Goal: Task Accomplishment & Management: Manage account settings

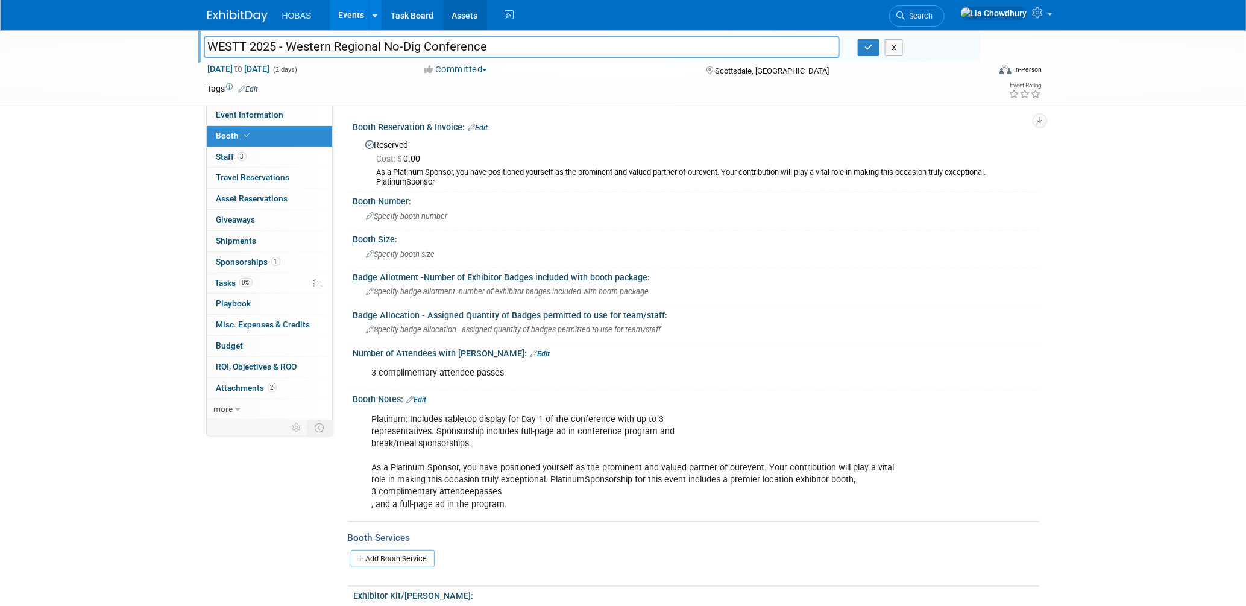
click at [461, 19] on link "Assets" at bounding box center [465, 15] width 44 height 30
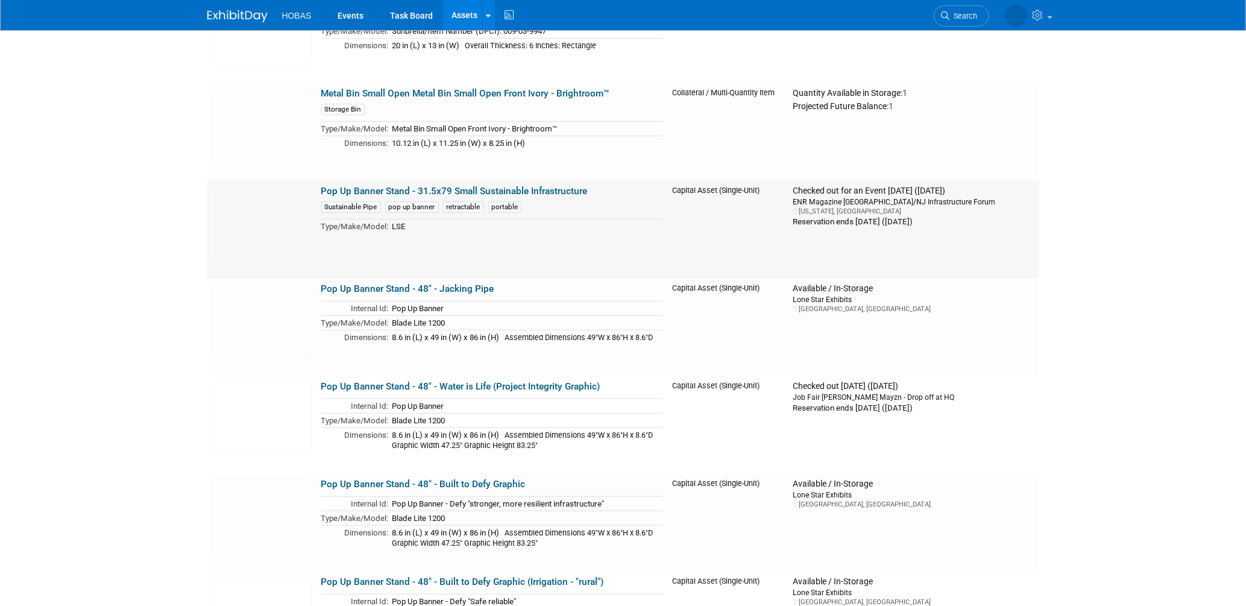
scroll to position [2746, 0]
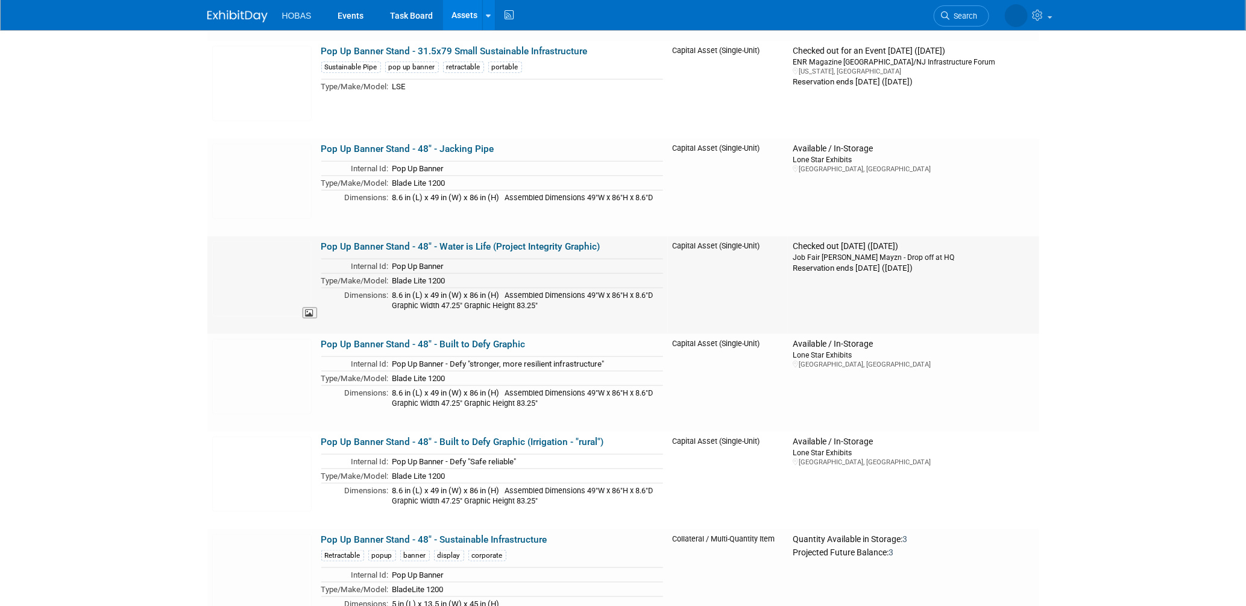
click at [251, 259] on img at bounding box center [261, 278] width 99 height 75
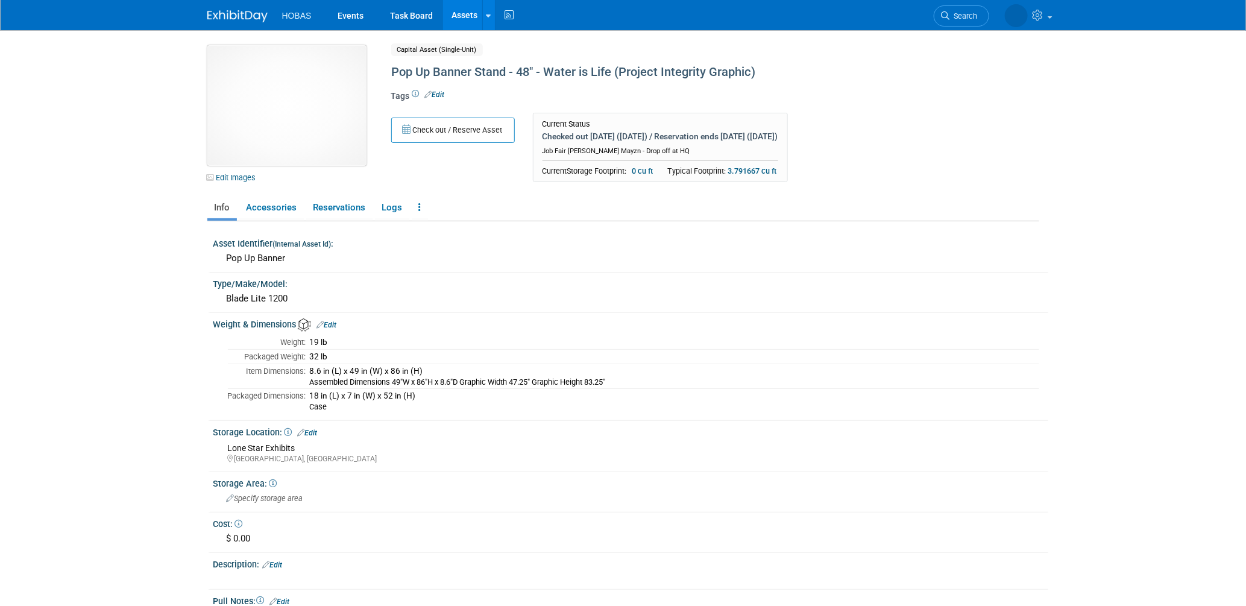
click at [293, 86] on img at bounding box center [286, 105] width 159 height 121
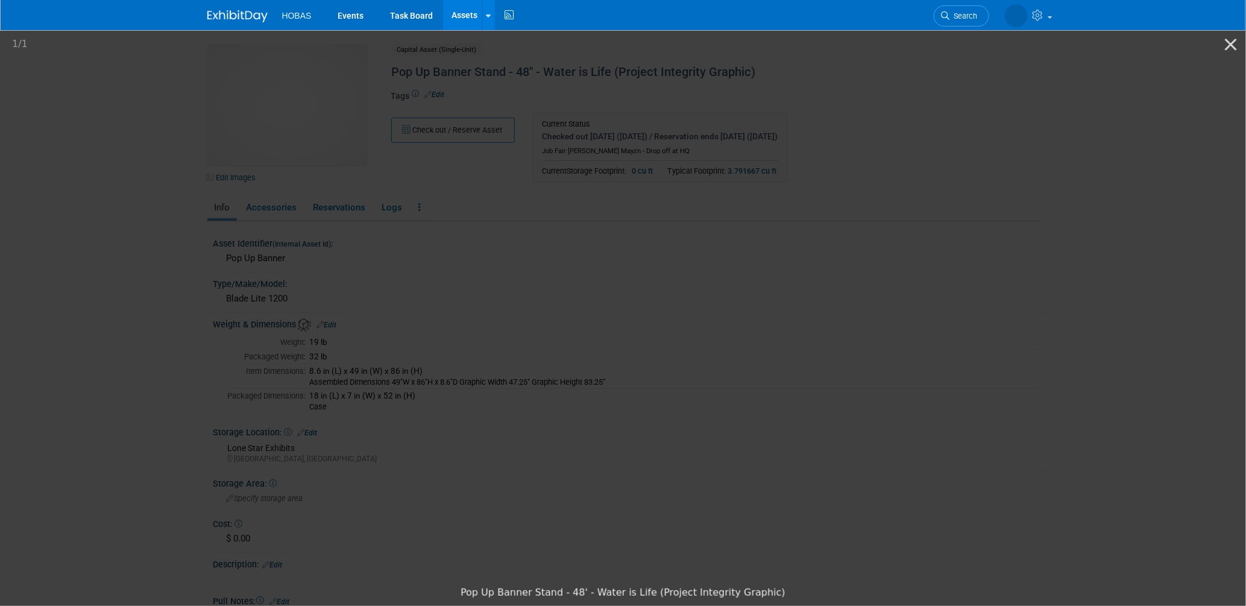
click at [824, 92] on picture at bounding box center [623, 304] width 1246 height 552
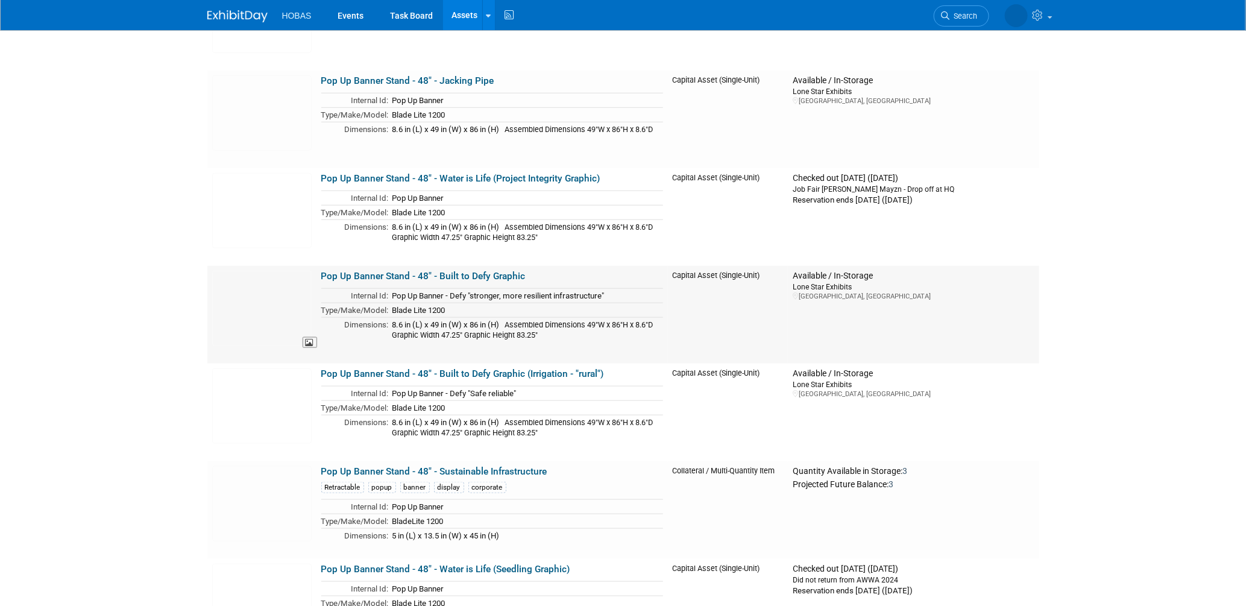
scroll to position [2946, 0]
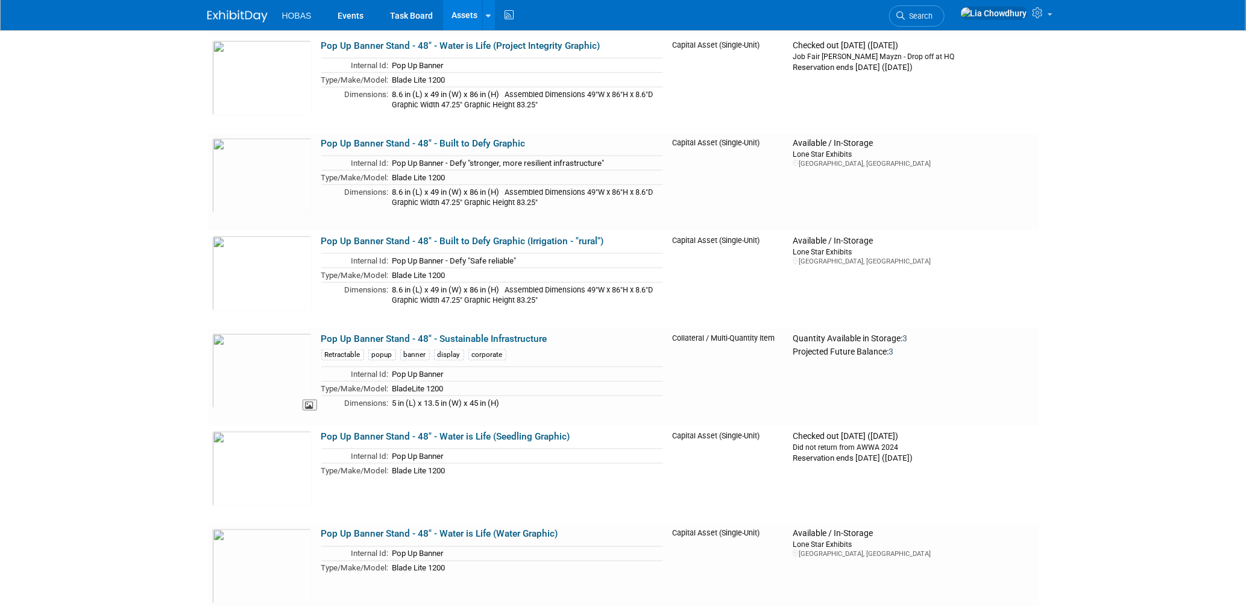
click at [248, 370] on img at bounding box center [261, 370] width 99 height 75
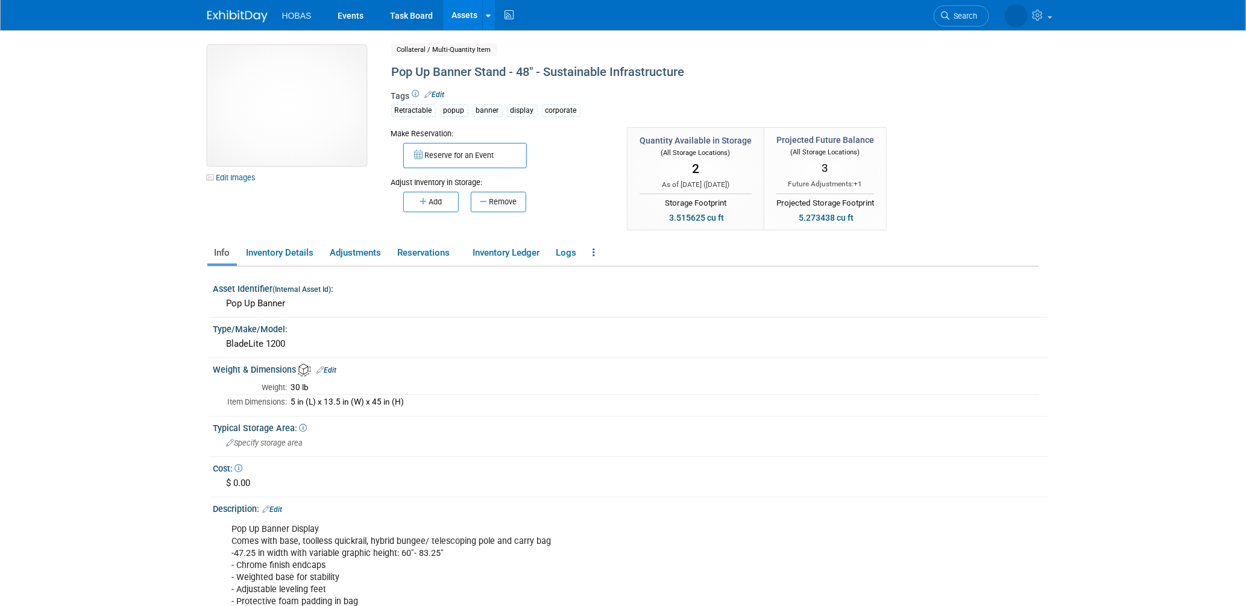
click at [276, 135] on img at bounding box center [286, 105] width 159 height 121
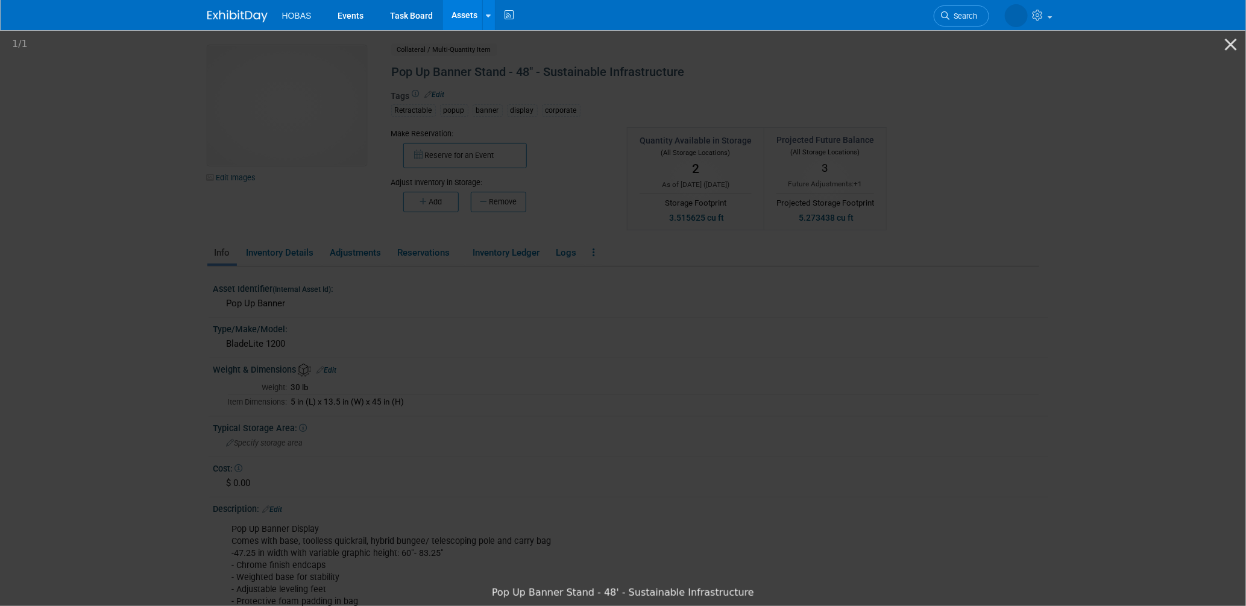
click at [488, 82] on picture at bounding box center [623, 304] width 1246 height 552
click at [1228, 46] on button "Close gallery" at bounding box center [1231, 44] width 30 height 28
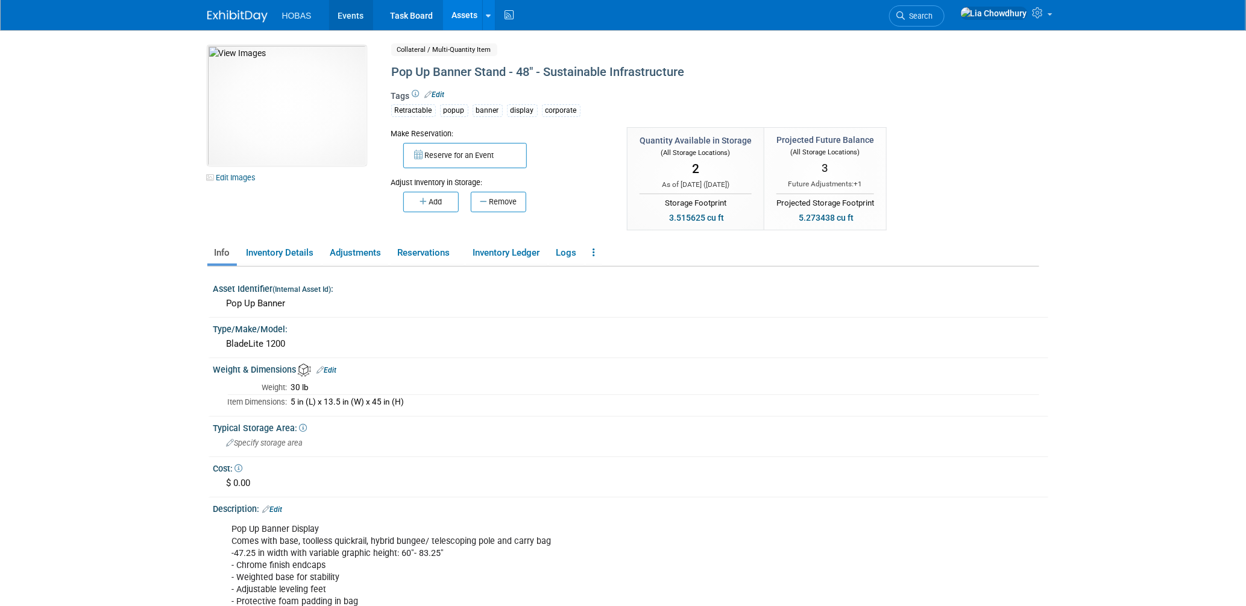
click at [356, 14] on link "Events" at bounding box center [351, 15] width 44 height 30
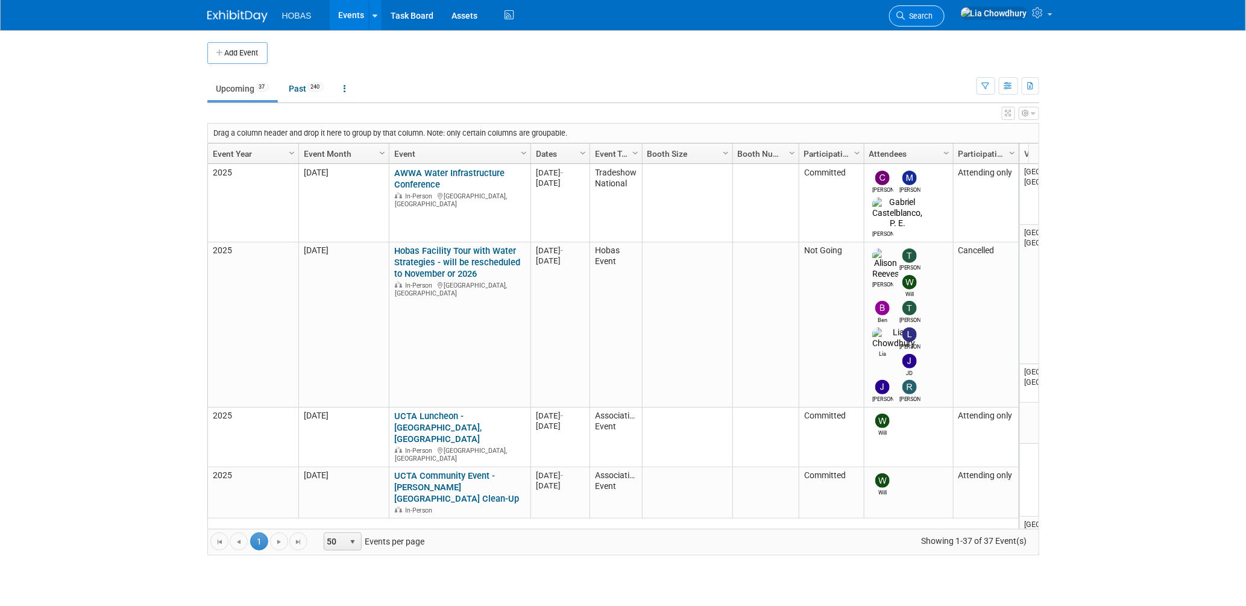
click at [905, 17] on icon at bounding box center [901, 15] width 8 height 8
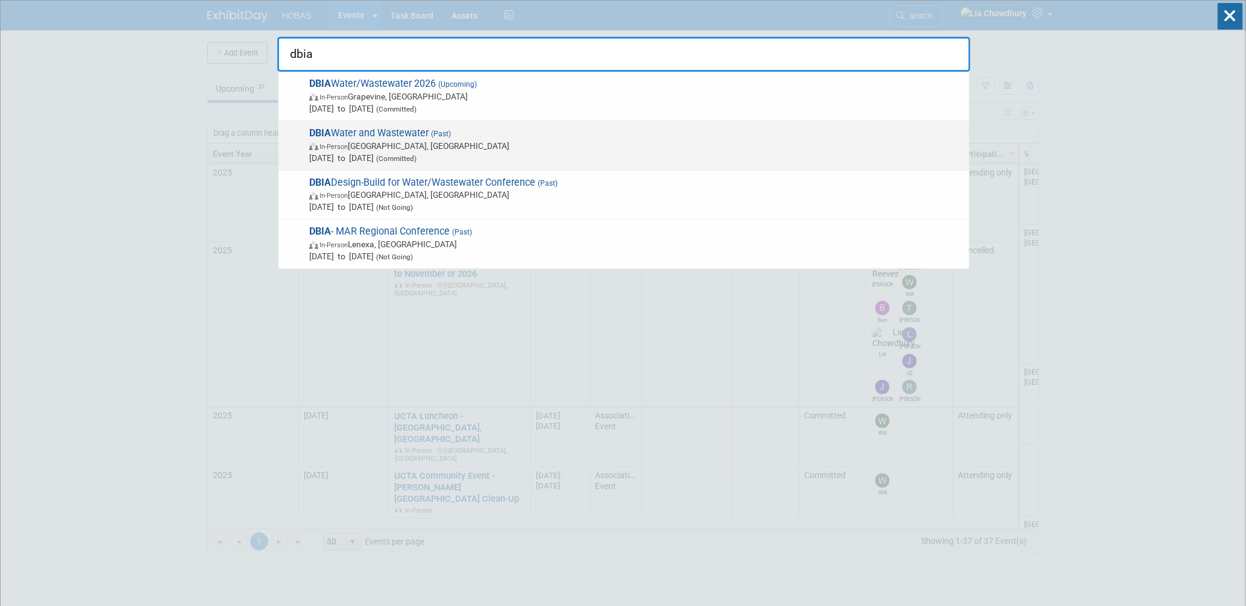
type input "dbia"
click at [433, 146] on span "In-Person National Harbor, MD" at bounding box center [636, 146] width 654 height 12
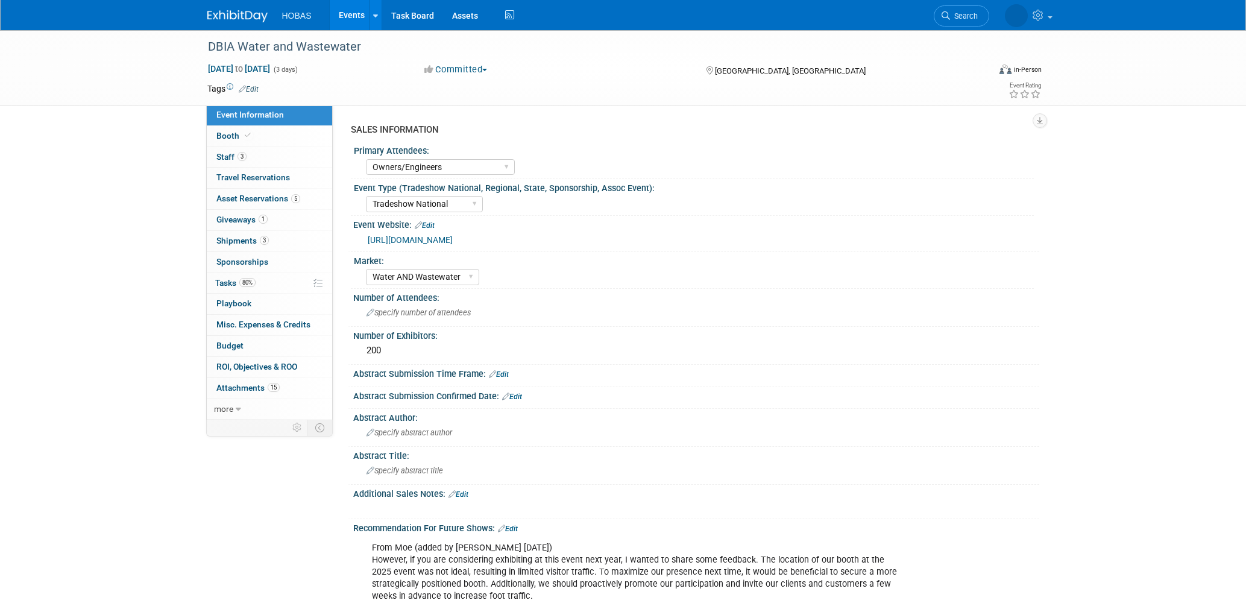
select select "Owners/Engineers"
select select "Tradeshow National"
select select "Water AND Wastewater"
click at [235, 341] on link "Budget" at bounding box center [269, 346] width 125 height 20
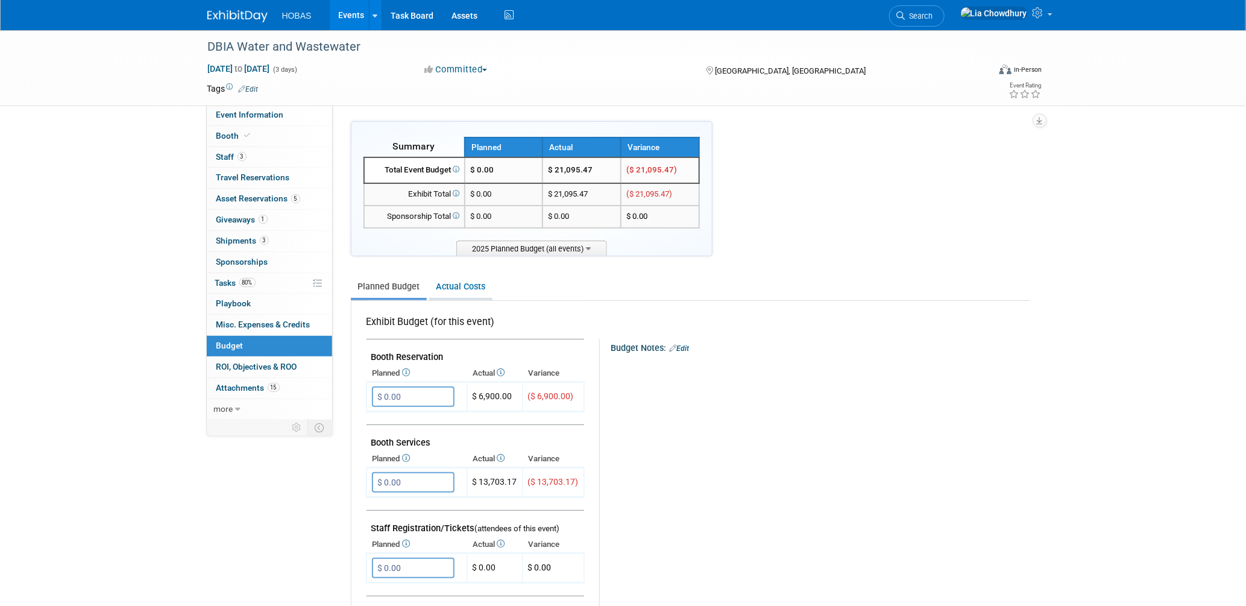
click at [465, 286] on link "Actual Costs" at bounding box center [460, 286] width 63 height 22
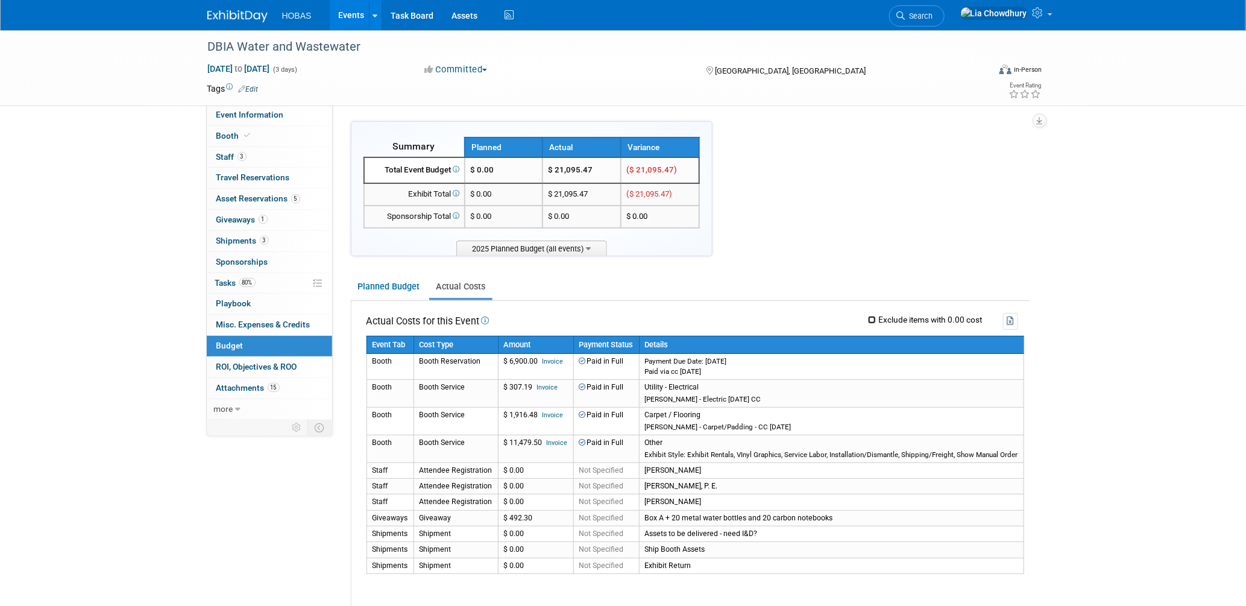
click at [870, 319] on input "Exclude items with 0.00 cost" at bounding box center [872, 320] width 8 height 8
checkbox input "true"
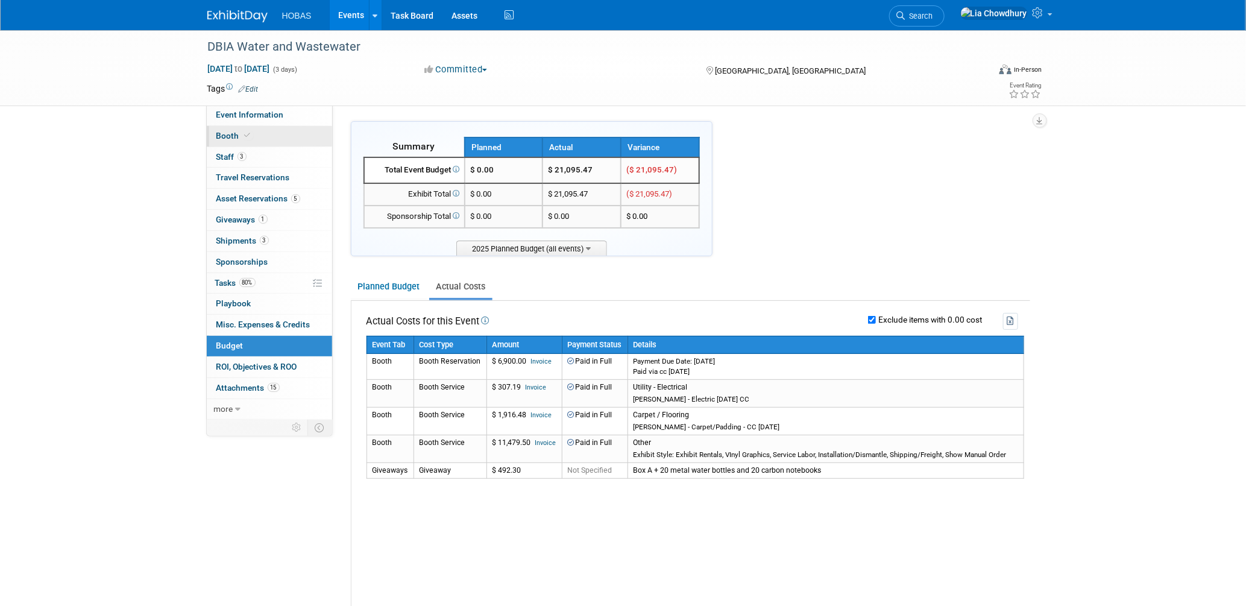
click at [225, 134] on span "Booth" at bounding box center [234, 136] width 37 height 10
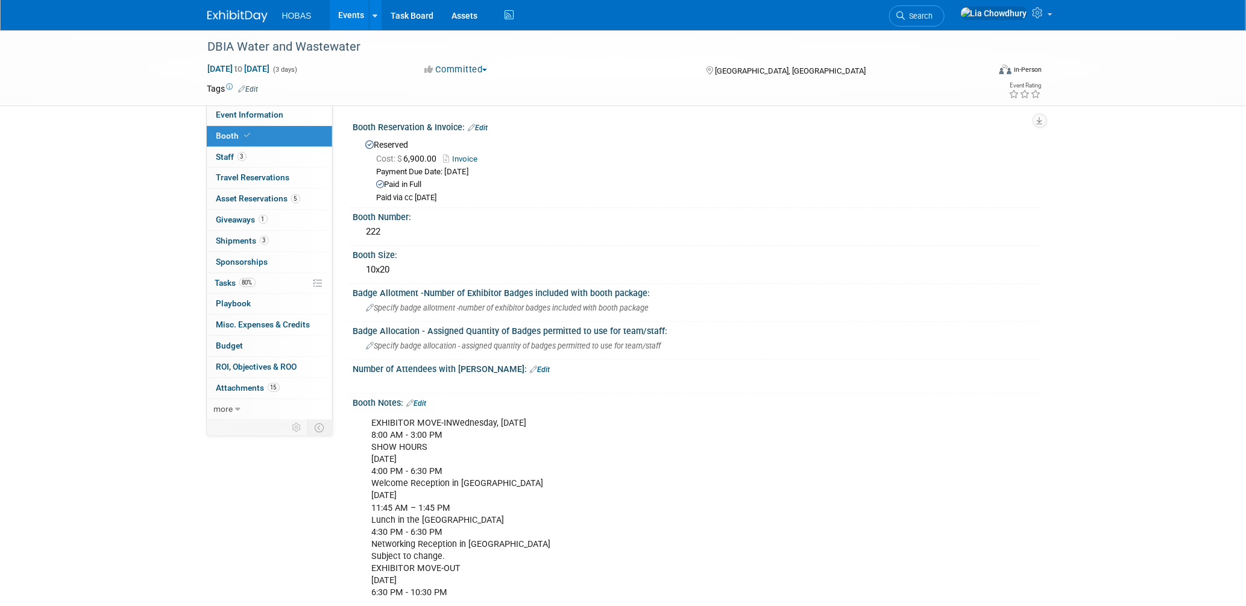
click at [461, 156] on link "Invoice" at bounding box center [464, 158] width 40 height 9
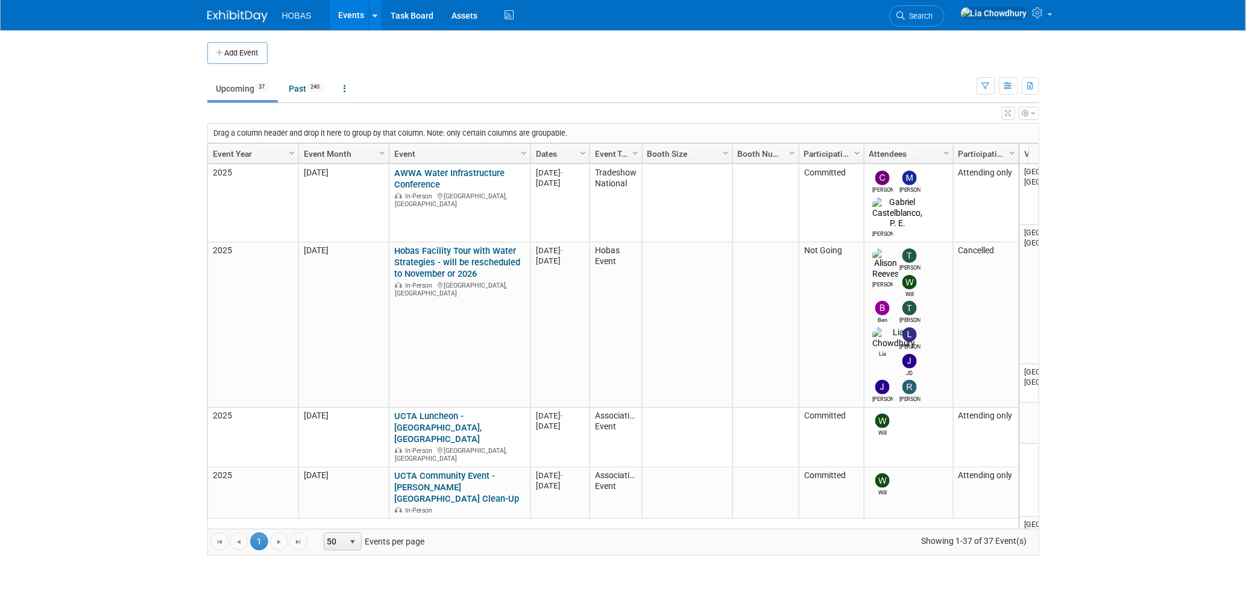
click at [933, 14] on span "Search" at bounding box center [919, 15] width 28 height 9
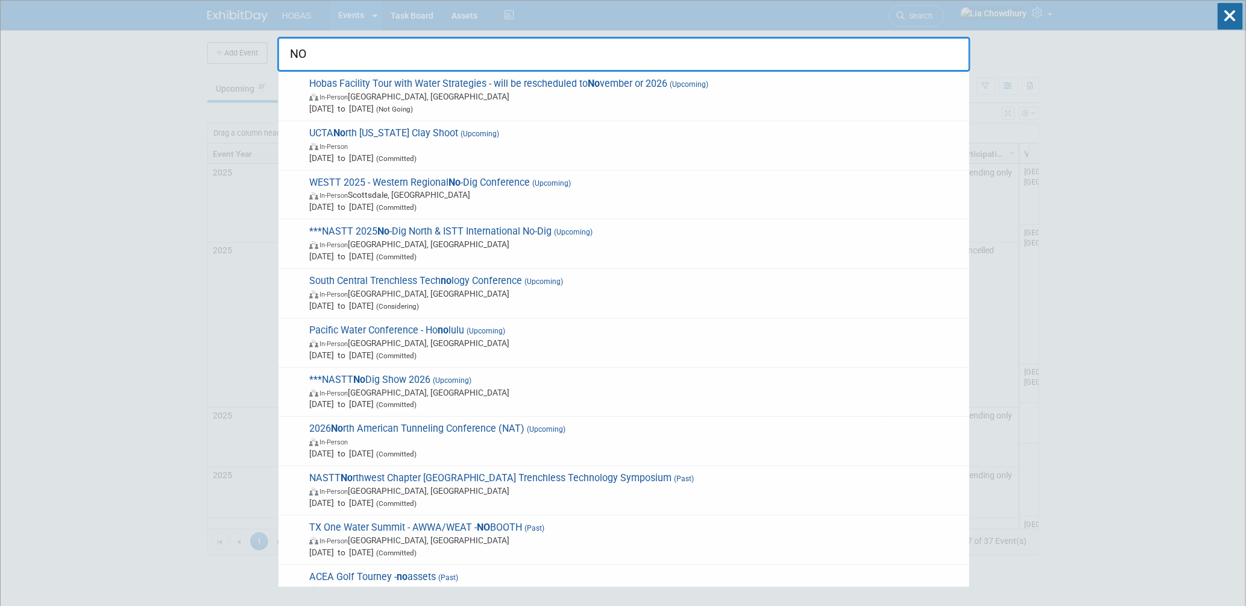
click at [486, 50] on input "NO" at bounding box center [623, 54] width 693 height 35
type input "N"
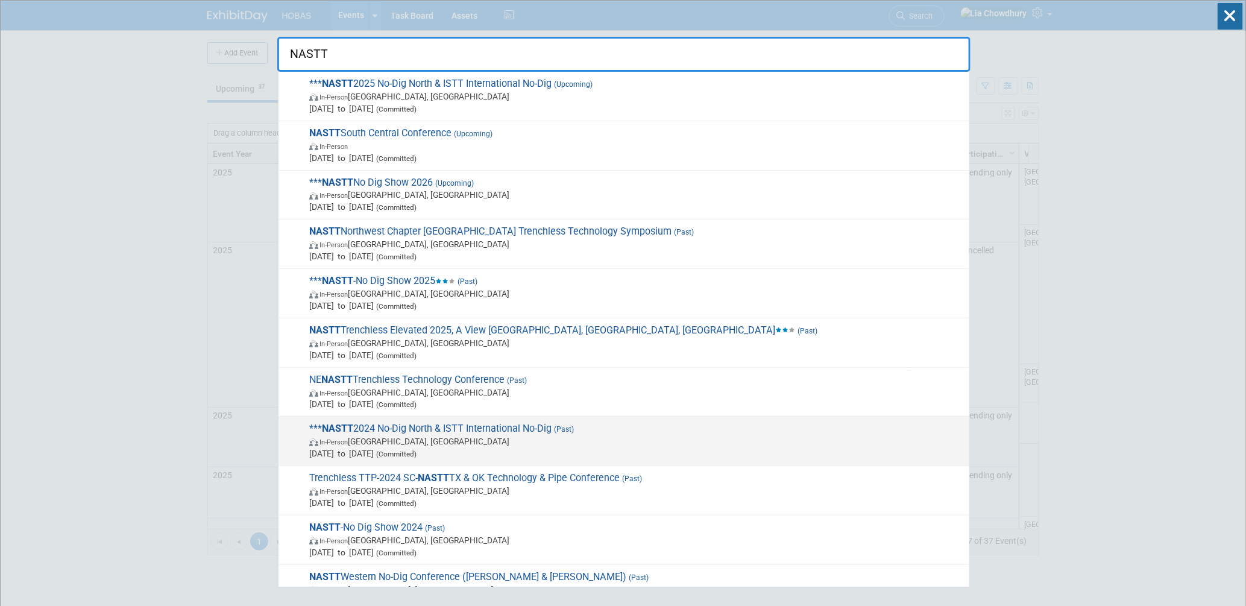
type input "NASTT"
click at [439, 436] on span "In-Person [GEOGRAPHIC_DATA], [GEOGRAPHIC_DATA]" at bounding box center [636, 441] width 654 height 12
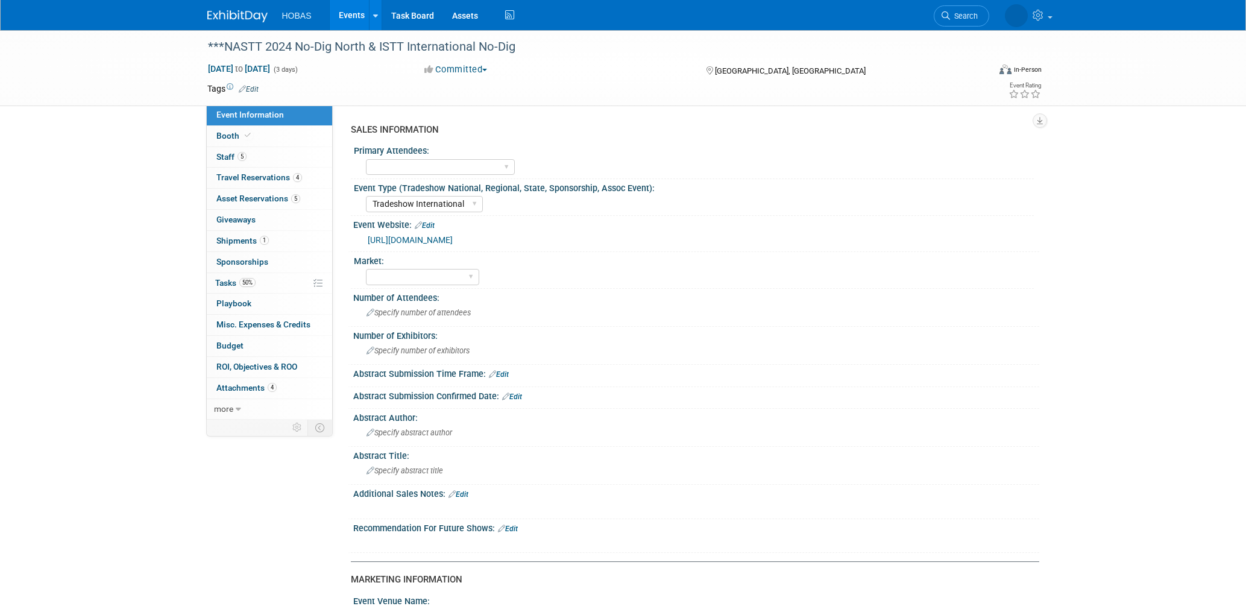
select select "Tradeshow International"
click at [229, 347] on span "Budget" at bounding box center [229, 346] width 27 height 10
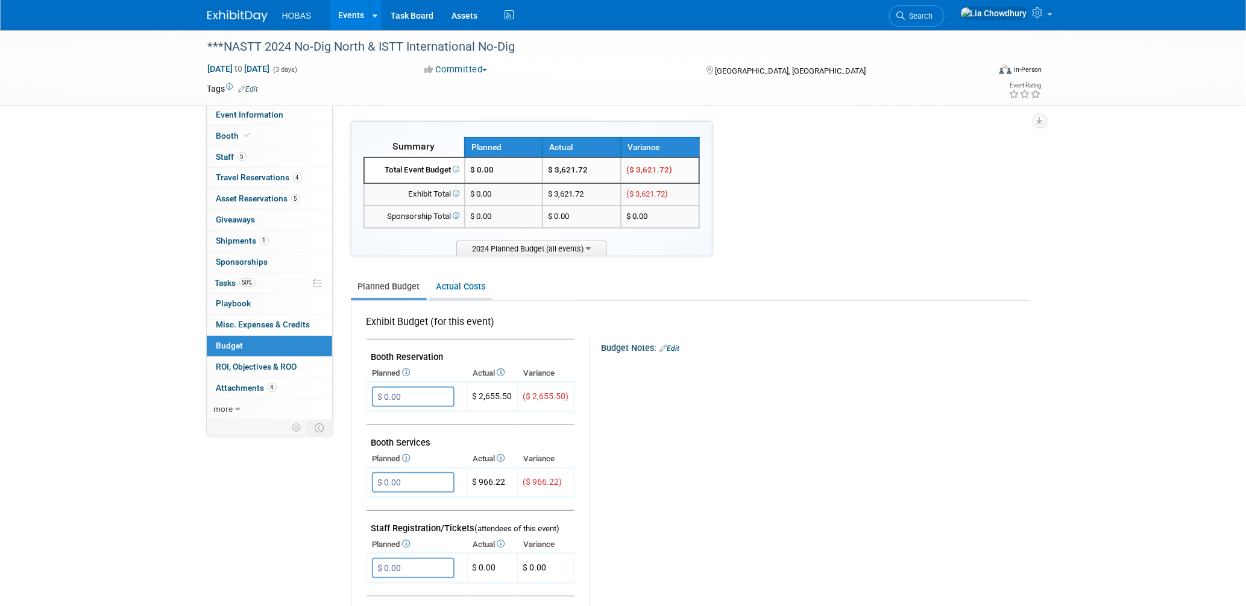
click at [458, 290] on link "Actual Costs" at bounding box center [460, 286] width 63 height 22
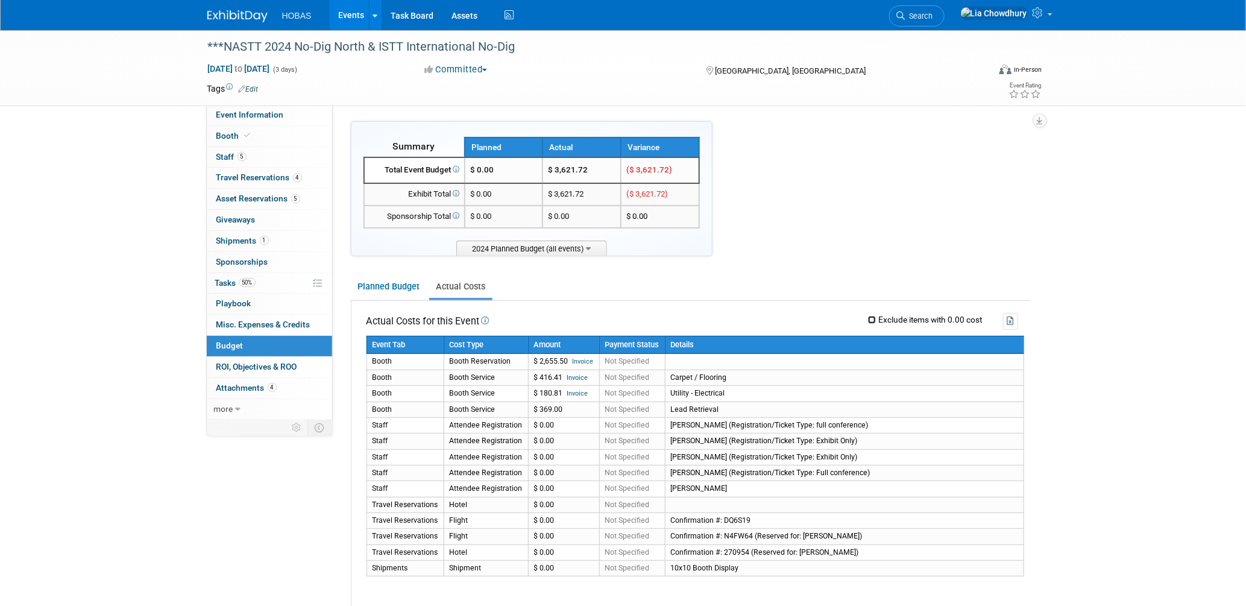
click at [872, 319] on input "Exclude items with 0.00 cost" at bounding box center [872, 320] width 8 height 8
checkbox input "true"
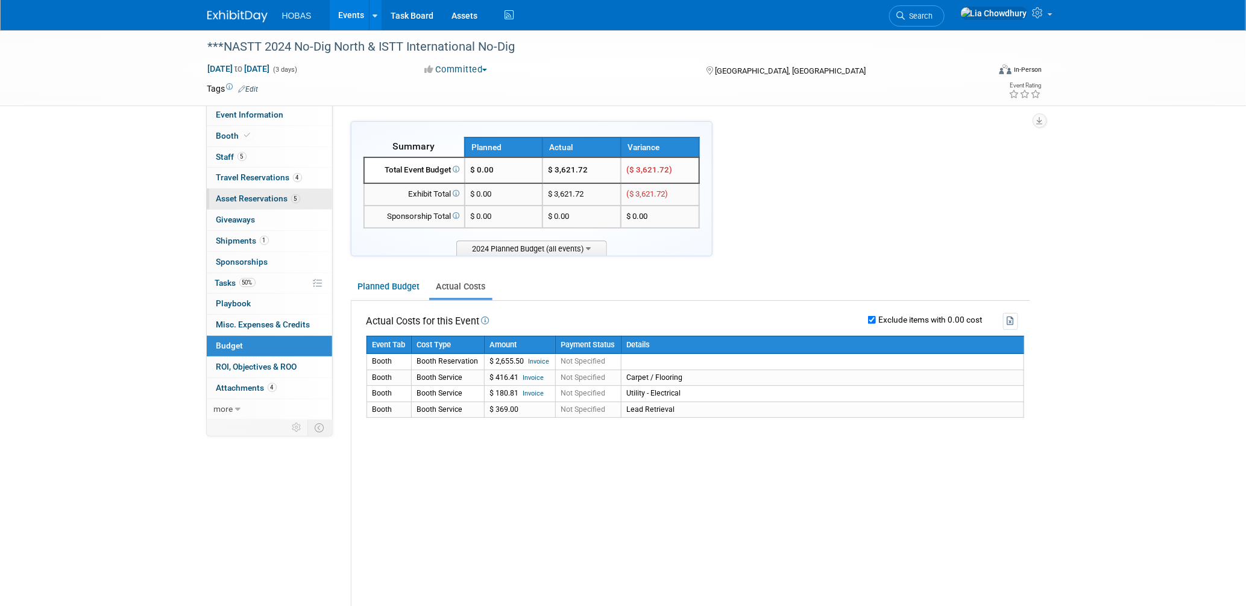
click at [268, 189] on link "5 Asset Reservations 5" at bounding box center [269, 199] width 125 height 20
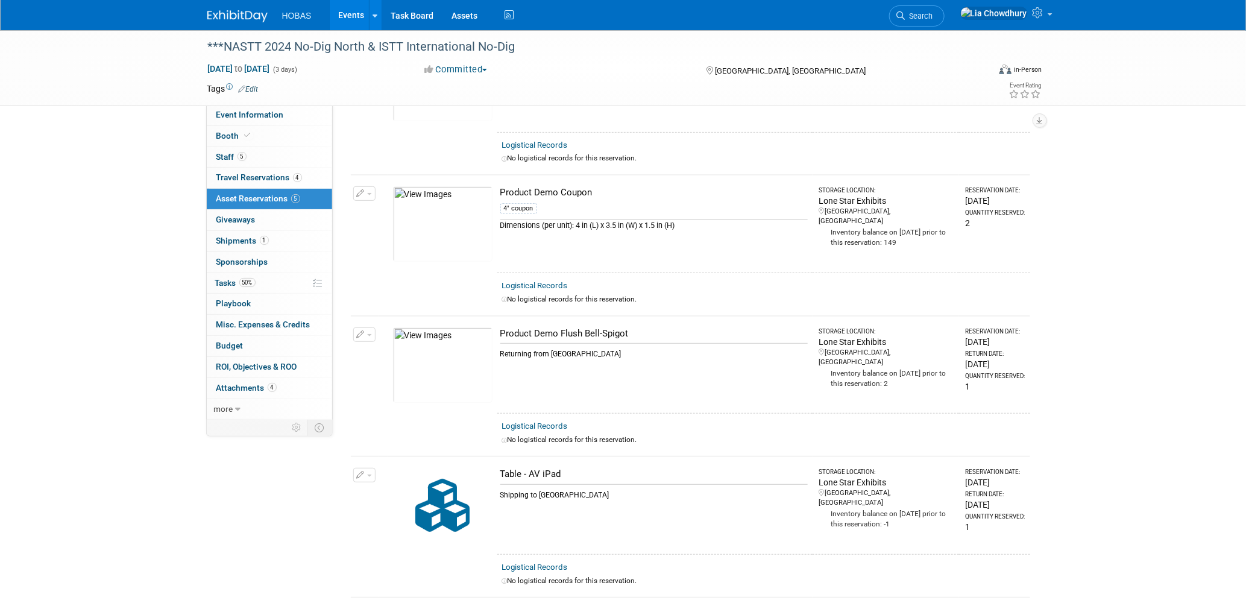
scroll to position [119, 0]
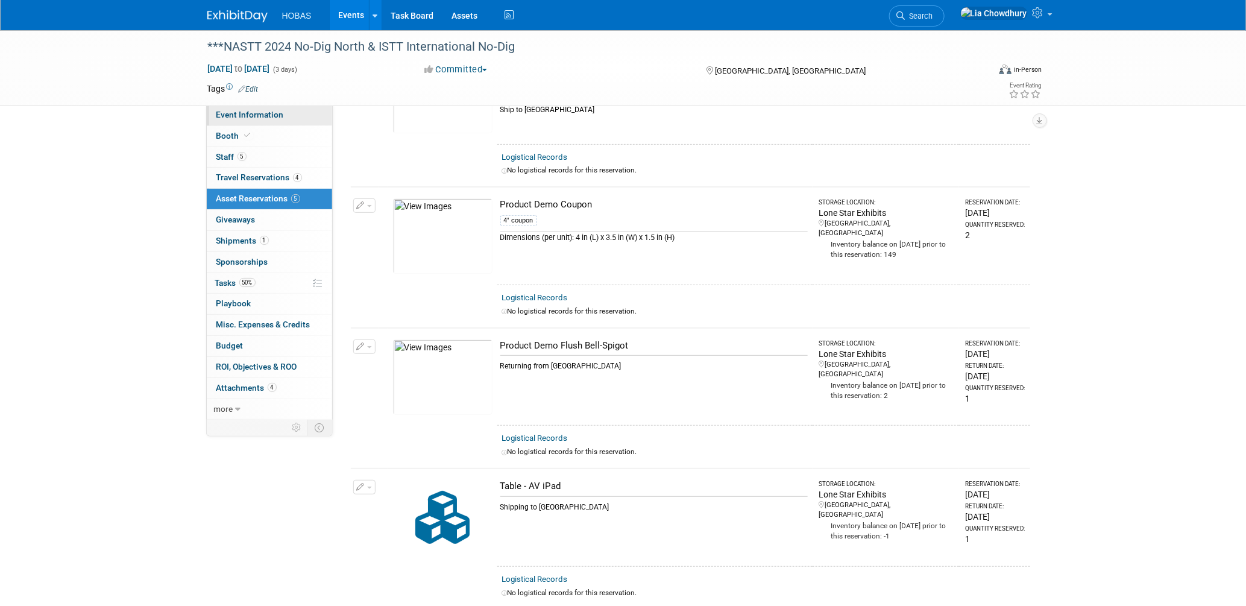
click at [242, 119] on span "Event Information" at bounding box center [250, 115] width 68 height 10
select select "Tradeshow International"
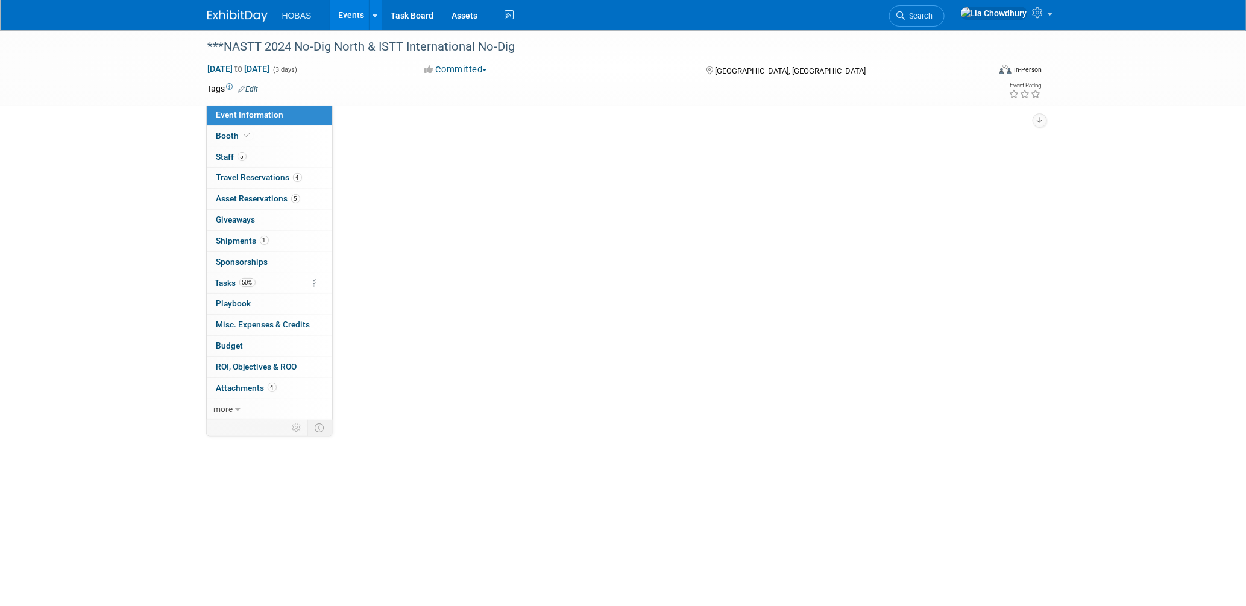
scroll to position [0, 0]
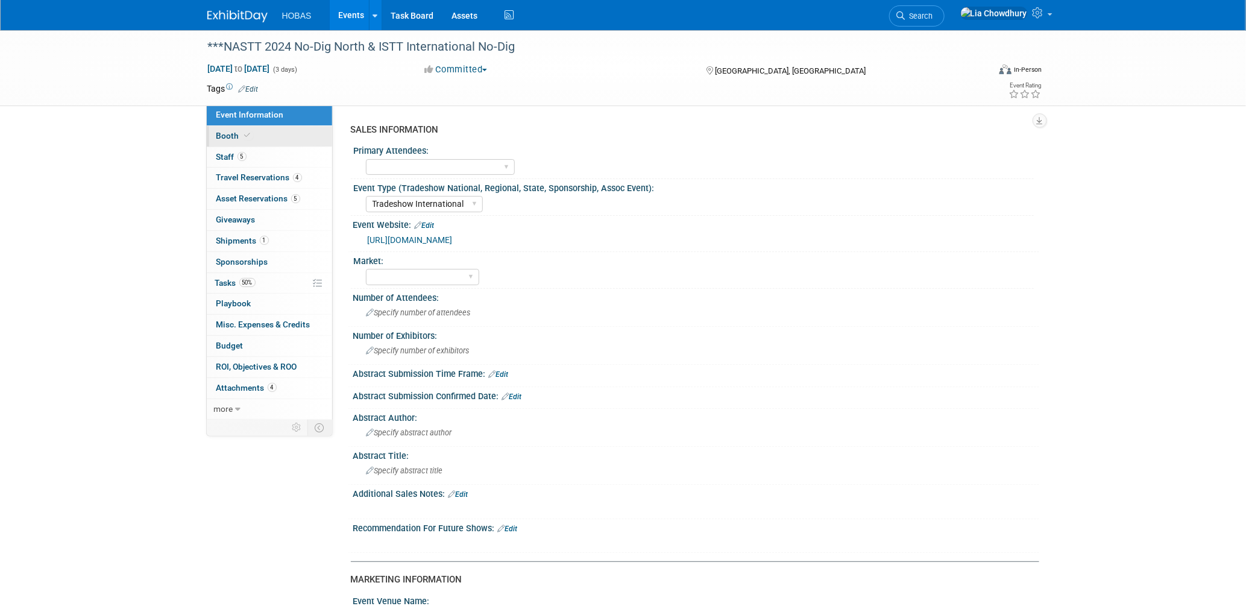
click at [235, 131] on span "Booth" at bounding box center [234, 136] width 37 height 10
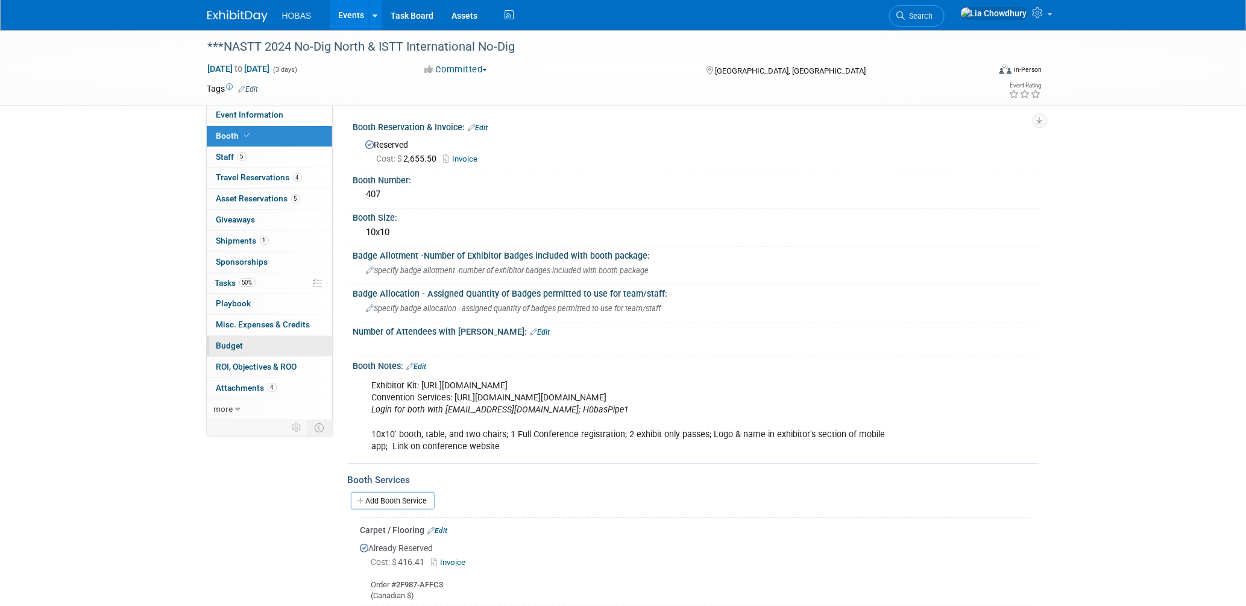
click at [234, 345] on span "Budget" at bounding box center [229, 346] width 27 height 10
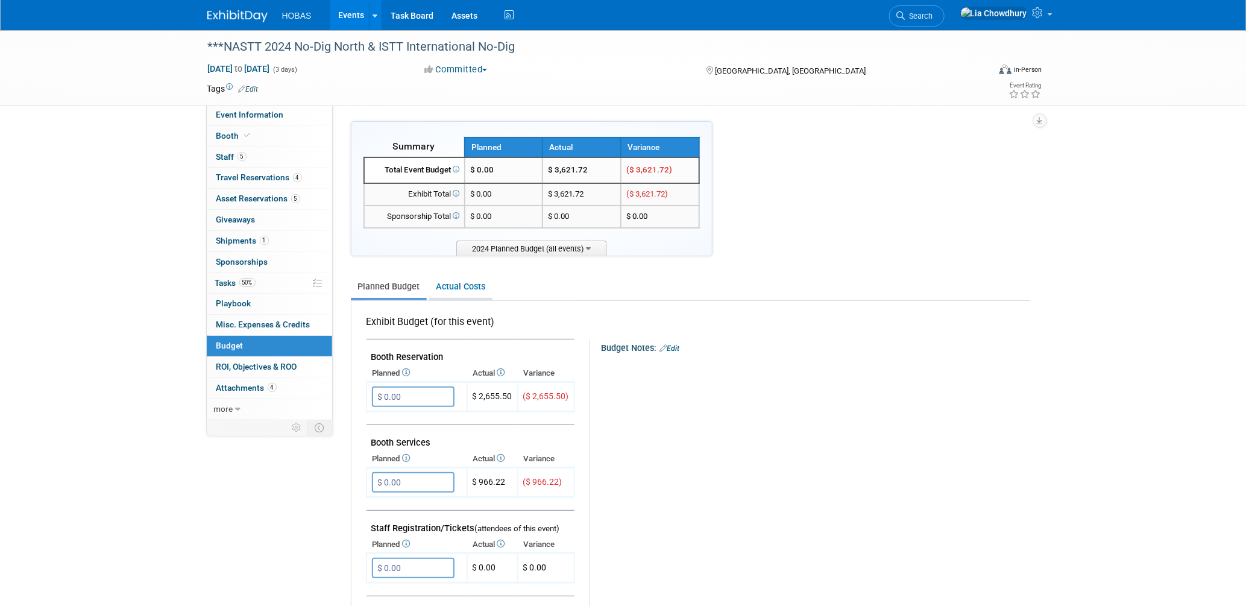
click at [474, 282] on link "Actual Costs" at bounding box center [460, 286] width 63 height 22
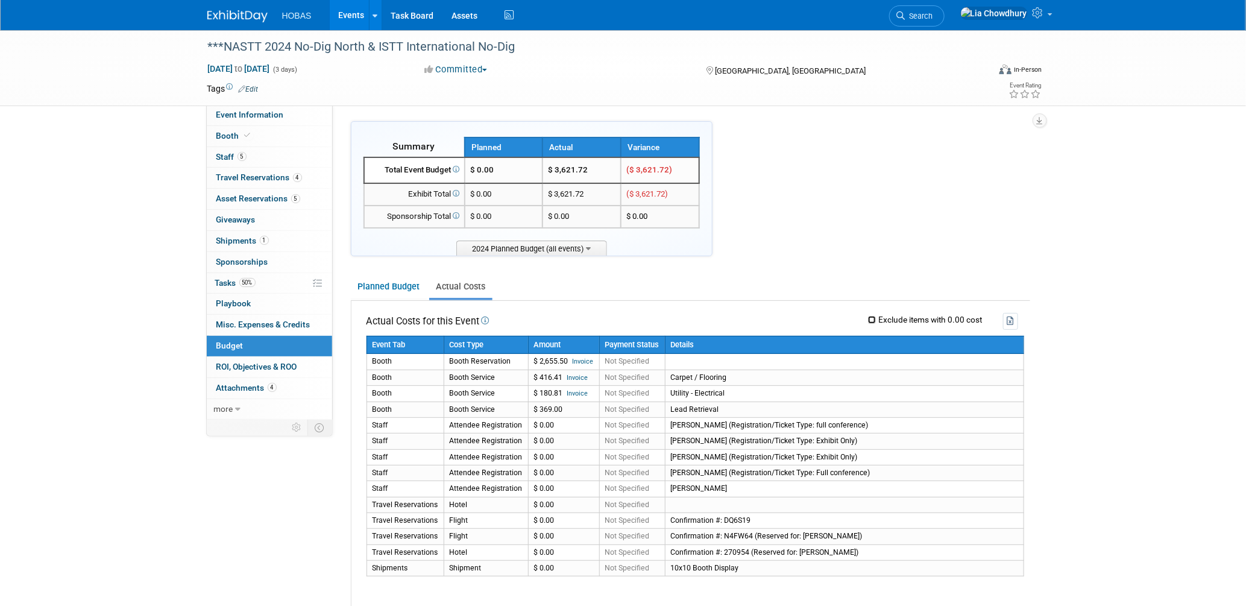
click at [869, 316] on input "Exclude items with 0.00 cost" at bounding box center [872, 320] width 8 height 8
checkbox input "true"
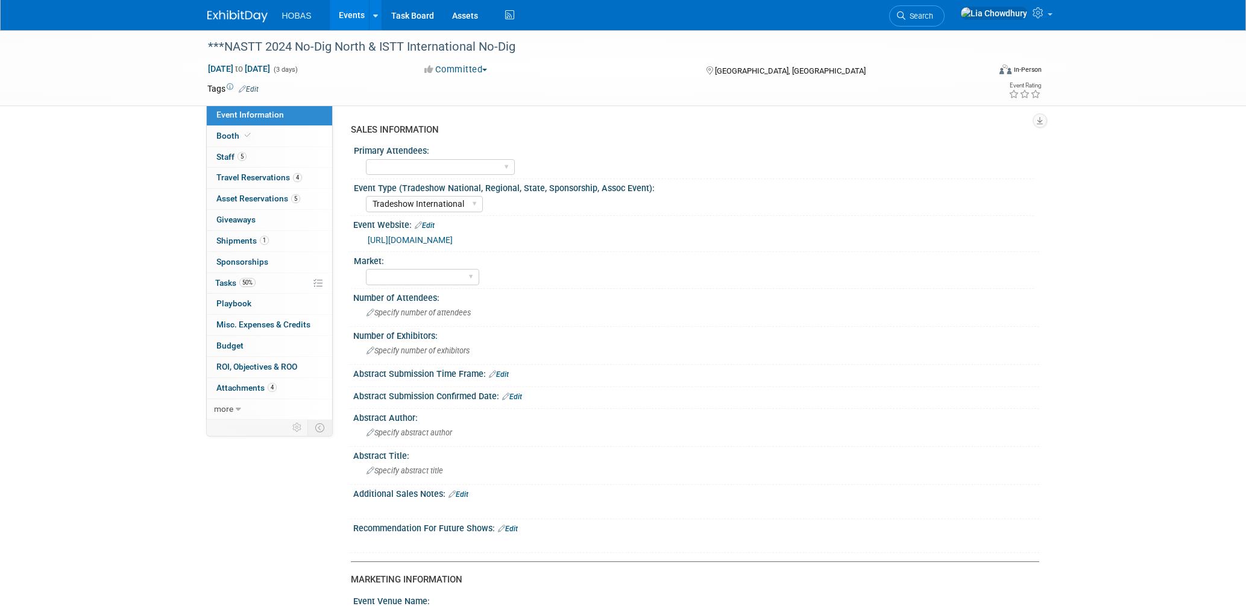
select select "Tradeshow International"
click at [228, 137] on span "Booth" at bounding box center [234, 136] width 37 height 10
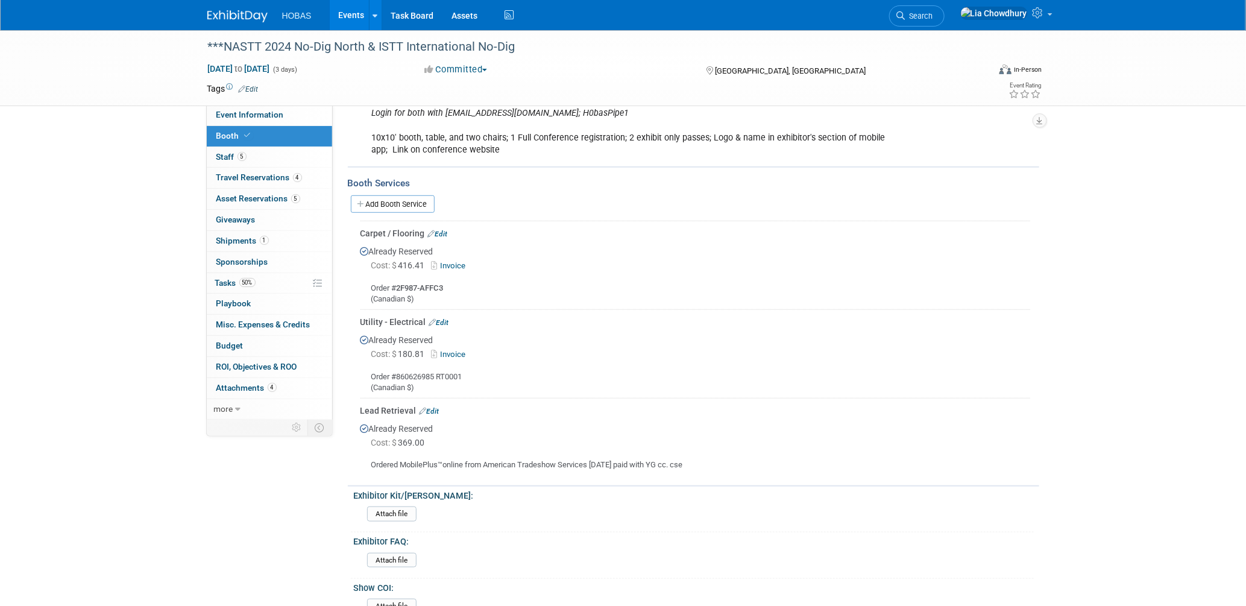
scroll to position [401, 0]
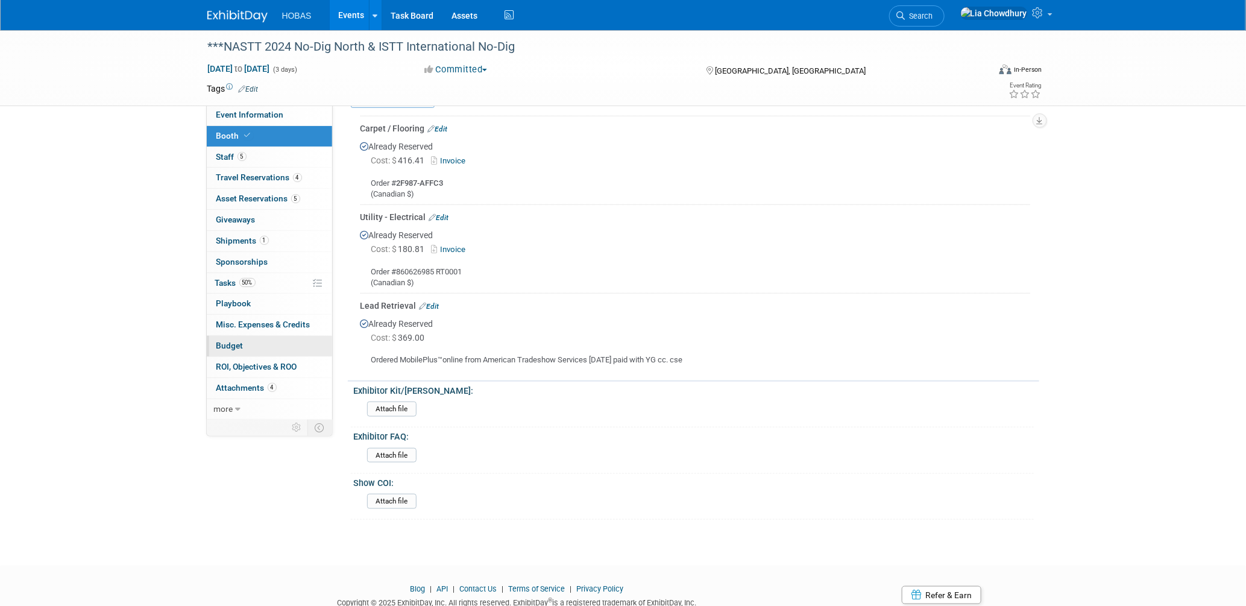
click at [230, 348] on span "Budget" at bounding box center [229, 346] width 27 height 10
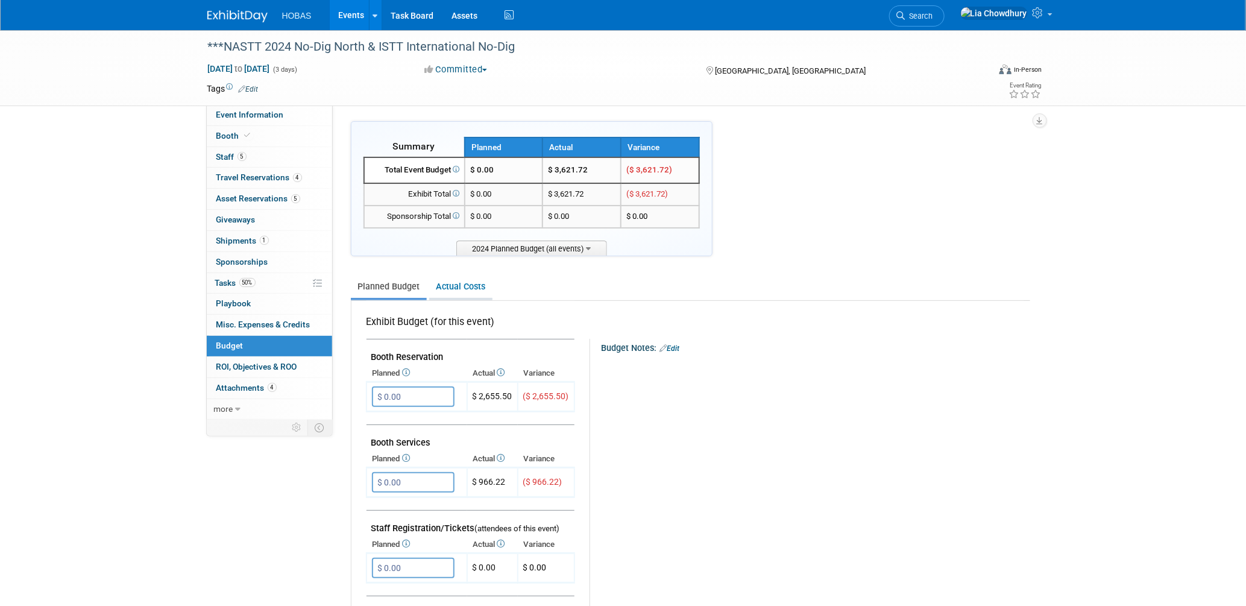
click at [479, 286] on link "Actual Costs" at bounding box center [460, 286] width 63 height 22
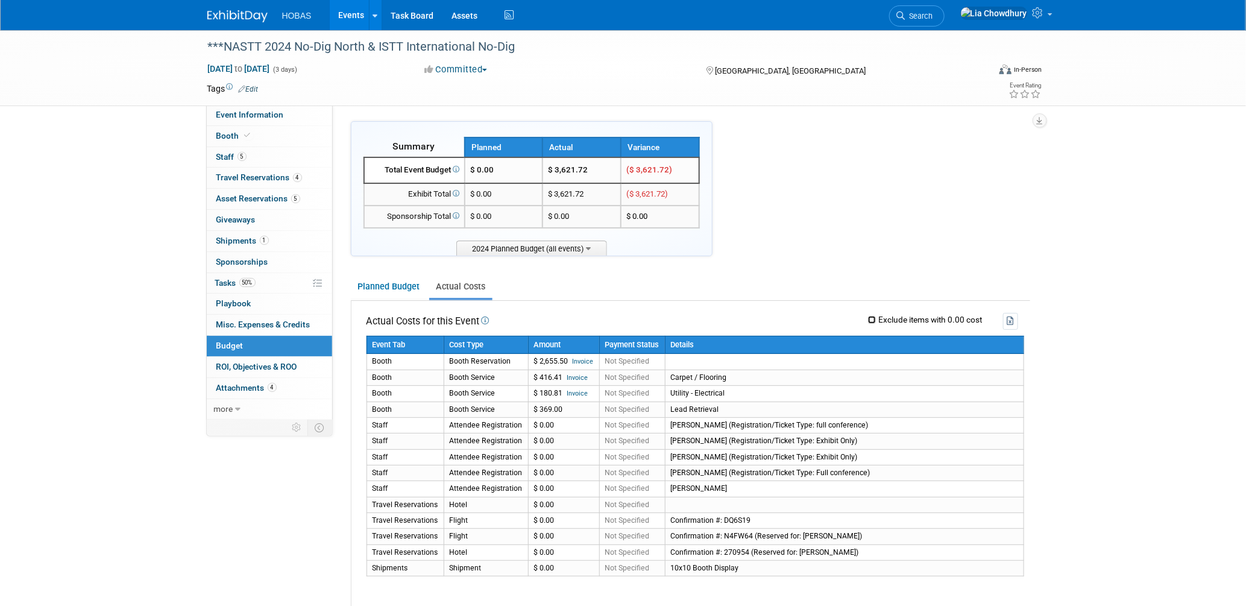
click at [873, 316] on input "Exclude items with 0.00 cost" at bounding box center [872, 320] width 8 height 8
checkbox input "true"
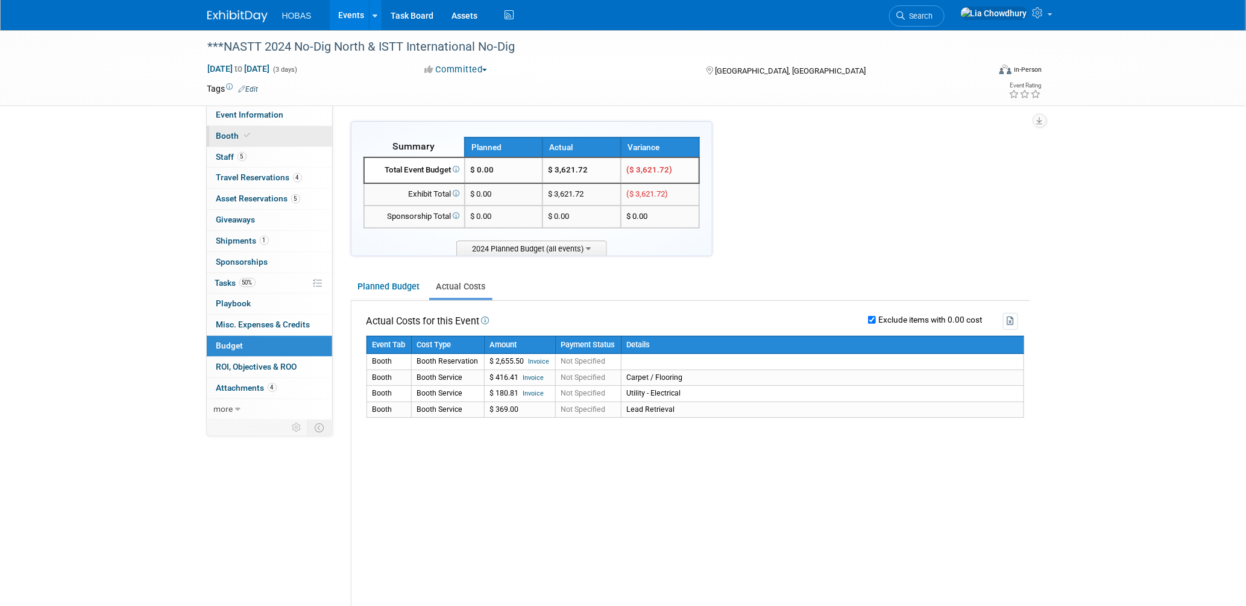
click at [247, 132] on icon at bounding box center [248, 135] width 6 height 7
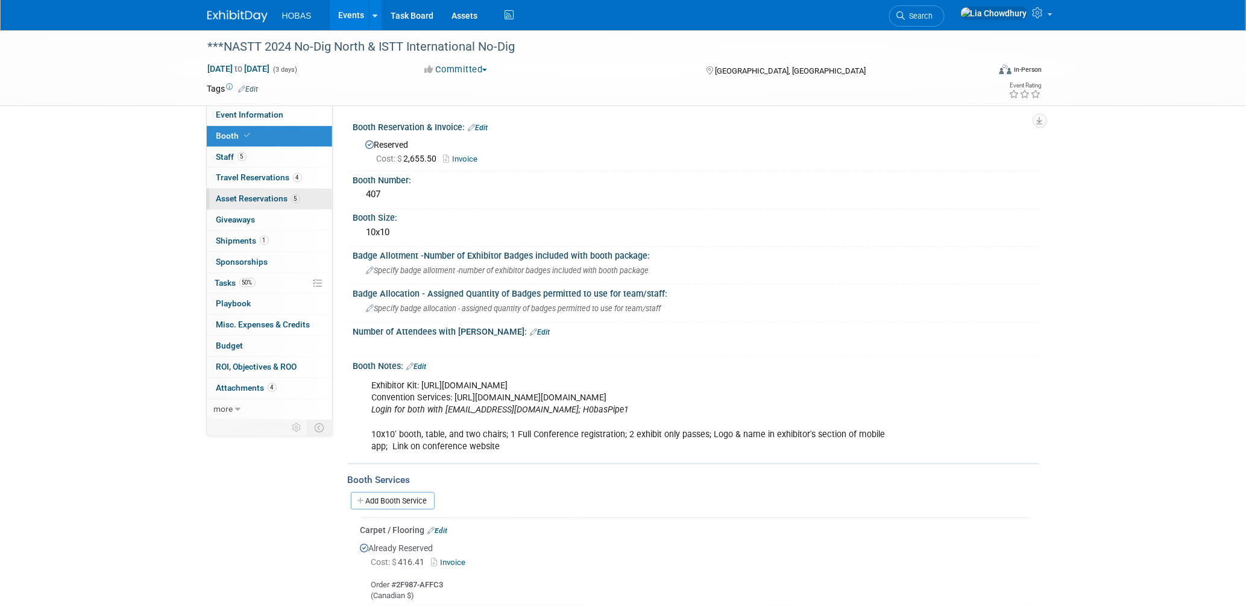
click at [252, 194] on span "Asset Reservations 5" at bounding box center [258, 198] width 84 height 10
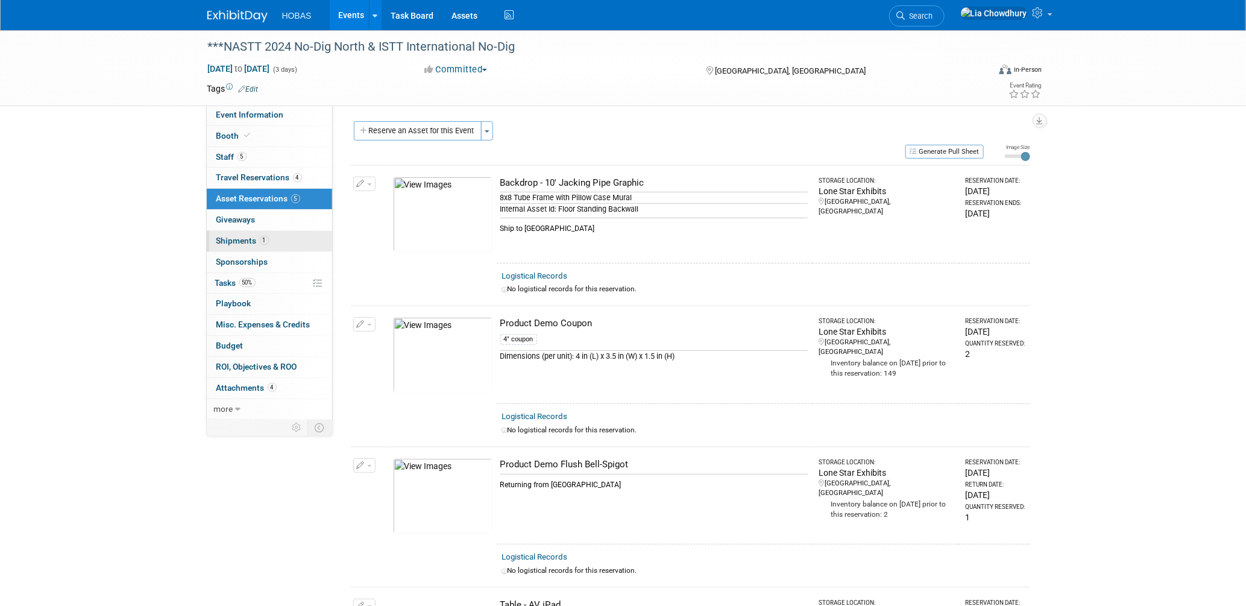
click at [240, 247] on link "1 Shipments 1" at bounding box center [269, 241] width 125 height 20
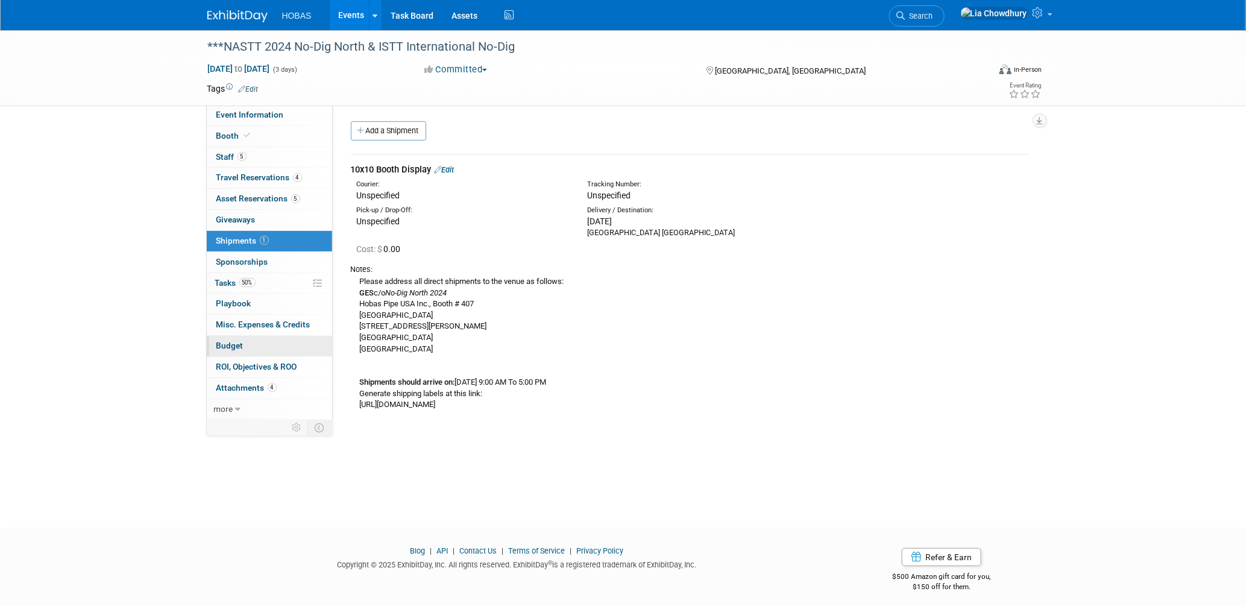
click at [225, 342] on span "Budget" at bounding box center [229, 346] width 27 height 10
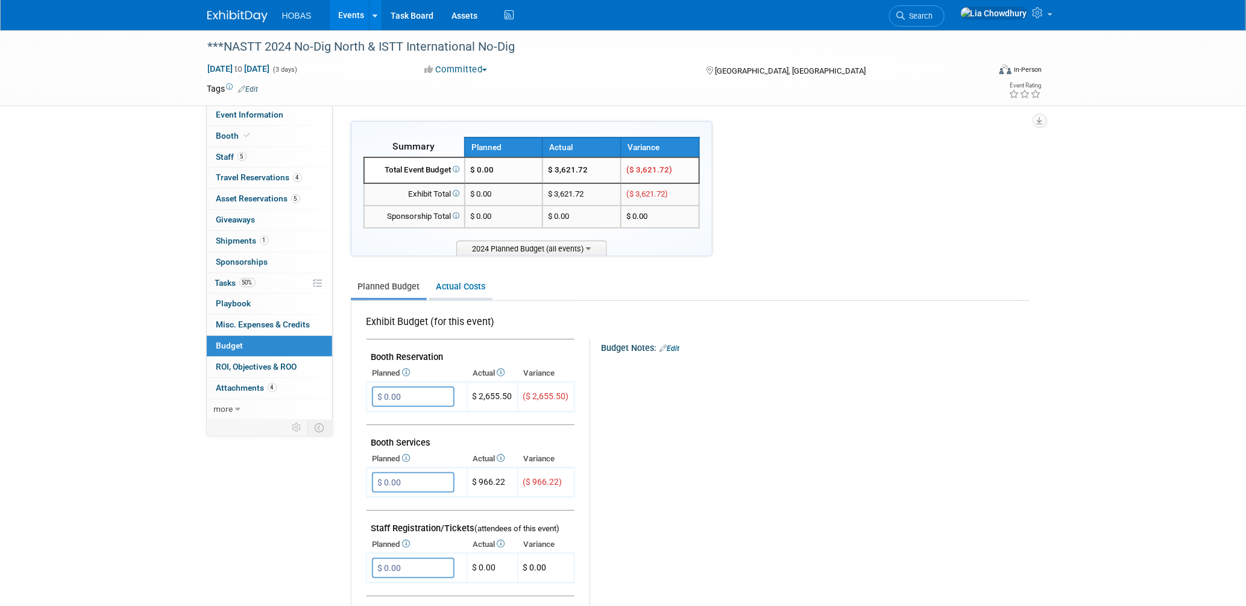
click at [455, 278] on link "Actual Costs" at bounding box center [460, 286] width 63 height 22
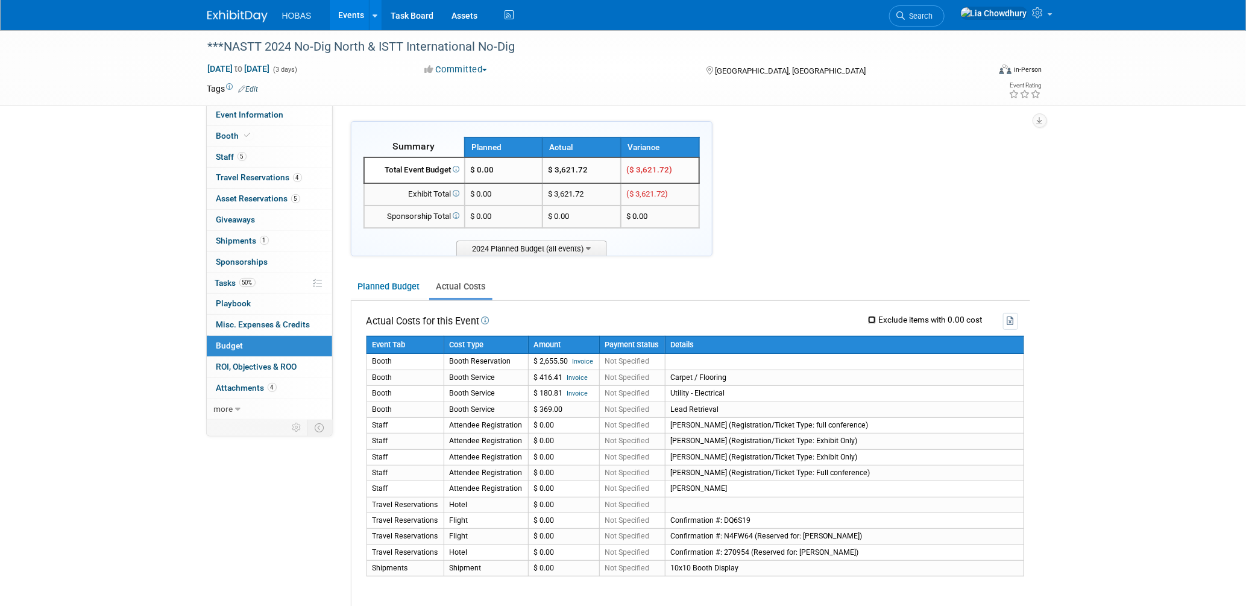
click at [873, 317] on input "Exclude items with 0.00 cost" at bounding box center [872, 320] width 8 height 8
checkbox input "true"
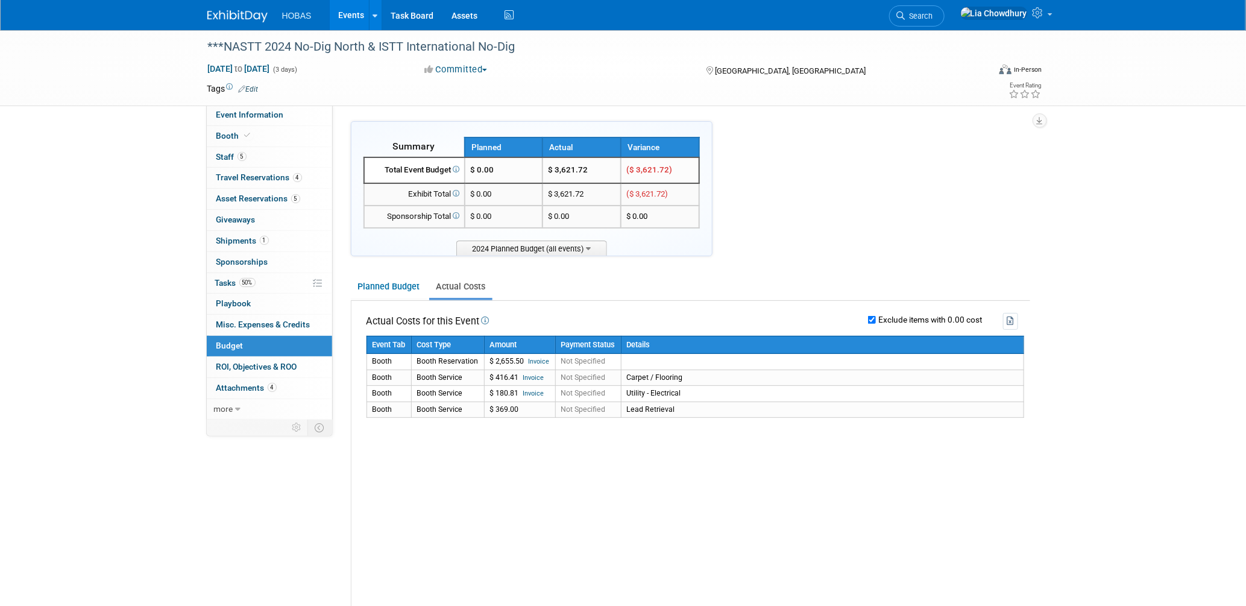
drag, startPoint x: 873, startPoint y: 317, endPoint x: 678, endPoint y: 454, distance: 238.5
click at [678, 454] on div "Event Tab Cost Type Amount Payment Status Details Booth Booth Reservation $ 2,6…" at bounding box center [695, 404] width 658 height 136
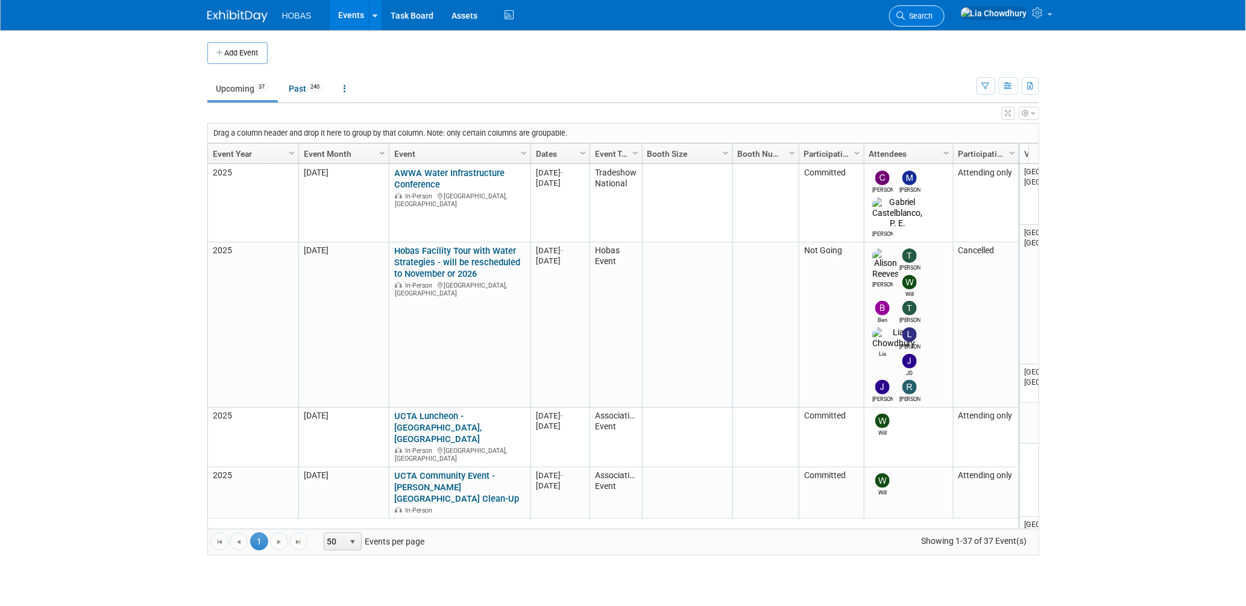
click at [933, 14] on span "Search" at bounding box center [919, 15] width 28 height 9
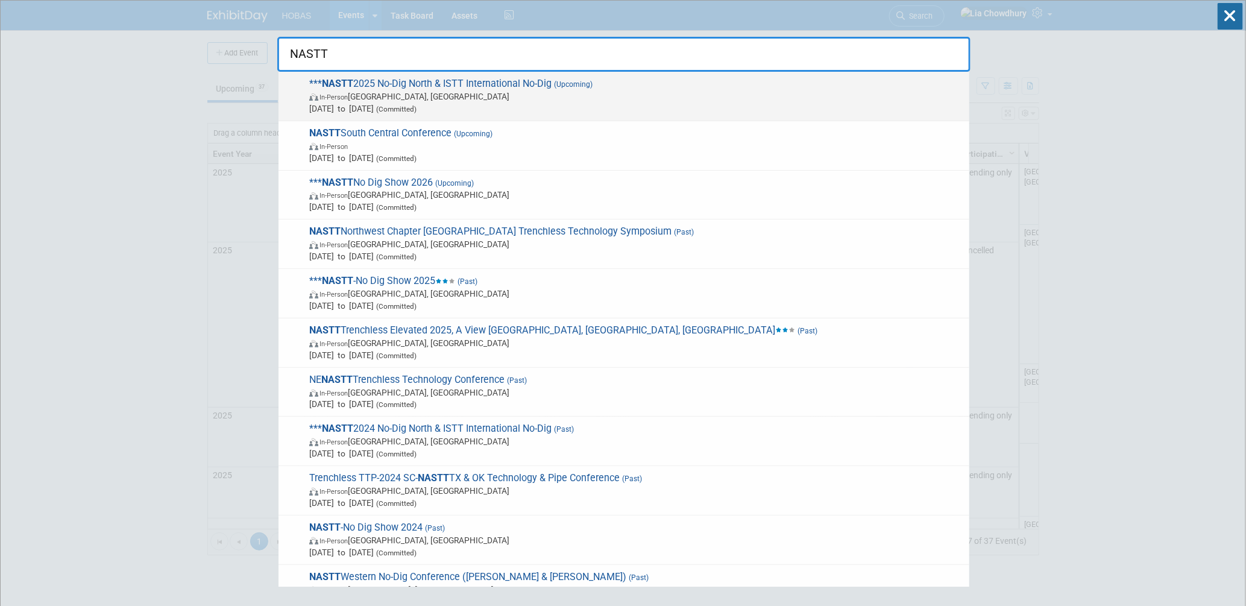
type input "NASTT"
click at [461, 93] on span "In-Person Vancouver, Canada" at bounding box center [636, 96] width 654 height 12
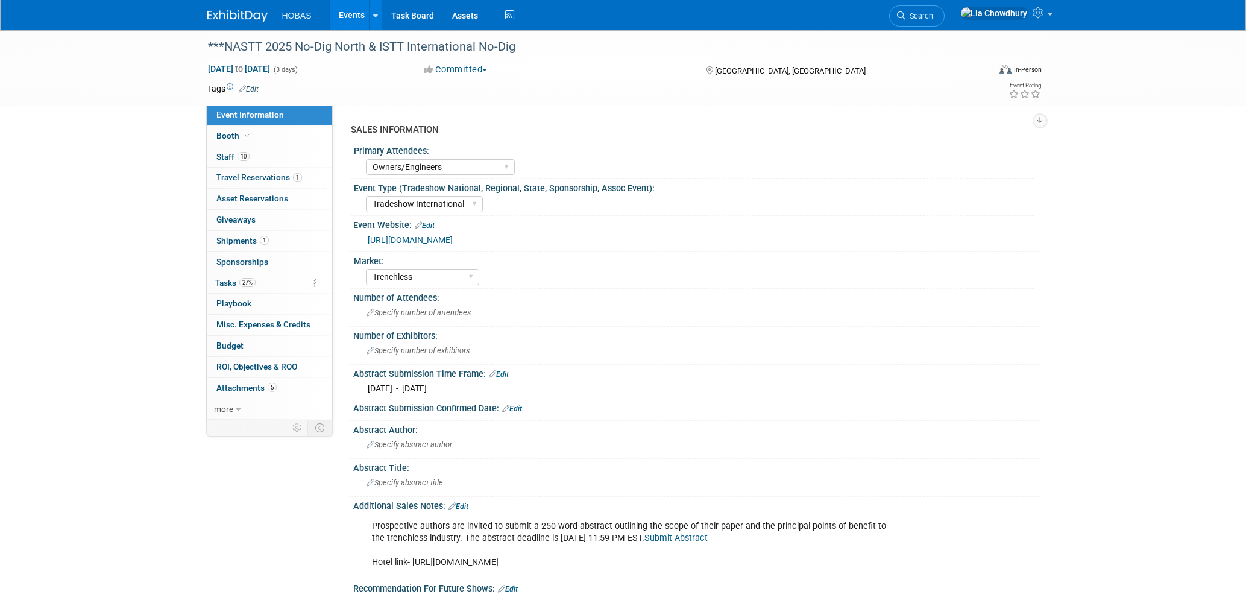
select select "Owners/Engineers"
select select "Tradeshow International"
select select "Trenchless"
select select "Exhibiting"
click at [245, 138] on icon at bounding box center [248, 135] width 6 height 7
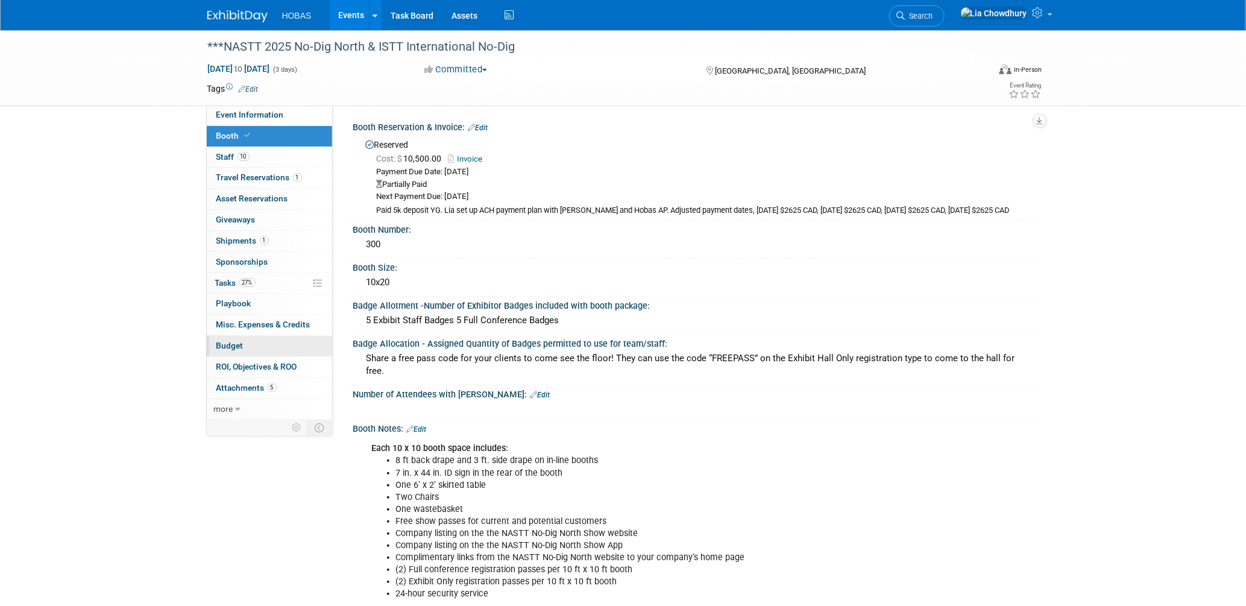
click at [230, 336] on link "Budget" at bounding box center [269, 346] width 125 height 20
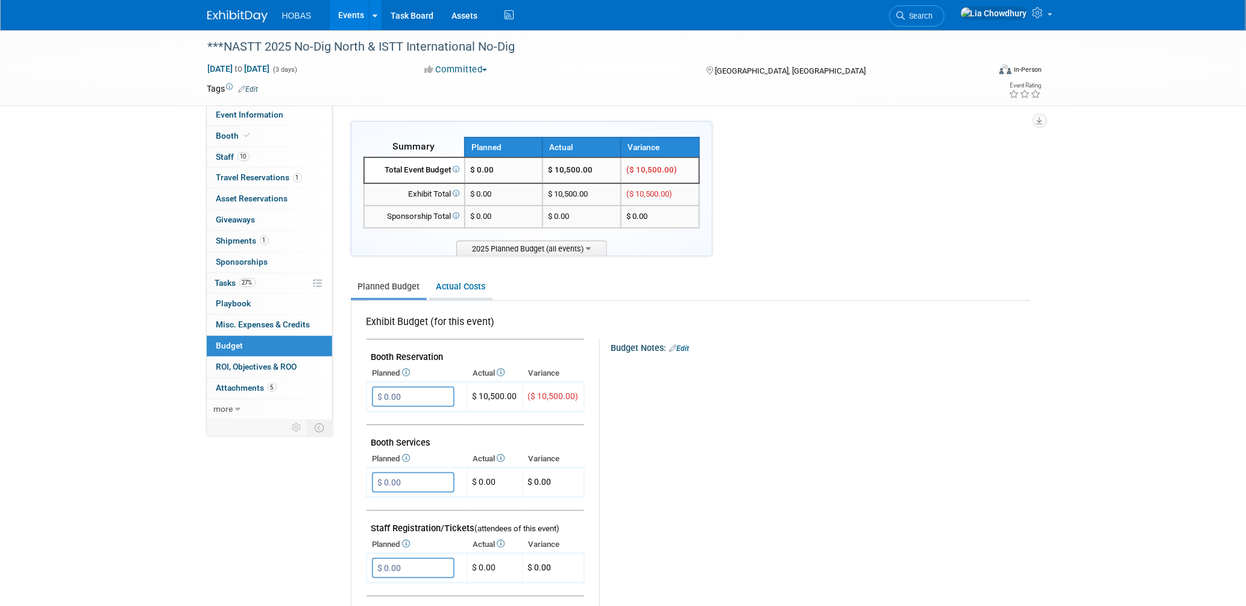
click at [473, 286] on link "Actual Costs" at bounding box center [460, 286] width 63 height 22
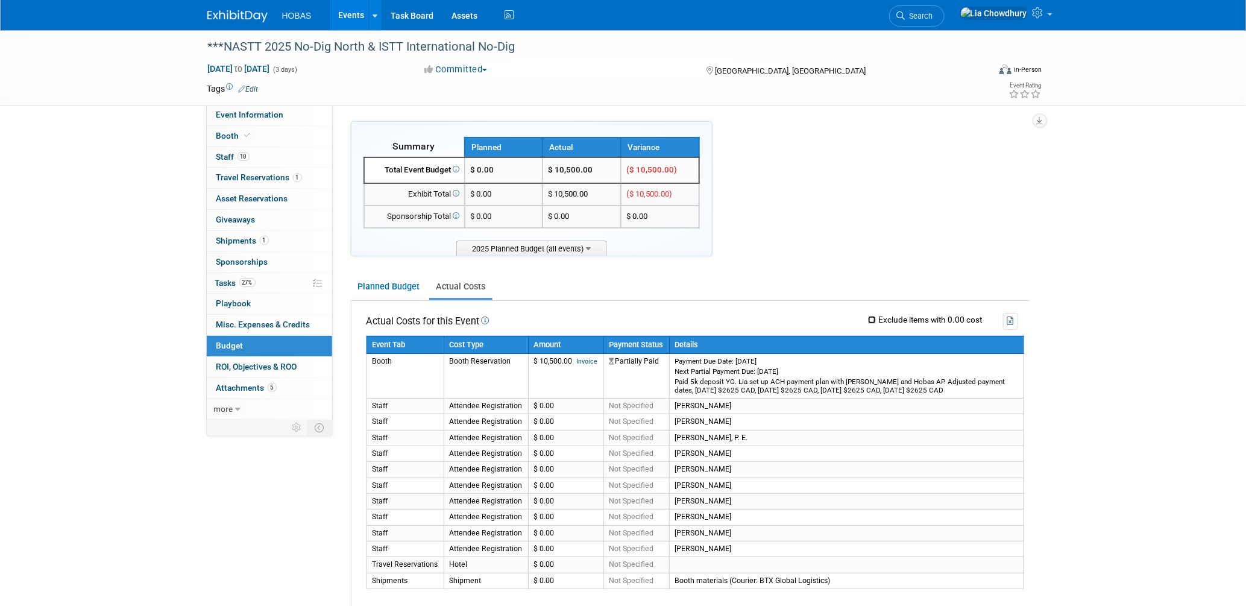
click at [868, 318] on input "Exclude items with 0.00 cost" at bounding box center [872, 320] width 8 height 8
checkbox input "true"
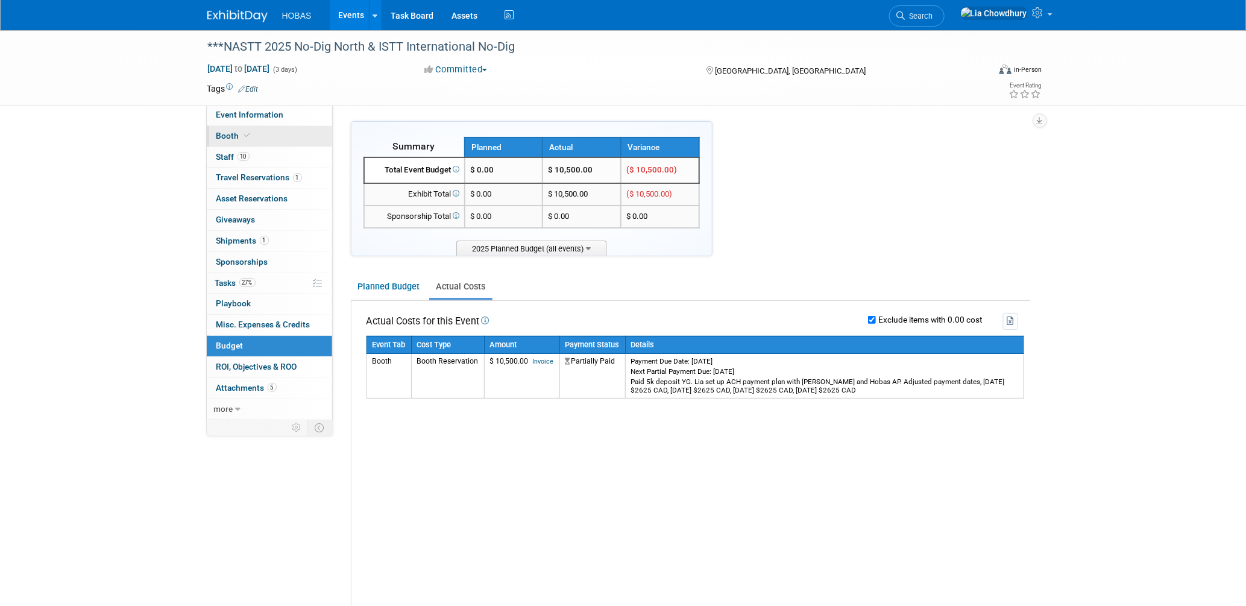
click at [248, 137] on icon at bounding box center [248, 135] width 6 height 7
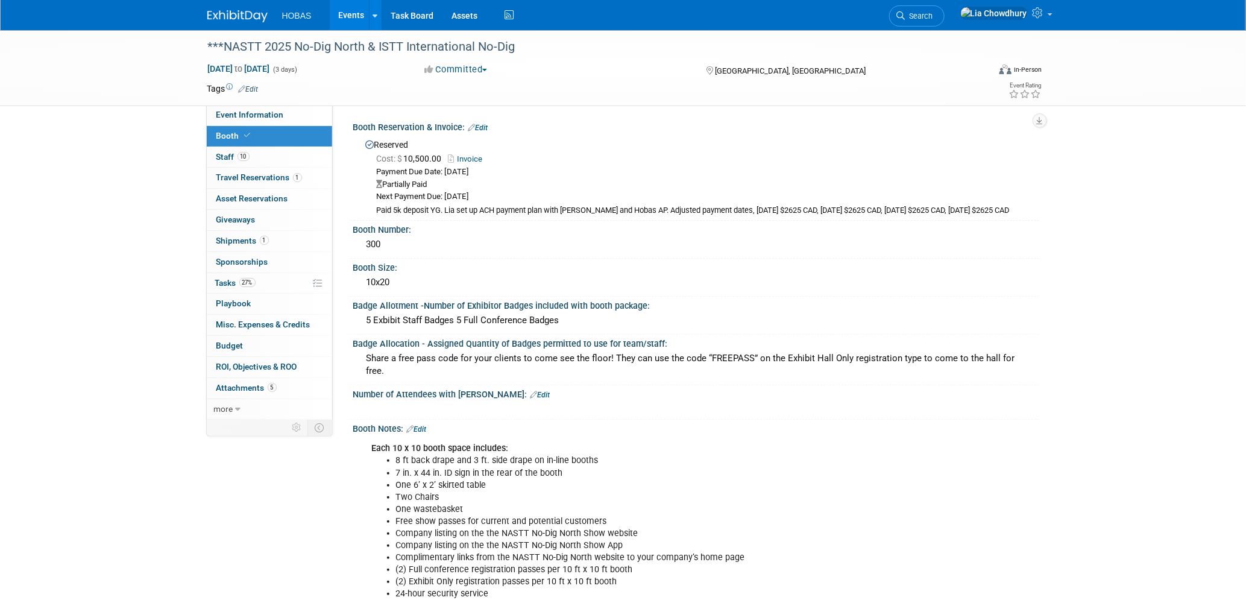
click at [247, 134] on icon at bounding box center [248, 135] width 6 height 7
click at [244, 113] on span "Event Information" at bounding box center [250, 115] width 68 height 10
select select "Owners/Engineers"
select select "Tradeshow International"
select select "Trenchless"
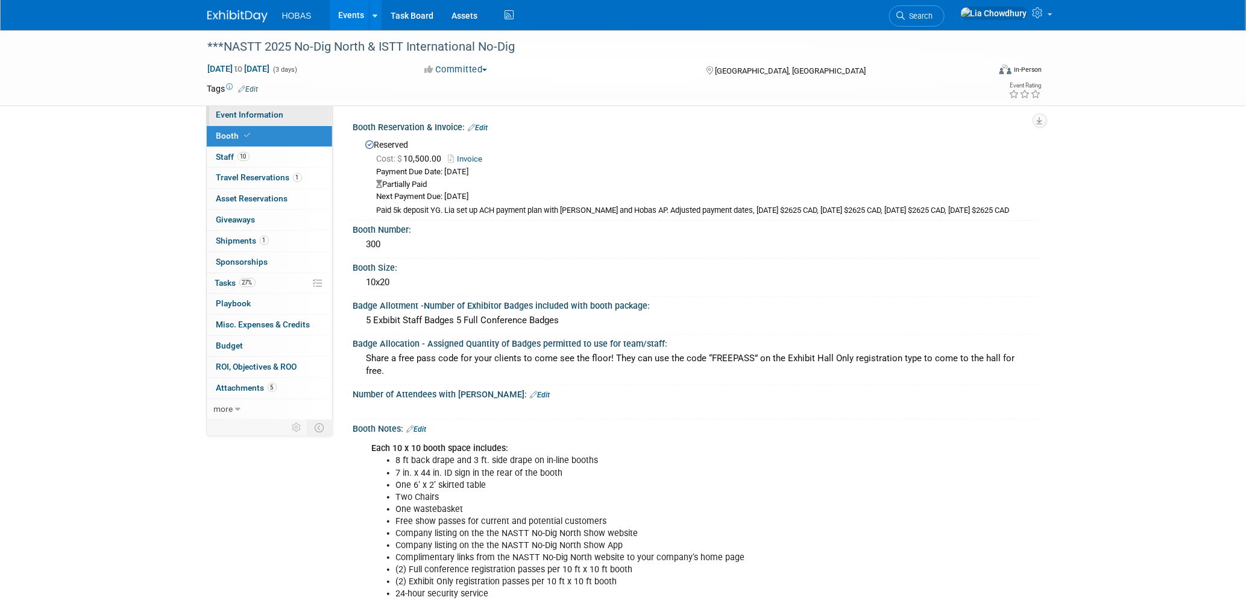
select select "Exhibiting"
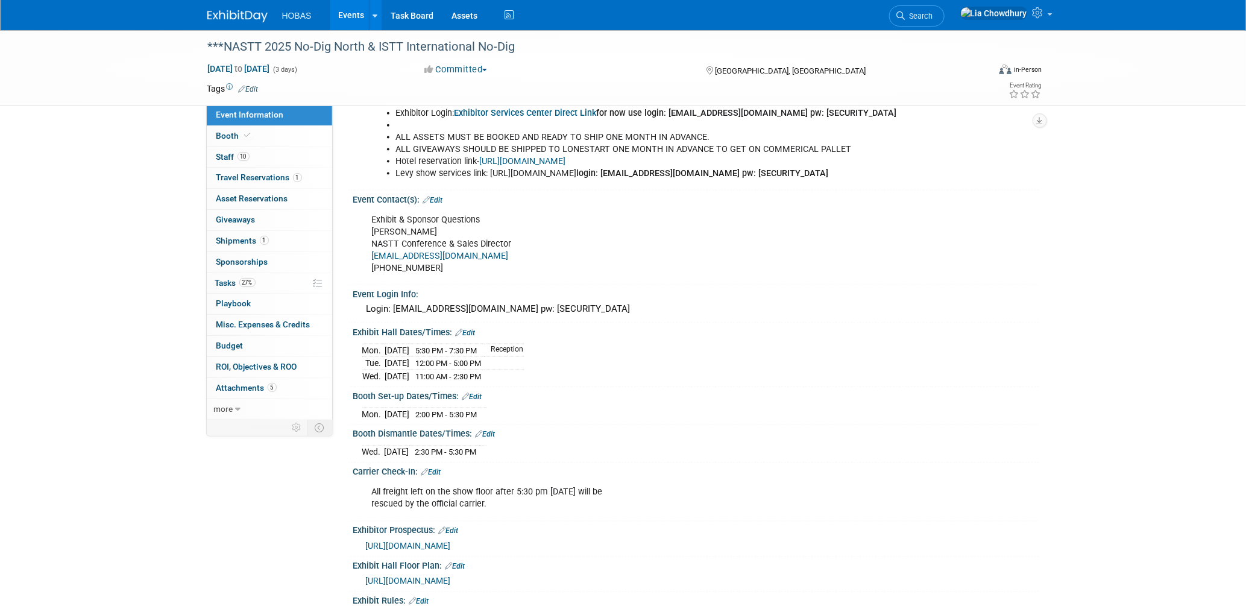
scroll to position [737, 0]
click at [242, 154] on span "10" at bounding box center [243, 156] width 12 height 9
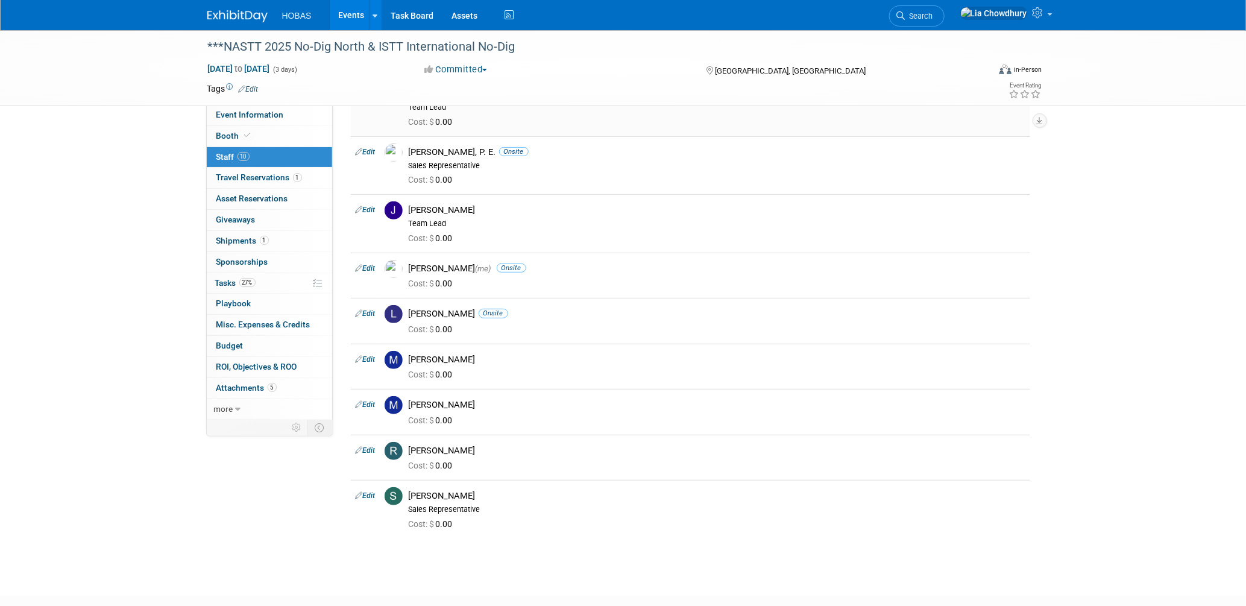
scroll to position [134, 0]
click at [365, 311] on link "Edit" at bounding box center [366, 313] width 20 height 8
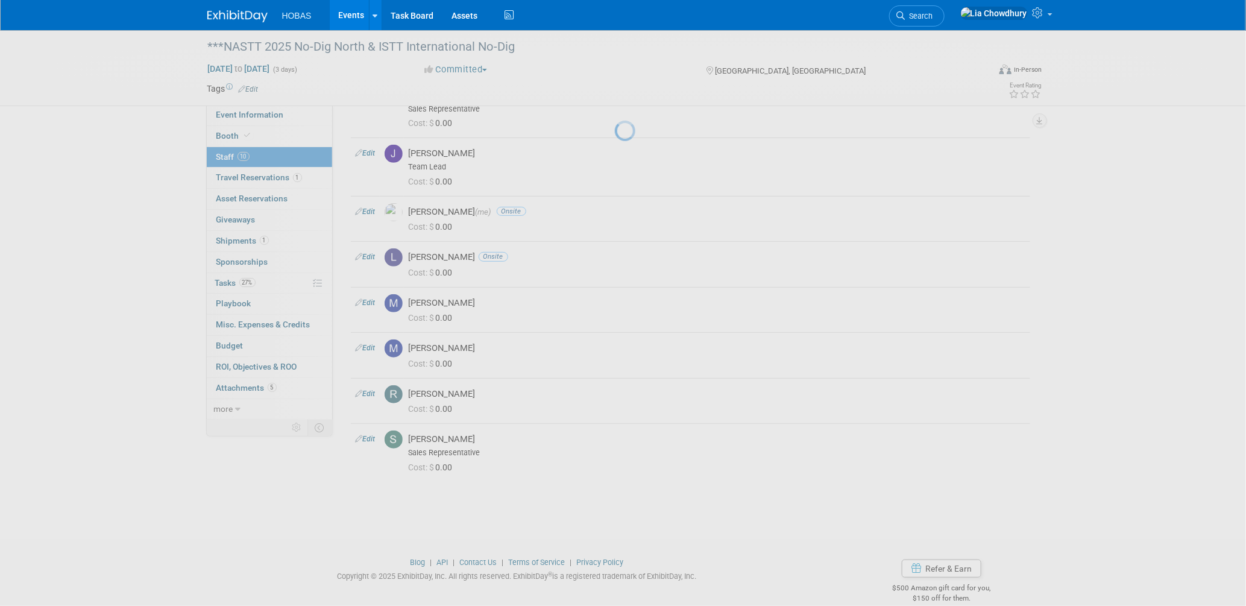
select select "b62dab19-afa9-4746-8dd7-e7006629b55c"
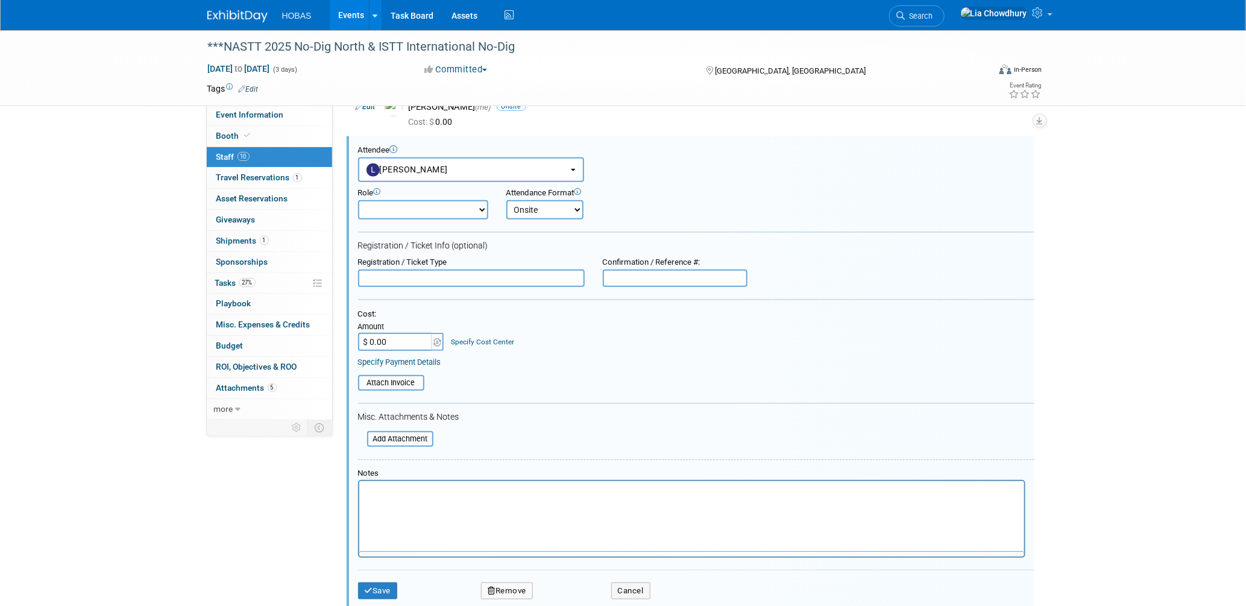
scroll to position [0, 0]
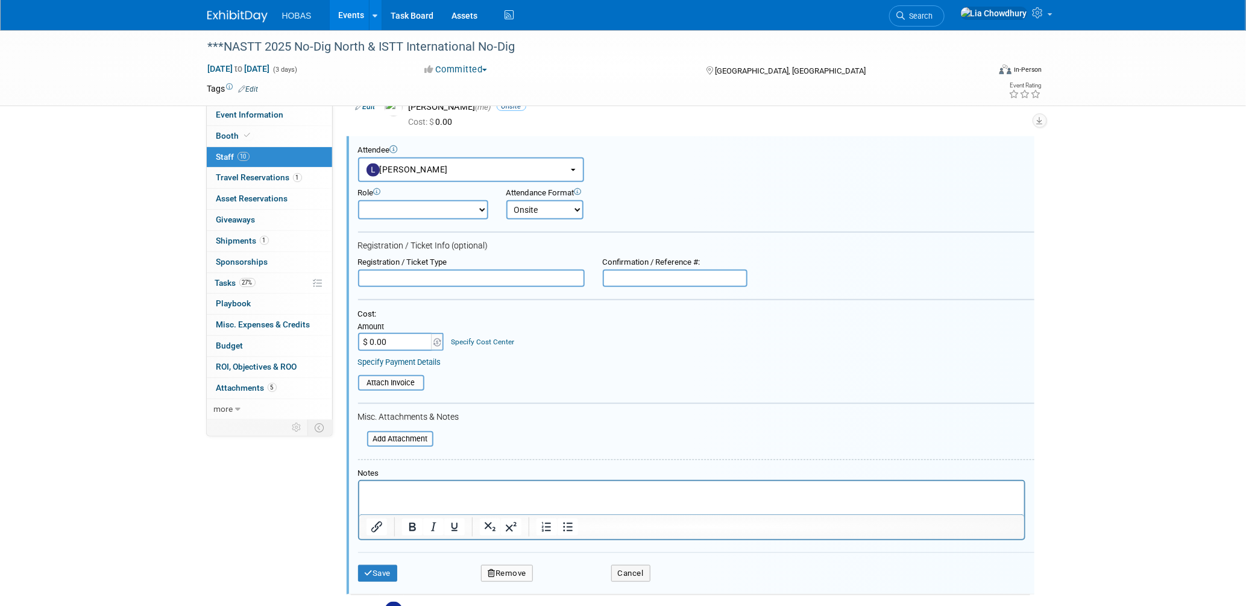
click at [527, 565] on button "Remove" at bounding box center [507, 573] width 52 height 17
click at [576, 570] on link "Yes" at bounding box center [572, 574] width 35 height 19
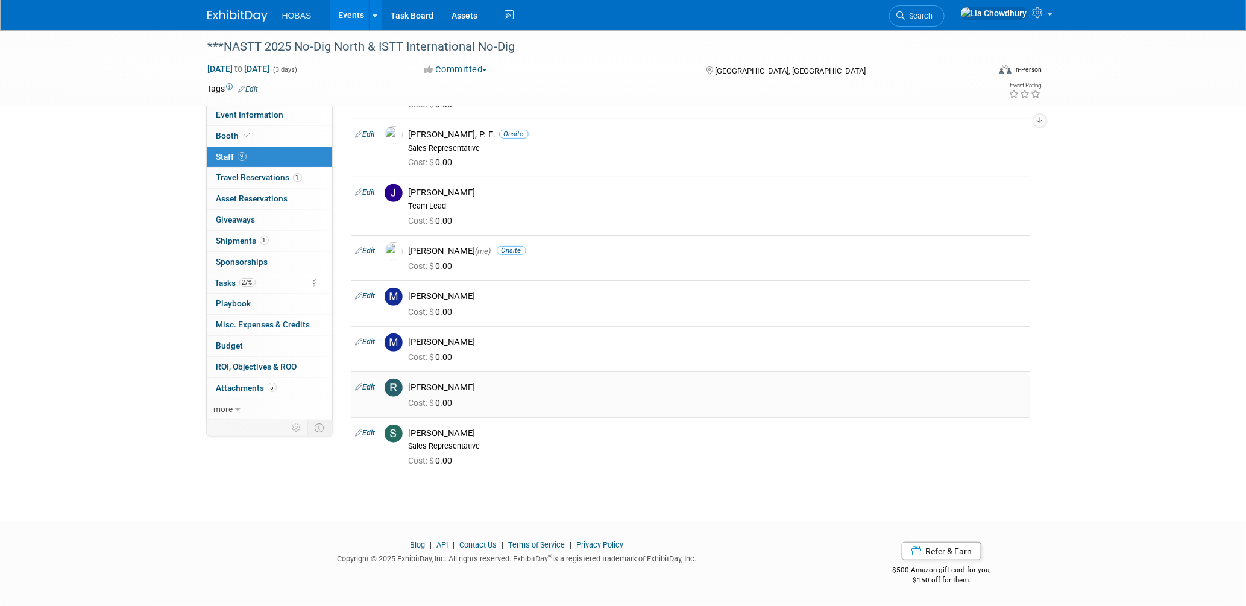
scroll to position [95, 0]
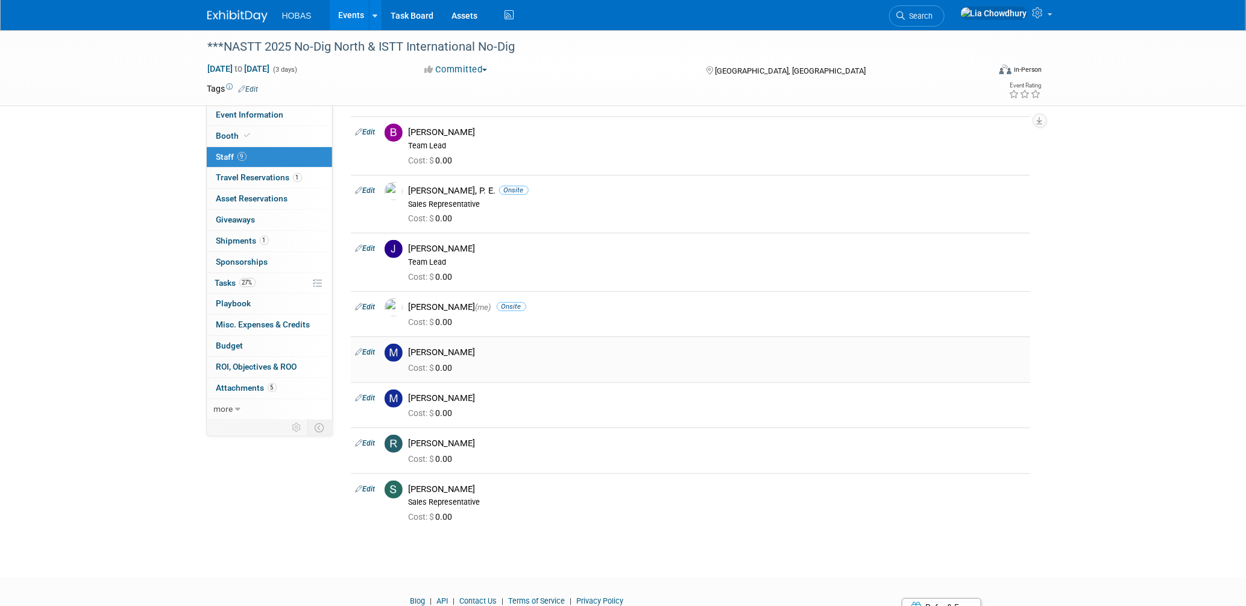
click at [368, 351] on link "Edit" at bounding box center [366, 352] width 20 height 8
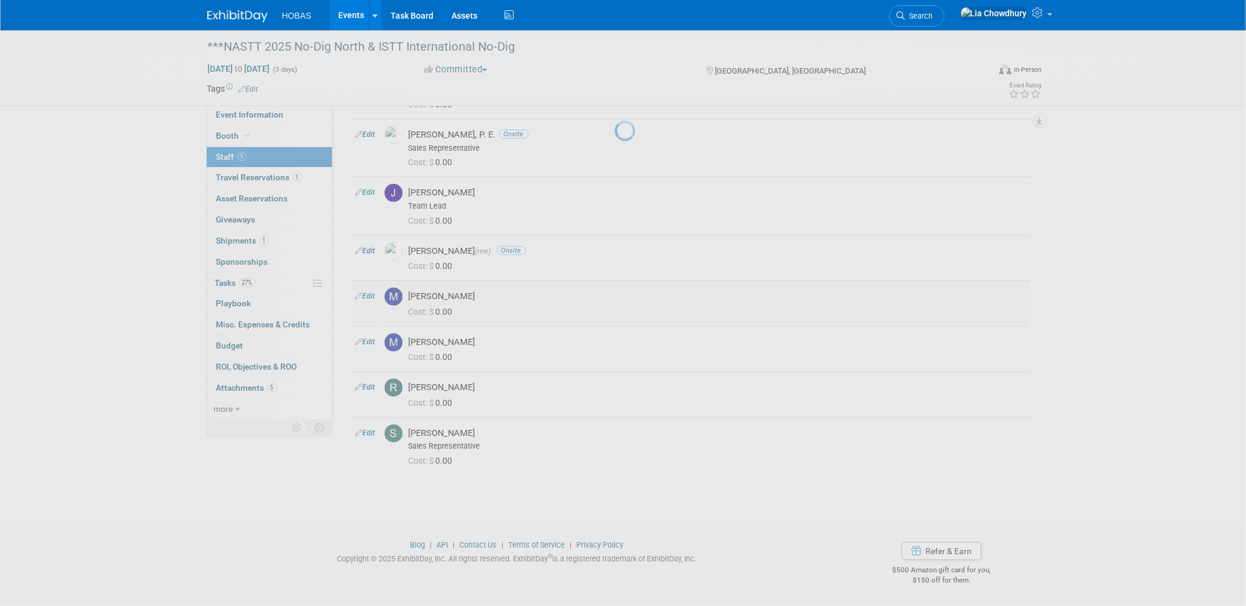
select select "48ea6882-31d5-4f85-8e43-60edfe367408"
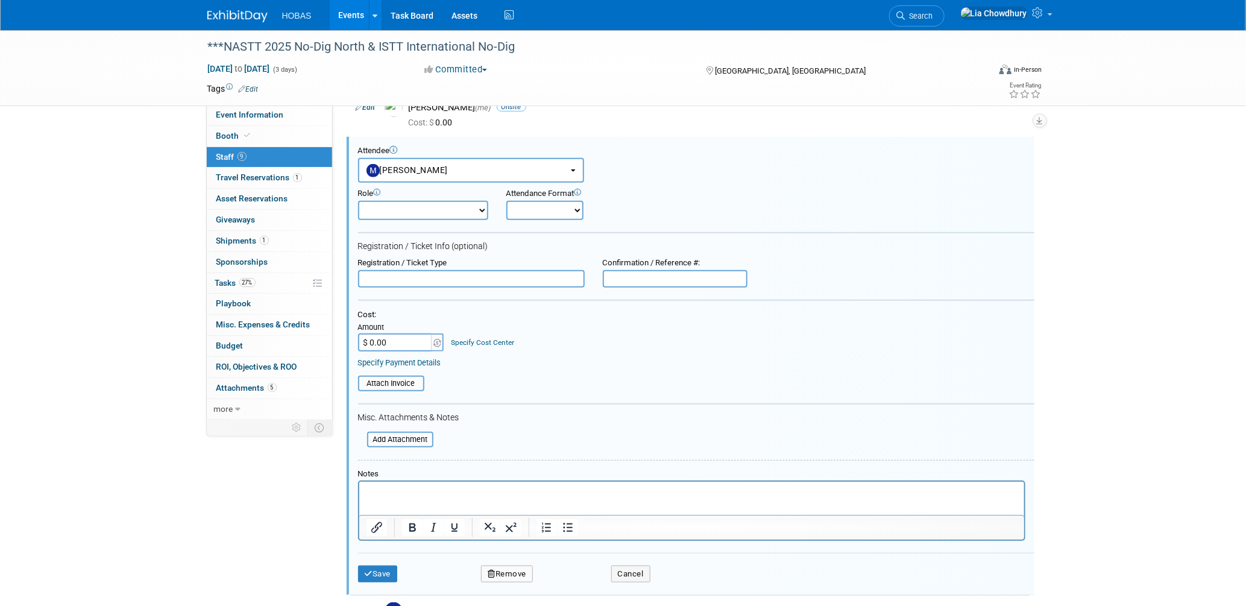
scroll to position [0, 0]
click at [619, 577] on button "Cancel" at bounding box center [630, 585] width 39 height 17
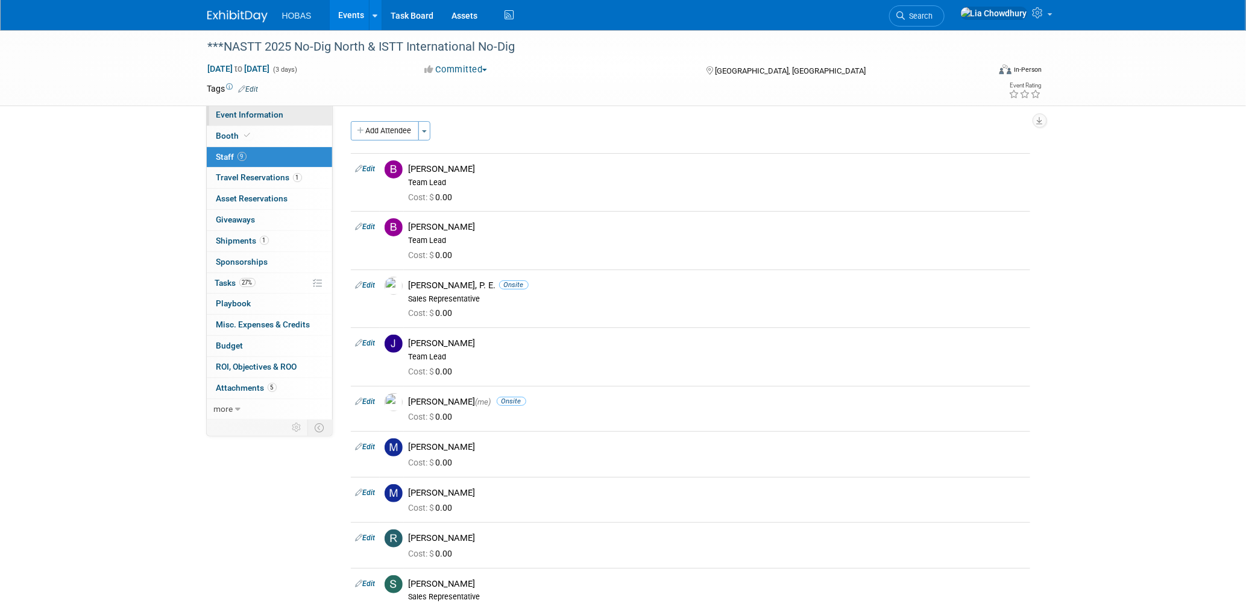
click at [249, 113] on span "Event Information" at bounding box center [250, 115] width 68 height 10
select select "Owners/Engineers"
select select "Tradeshow International"
select select "Trenchless"
select select "Exhibiting"
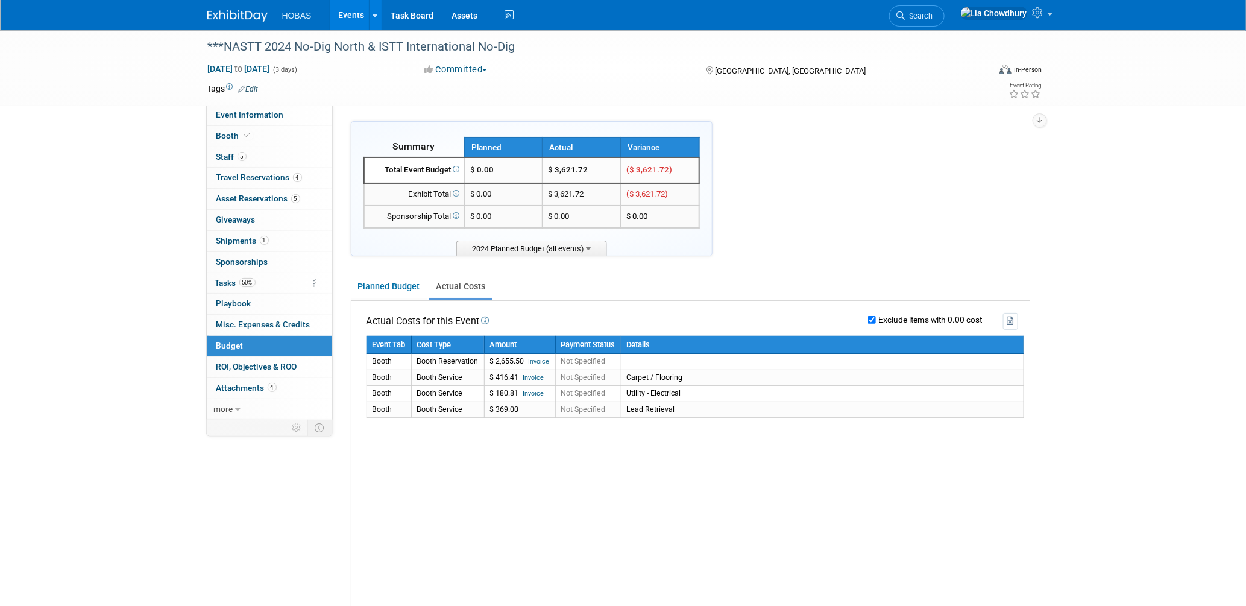
click at [335, 13] on link "Events" at bounding box center [352, 15] width 44 height 30
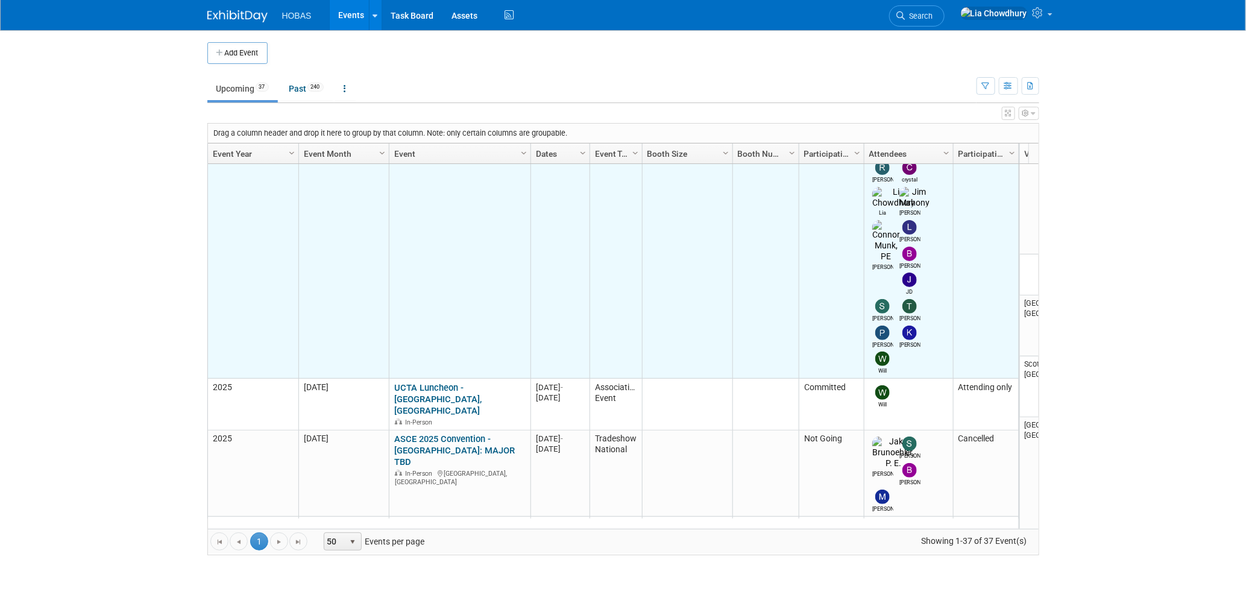
scroll to position [561, 0]
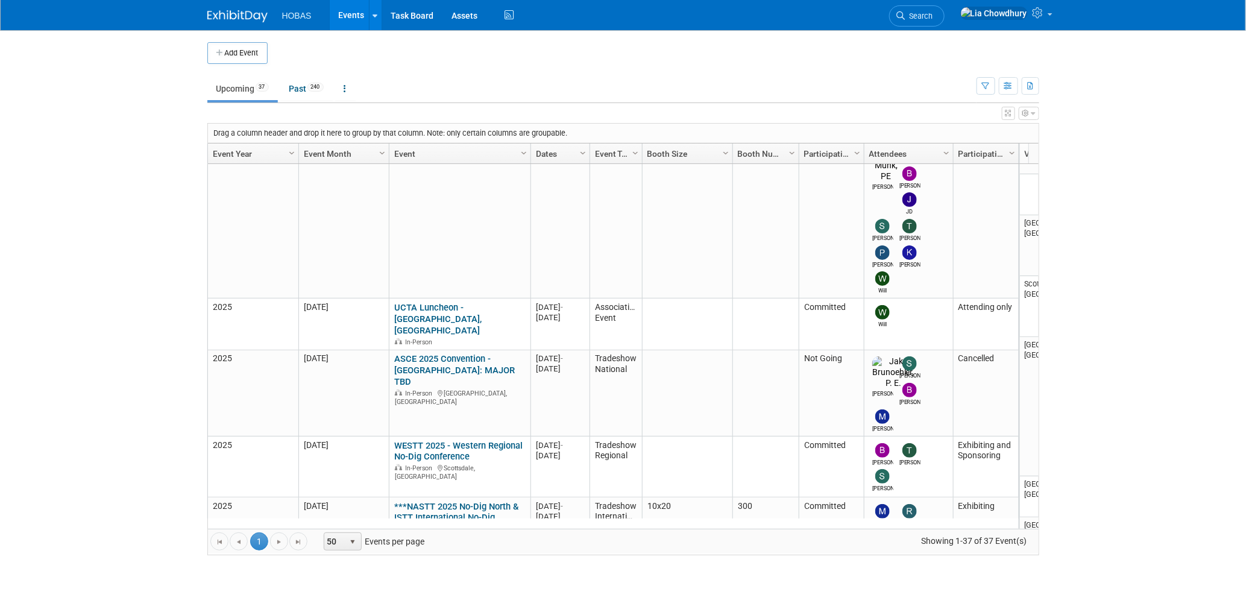
drag, startPoint x: 533, startPoint y: 551, endPoint x: 547, endPoint y: 575, distance: 27.5
click at [1049, 16] on span at bounding box center [1050, 14] width 5 height 2
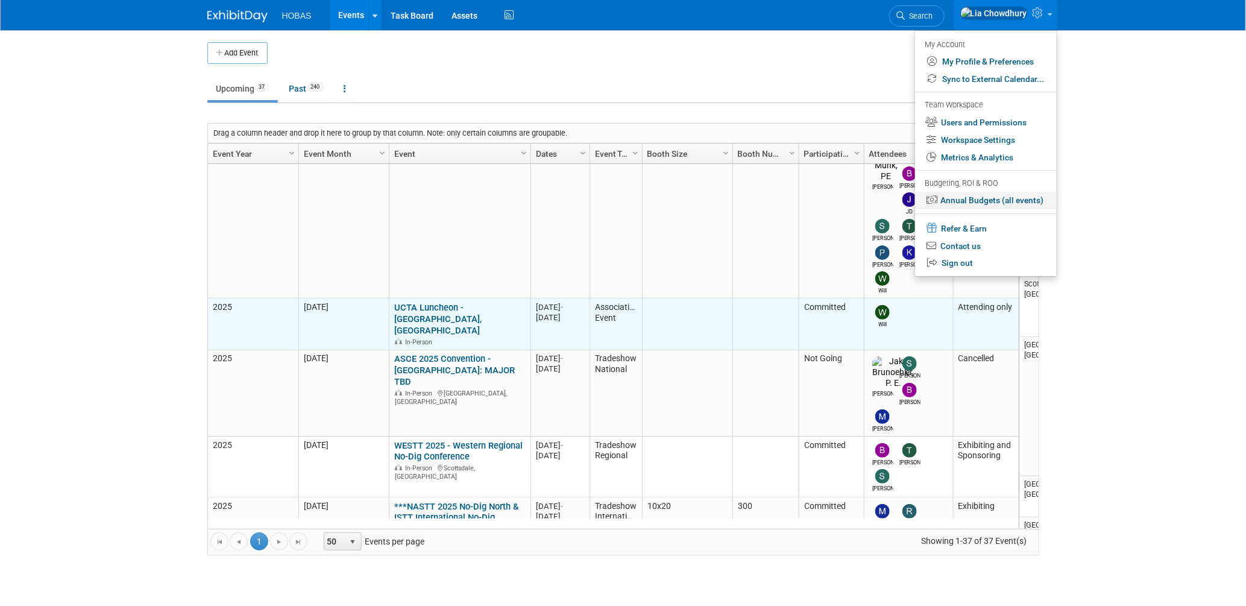
click at [954, 200] on link "Annual Budgets (all events)" at bounding box center [986, 200] width 142 height 17
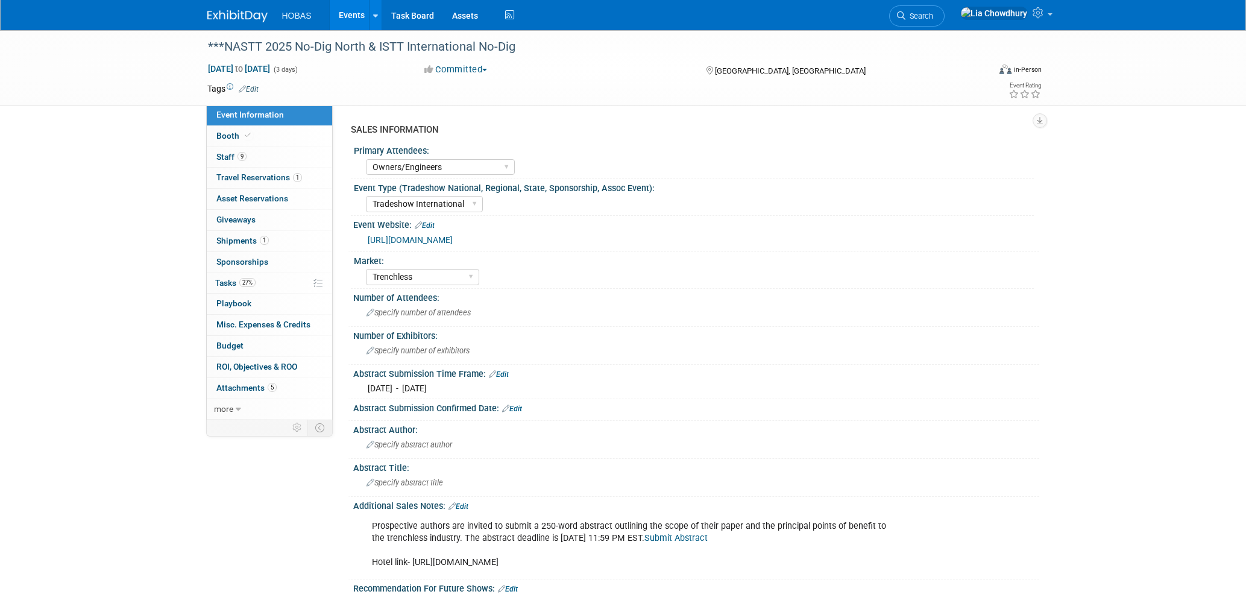
select select "Owners/Engineers"
select select "Tradeshow International"
select select "Trenchless"
select select "Exhibiting"
click at [255, 134] on link "Booth" at bounding box center [269, 136] width 125 height 20
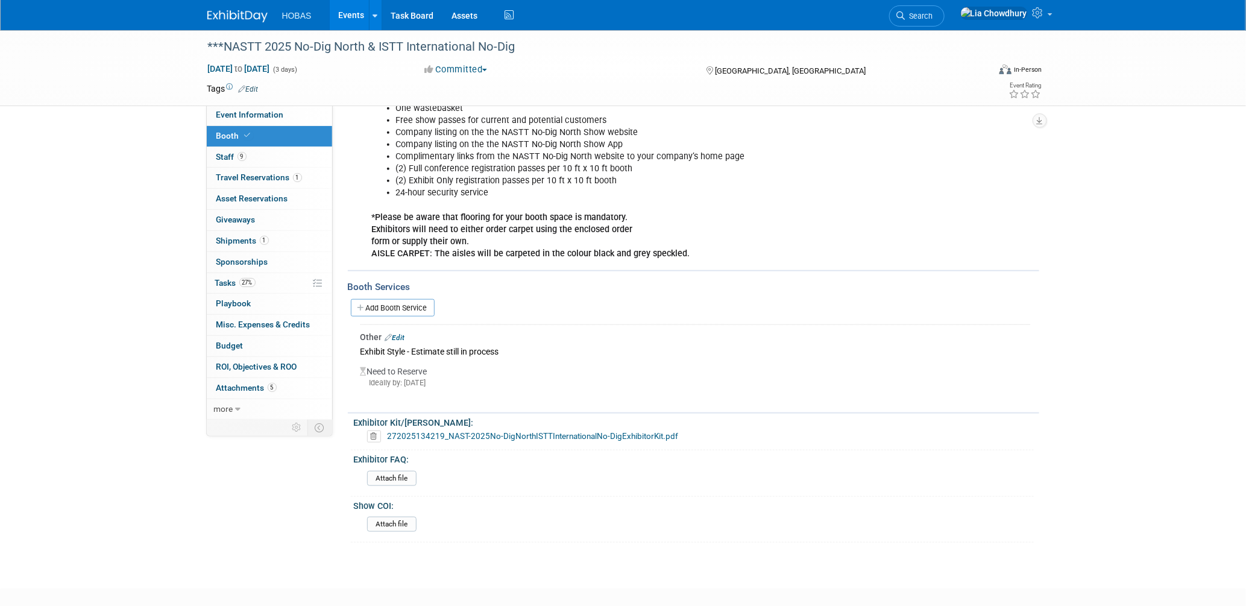
scroll to position [401, 0]
click at [249, 113] on span "Event Information" at bounding box center [250, 115] width 68 height 10
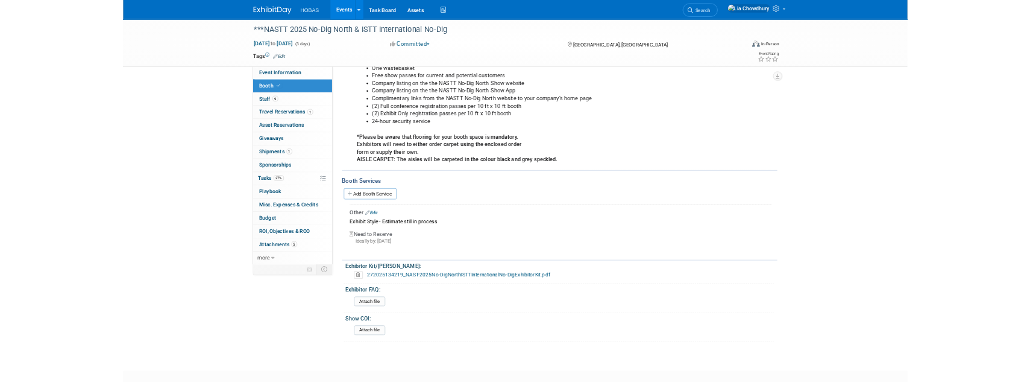
scroll to position [0, 0]
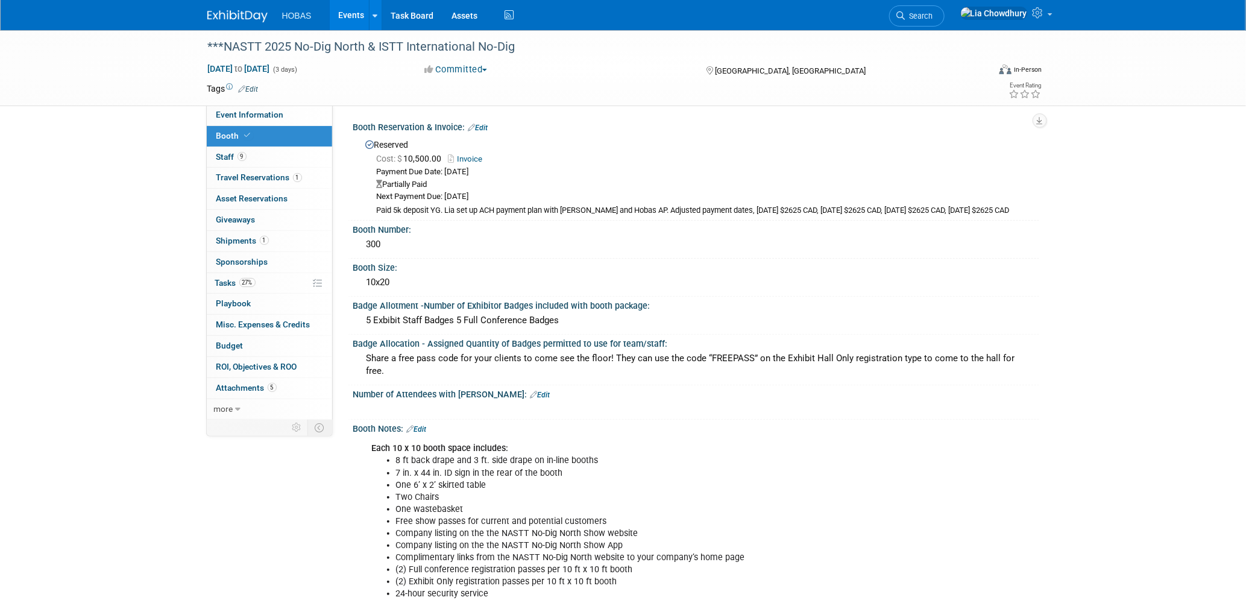
select select "Owners/Engineers"
select select "Tradeshow International"
select select "Trenchless"
select select "Exhibiting"
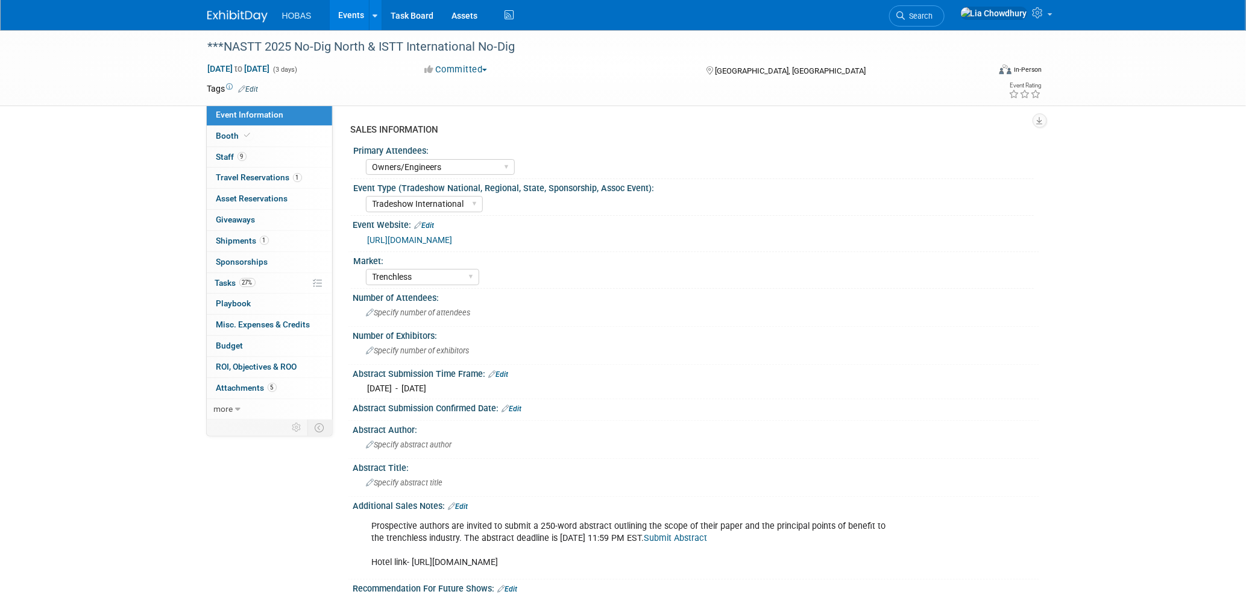
click at [426, 238] on link "https://nastt.org/no-dig-north/" at bounding box center [410, 240] width 85 height 10
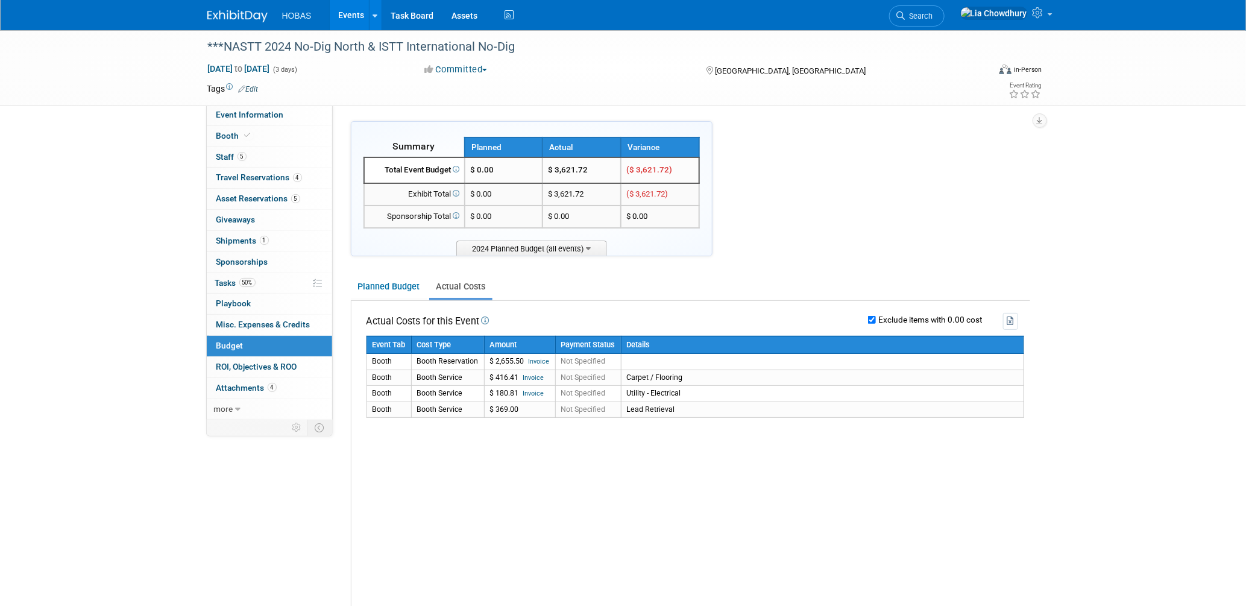
click at [343, 16] on link "Events" at bounding box center [352, 15] width 44 height 30
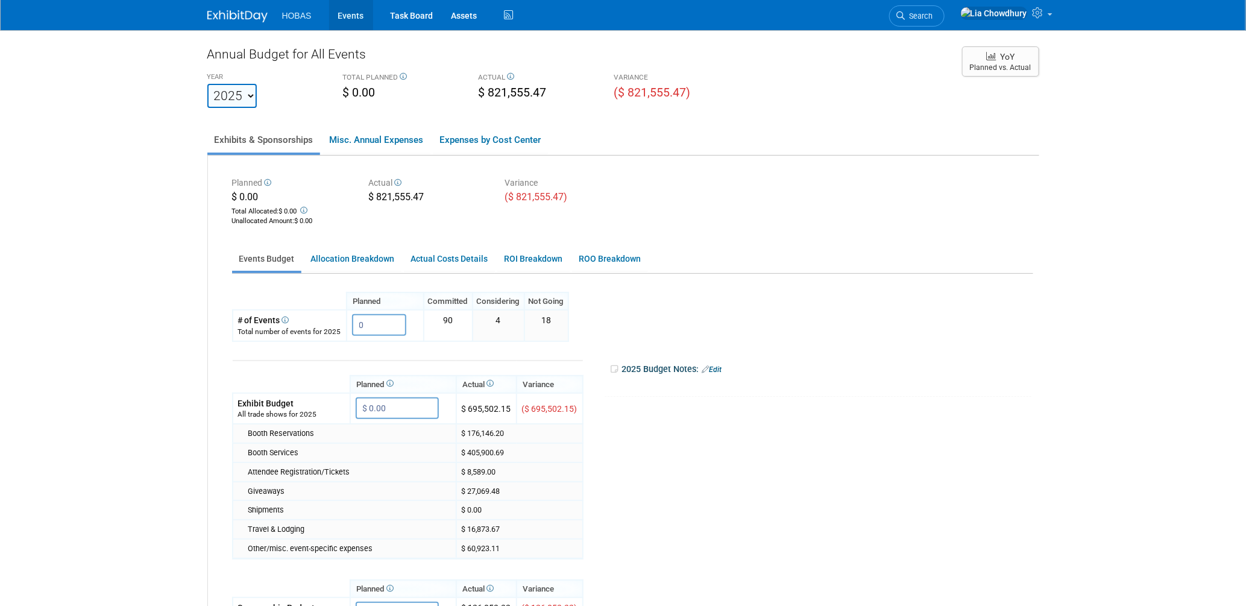
click at [353, 12] on link "Events" at bounding box center [351, 15] width 44 height 30
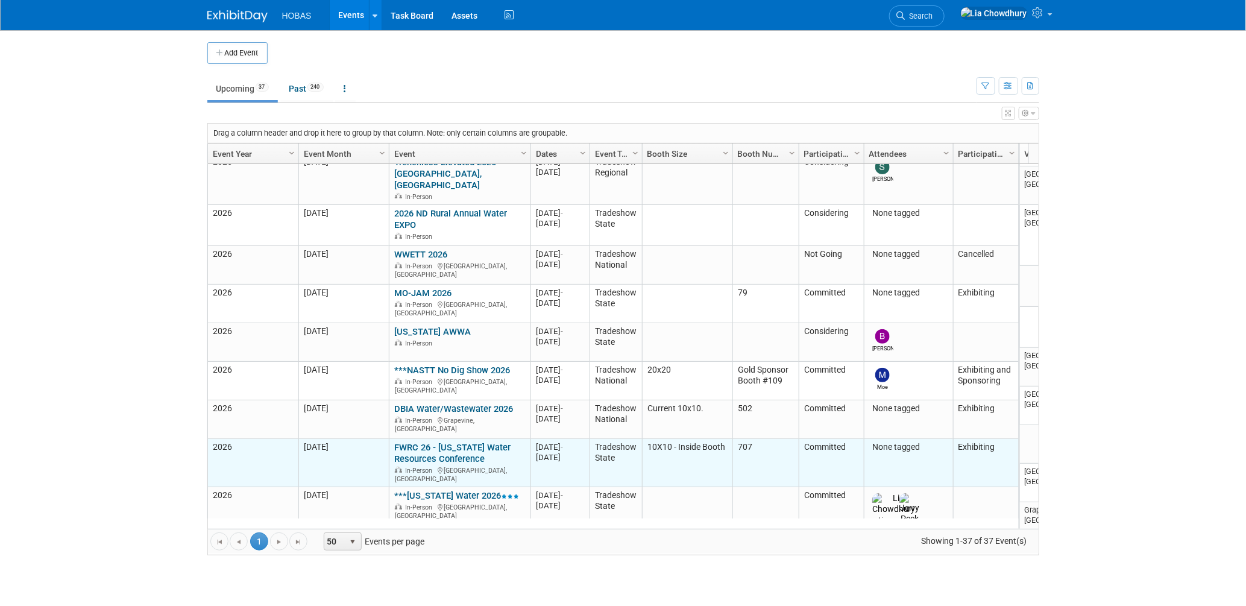
scroll to position [1275, 0]
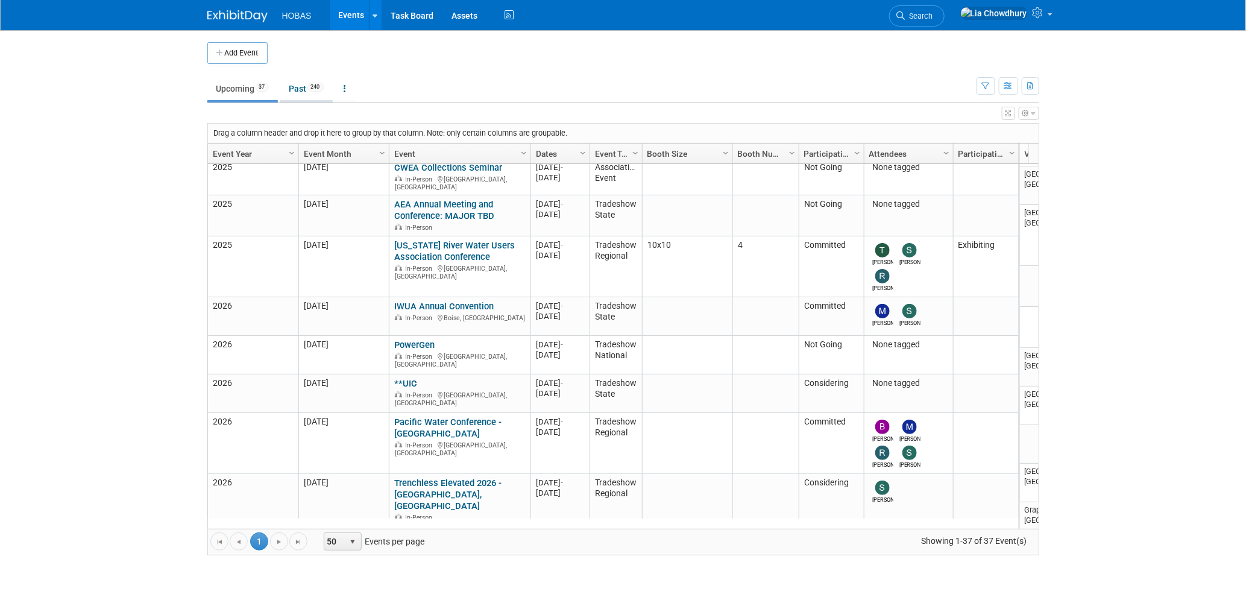
click at [303, 94] on link "Past 240" at bounding box center [306, 88] width 52 height 23
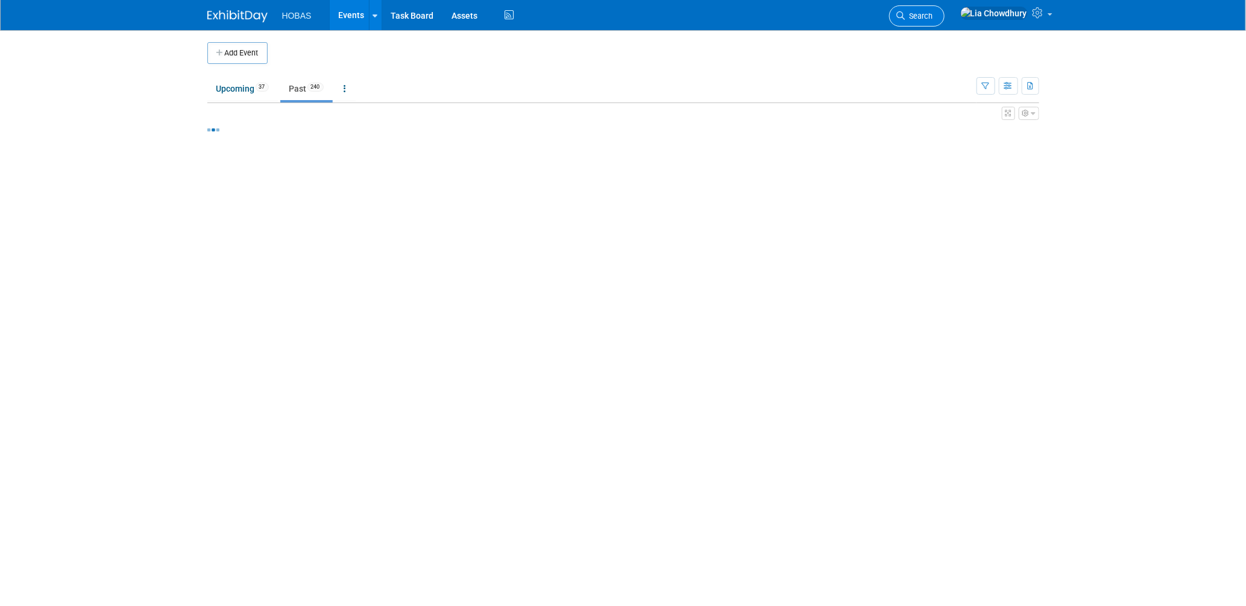
click at [933, 14] on span "Search" at bounding box center [919, 15] width 28 height 9
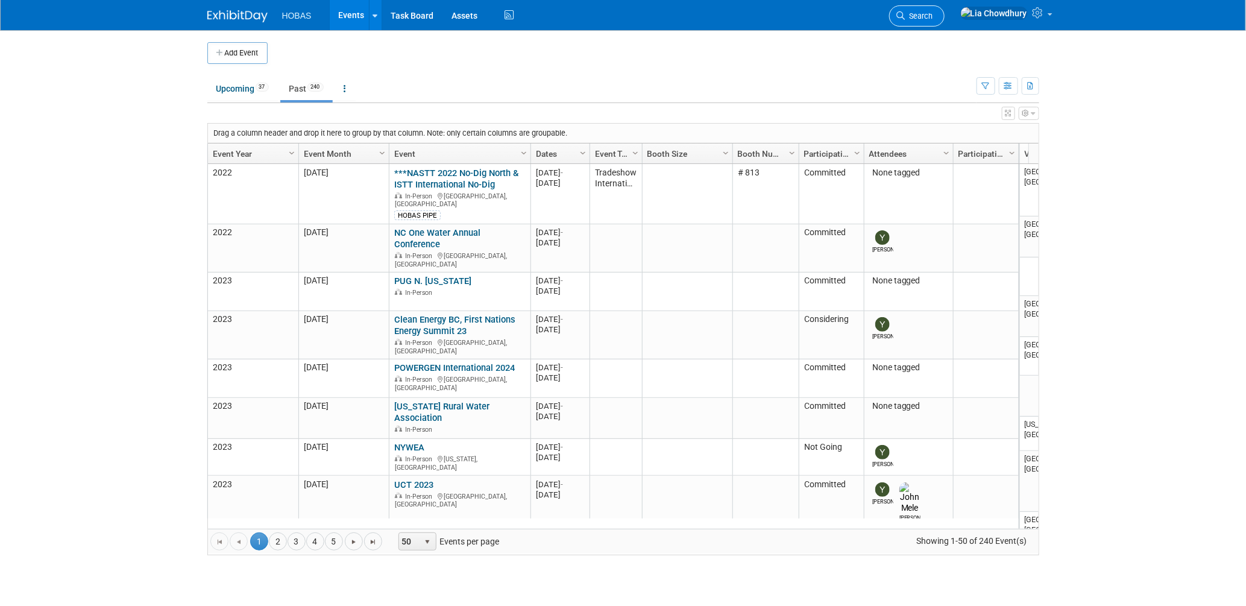
click at [933, 17] on span "Search" at bounding box center [919, 15] width 28 height 9
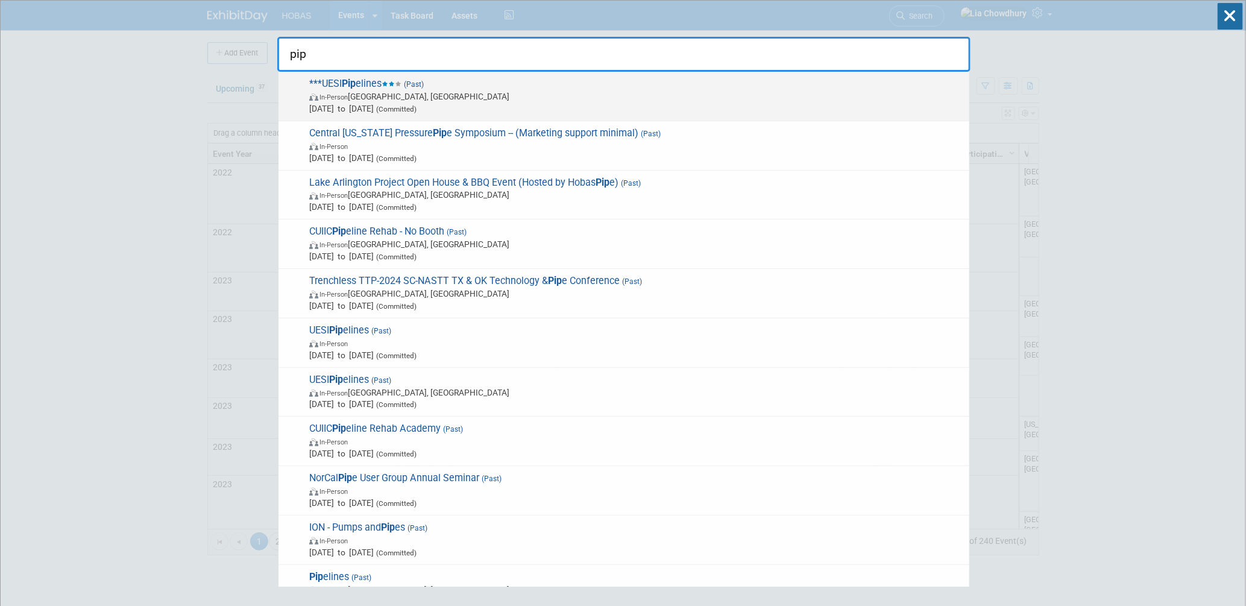
type input "pip"
click at [345, 87] on strong "Pip" at bounding box center [349, 83] width 14 height 11
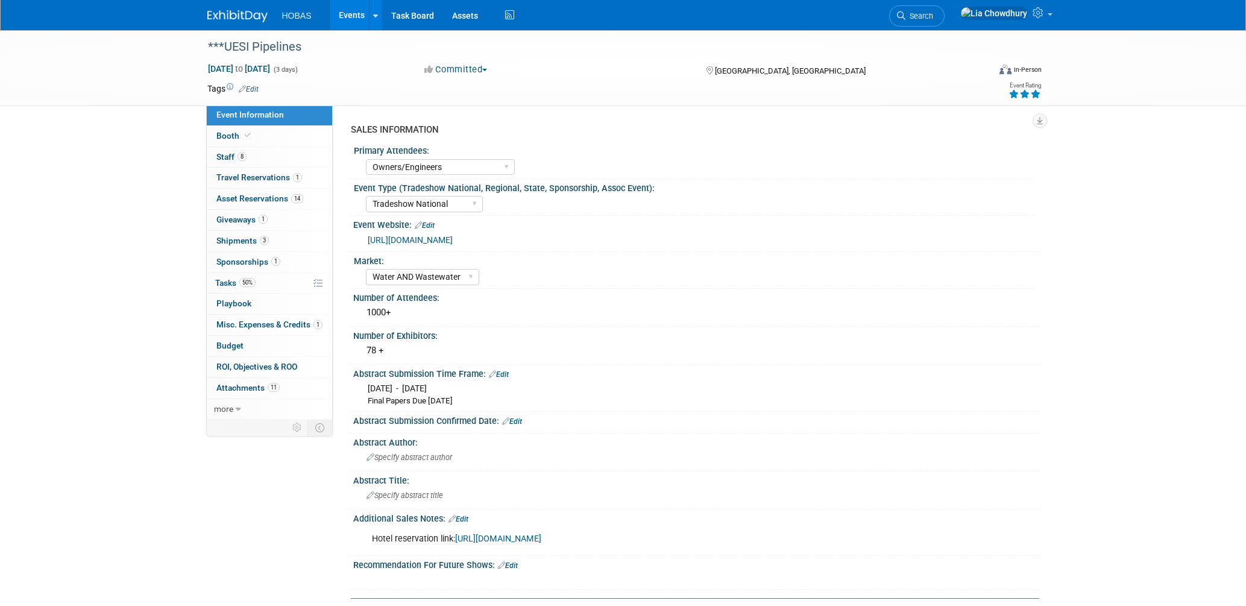
select select "Owners/Engineers"
select select "Tradeshow National"
select select "Water AND Wastewater"
select select "Exhibiting and Sponsoring"
click at [224, 134] on span "Booth" at bounding box center [234, 136] width 37 height 10
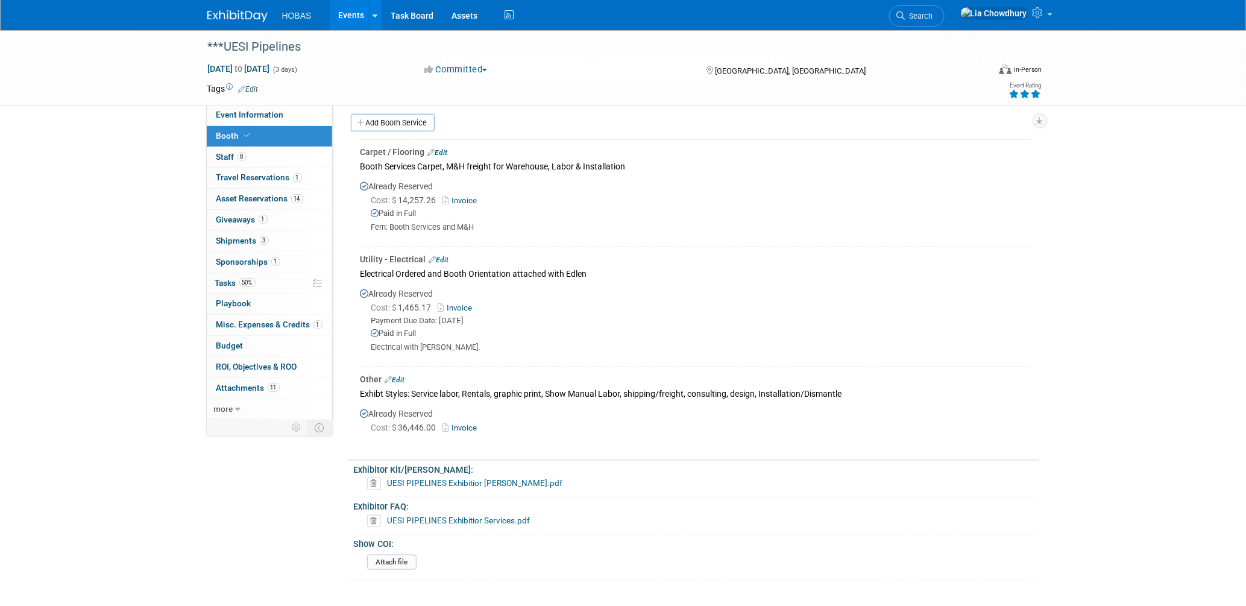
scroll to position [603, 0]
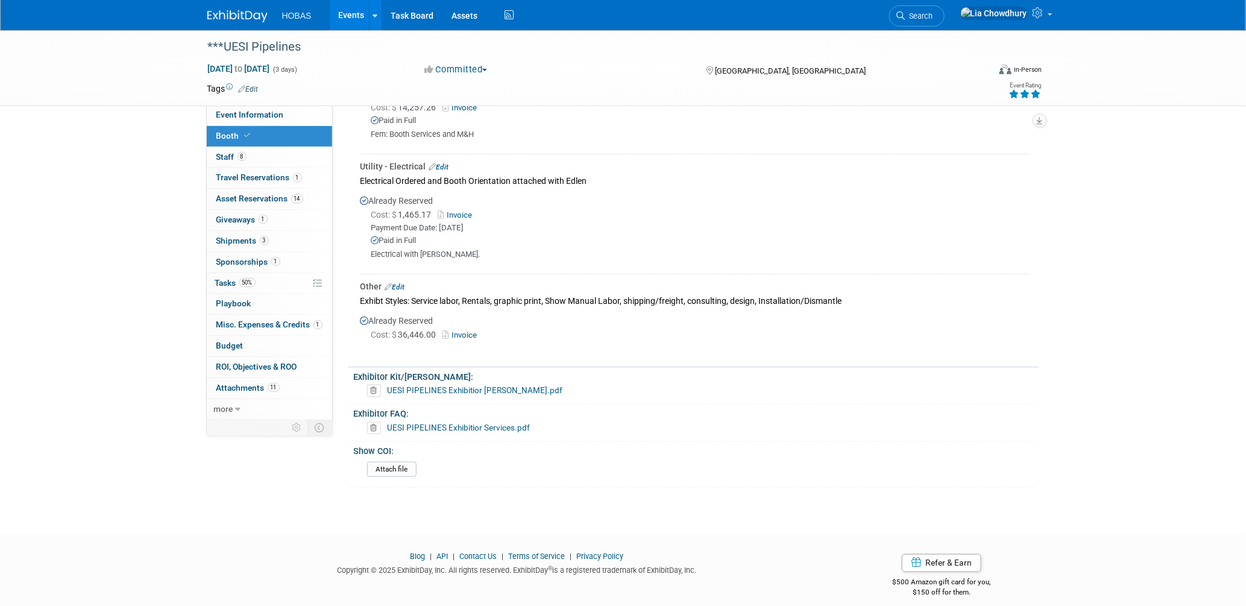
click at [470, 330] on link "Invoice" at bounding box center [462, 334] width 39 height 9
click at [232, 140] on span "Booth" at bounding box center [234, 136] width 37 height 10
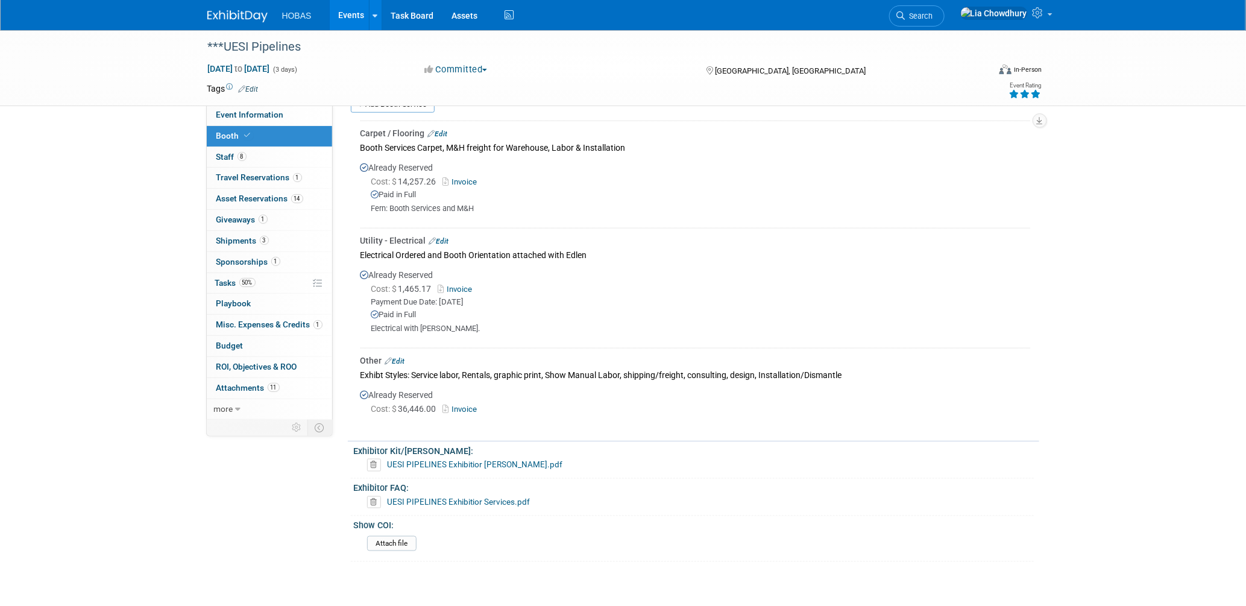
scroll to position [337, 0]
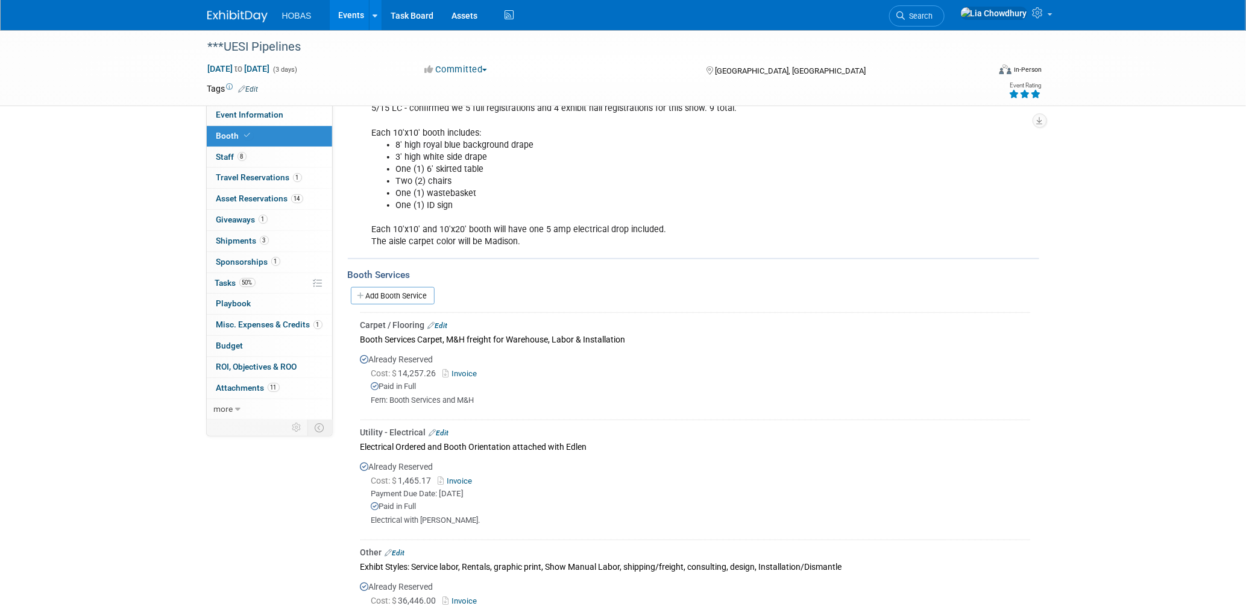
click at [465, 370] on link "Invoice" at bounding box center [462, 373] width 39 height 9
click at [350, 14] on link "Events" at bounding box center [352, 15] width 44 height 30
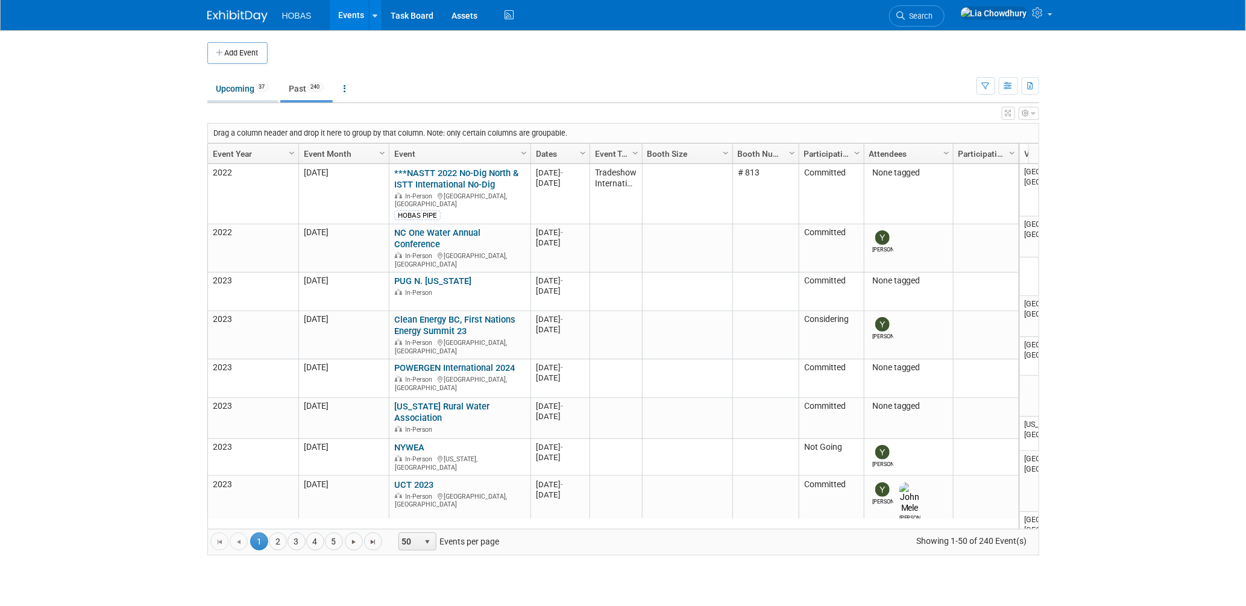
click at [237, 94] on link "Upcoming 37" at bounding box center [242, 88] width 71 height 23
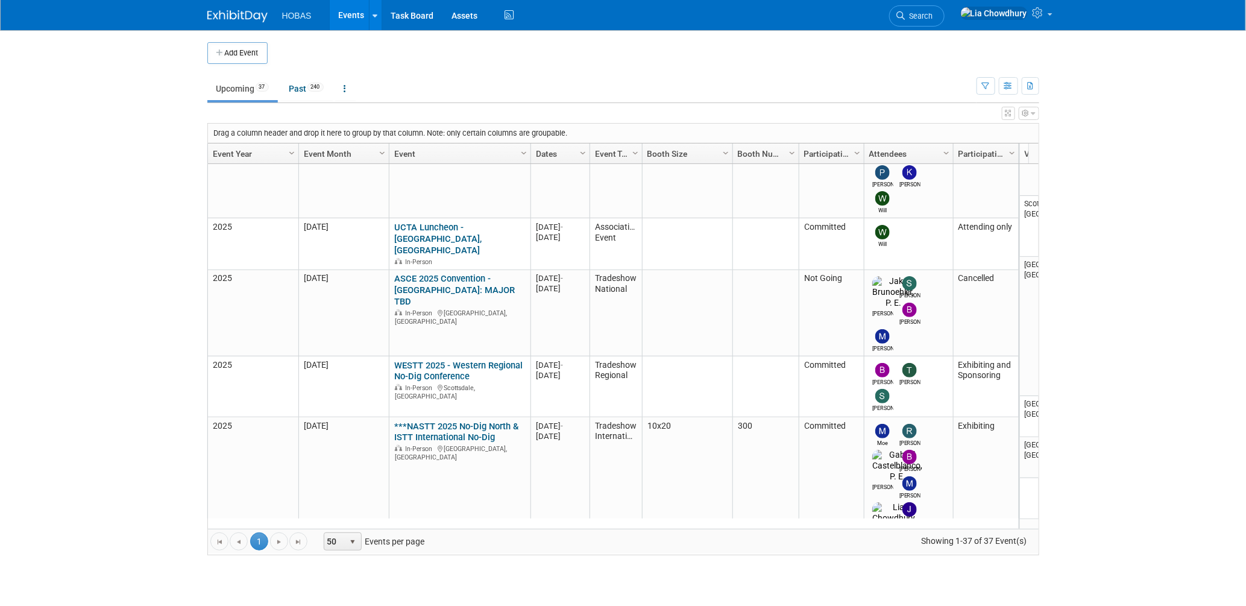
scroll to position [801, 0]
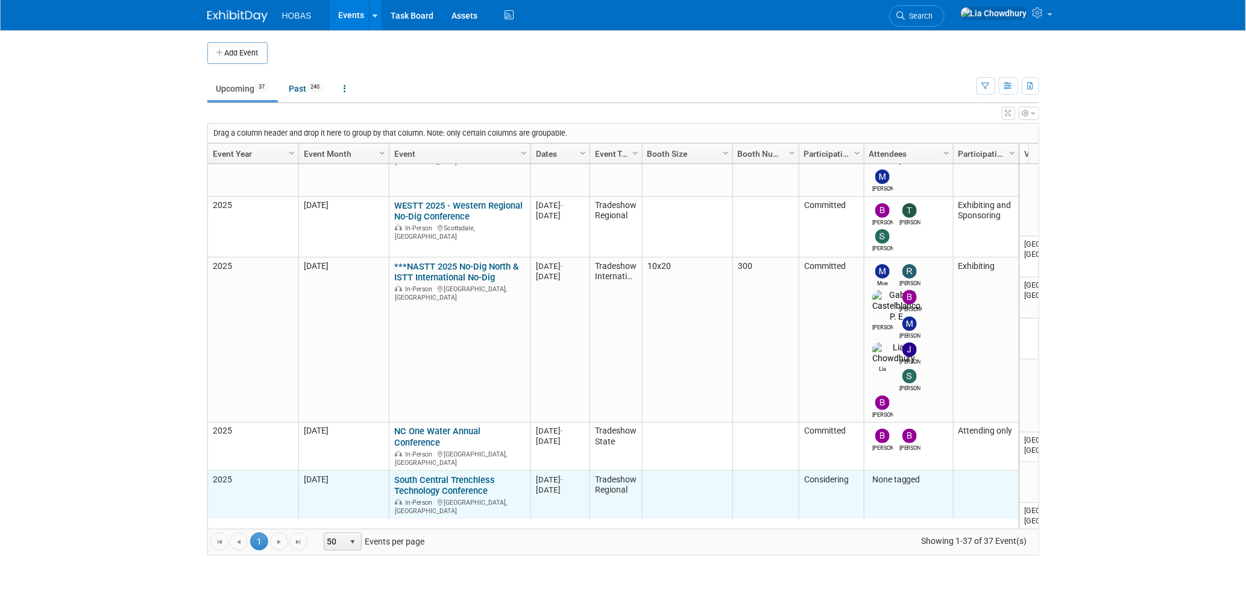
click at [417, 474] on link "South Central Trenchless Technology Conference" at bounding box center [444, 485] width 101 height 22
click at [435, 474] on link "South Central Trenchless Technology Conference" at bounding box center [444, 485] width 101 height 22
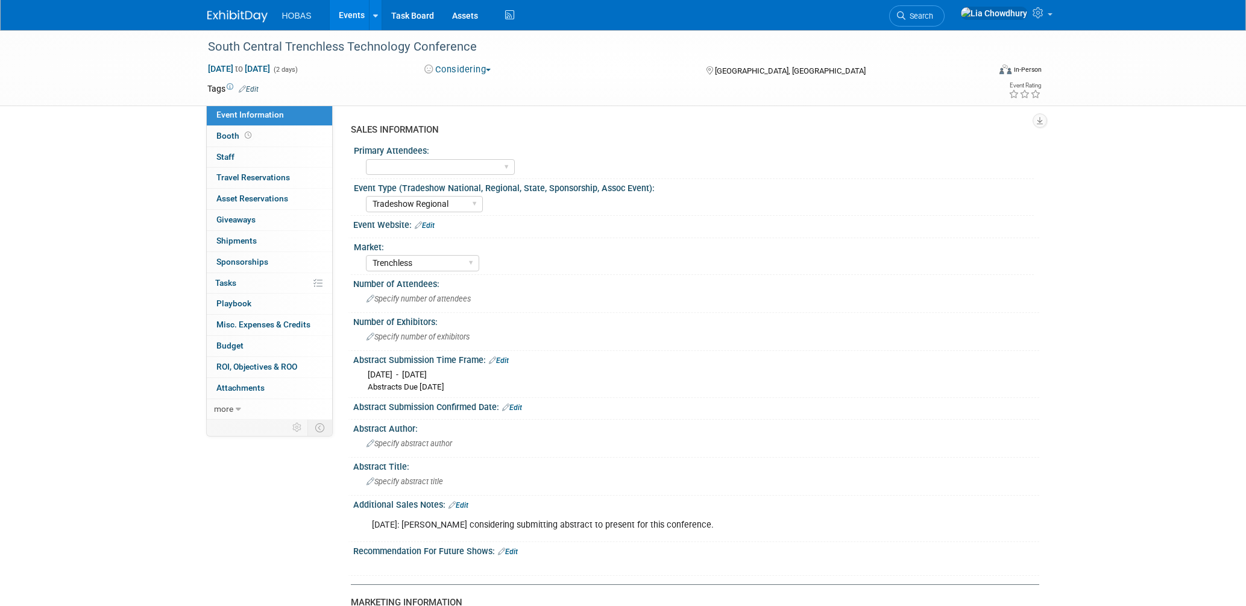
select select "Tradeshow Regional"
select select "Trenchless"
select select "Tradeshow Regional"
select select "Trenchless"
click at [229, 409] on span "more" at bounding box center [223, 409] width 19 height 10
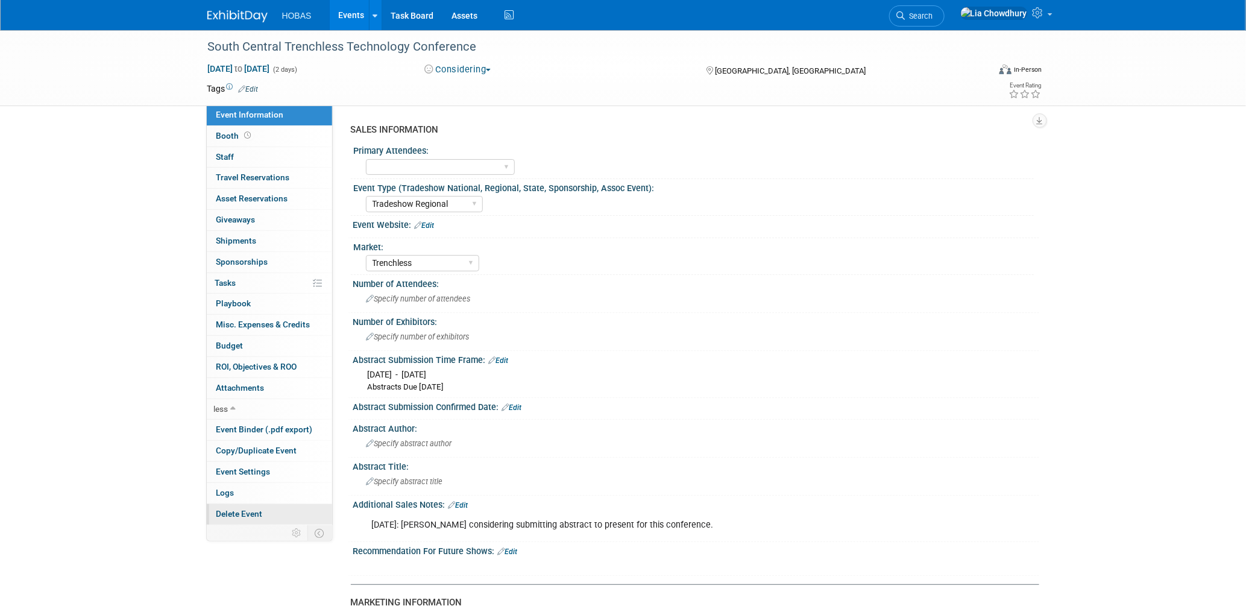
click at [246, 511] on span "Delete Event" at bounding box center [239, 514] width 46 height 10
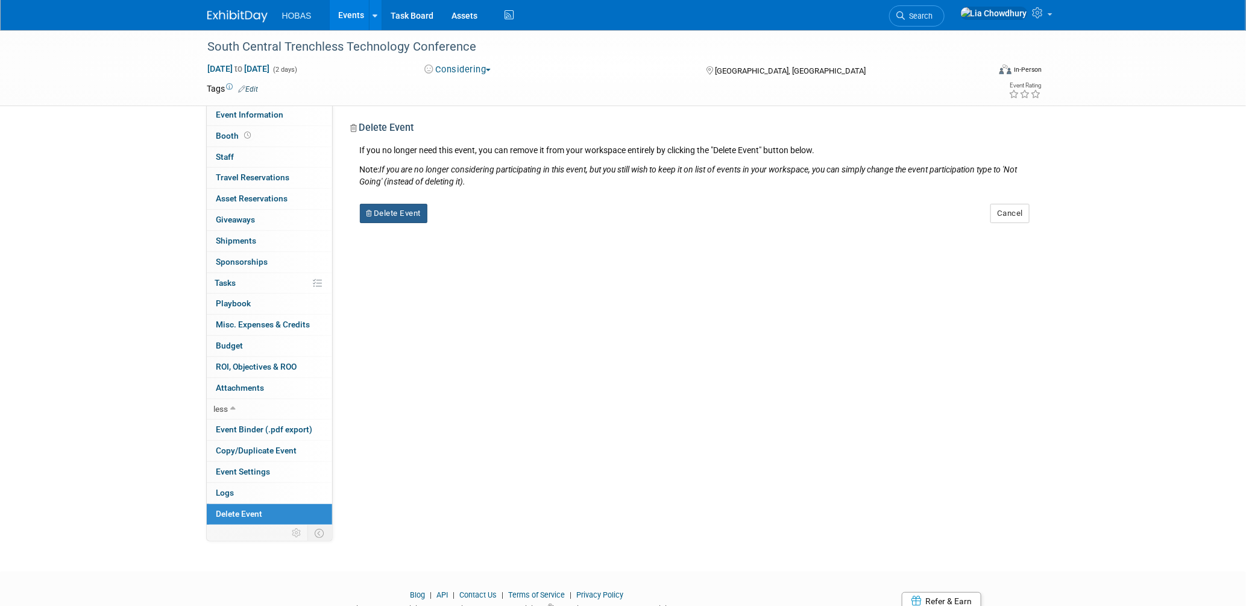
click at [410, 218] on button "Delete Event" at bounding box center [394, 213] width 68 height 19
click at [471, 219] on link "Yes" at bounding box center [469, 222] width 35 height 19
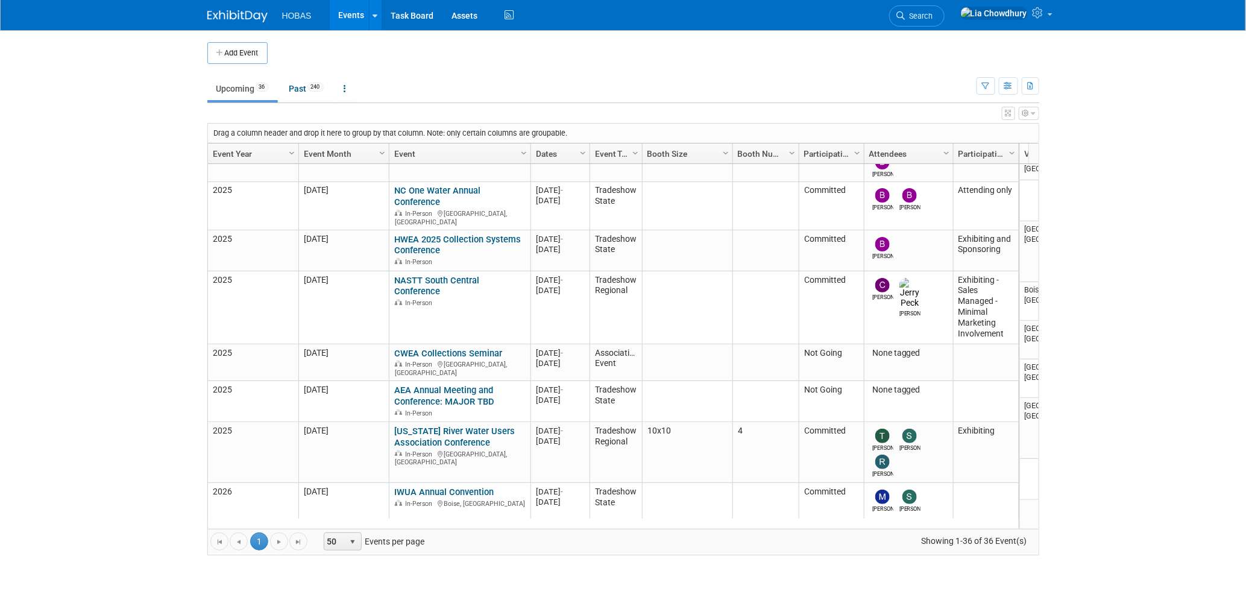
scroll to position [801, 0]
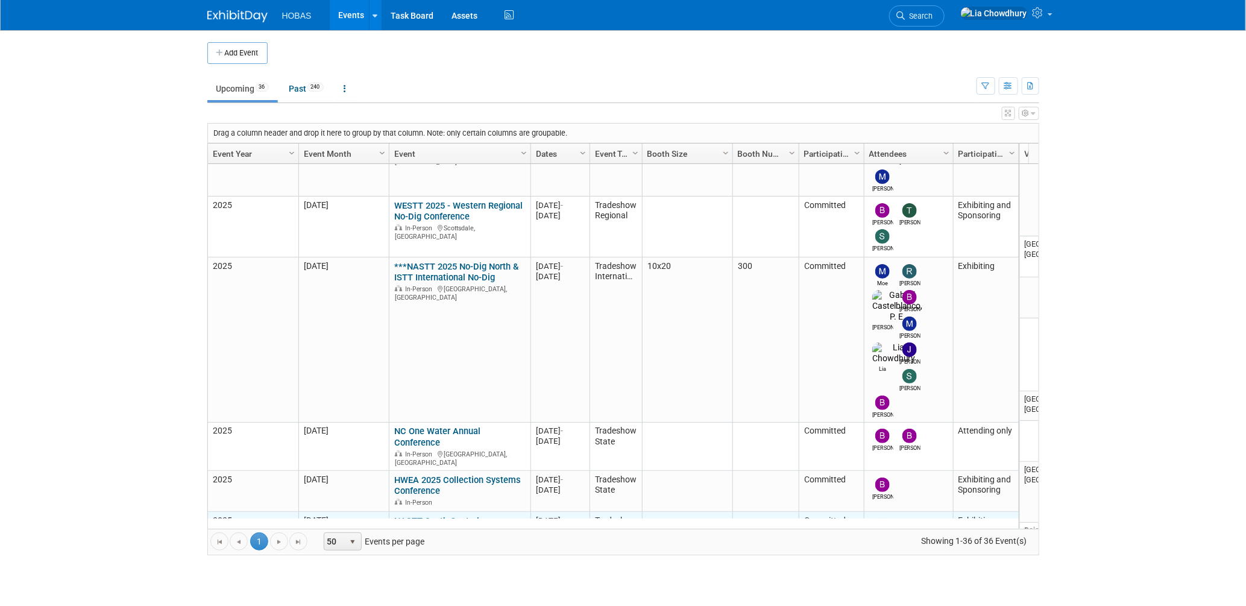
click at [417, 515] on link "NASTT South Central Conference" at bounding box center [436, 526] width 85 height 22
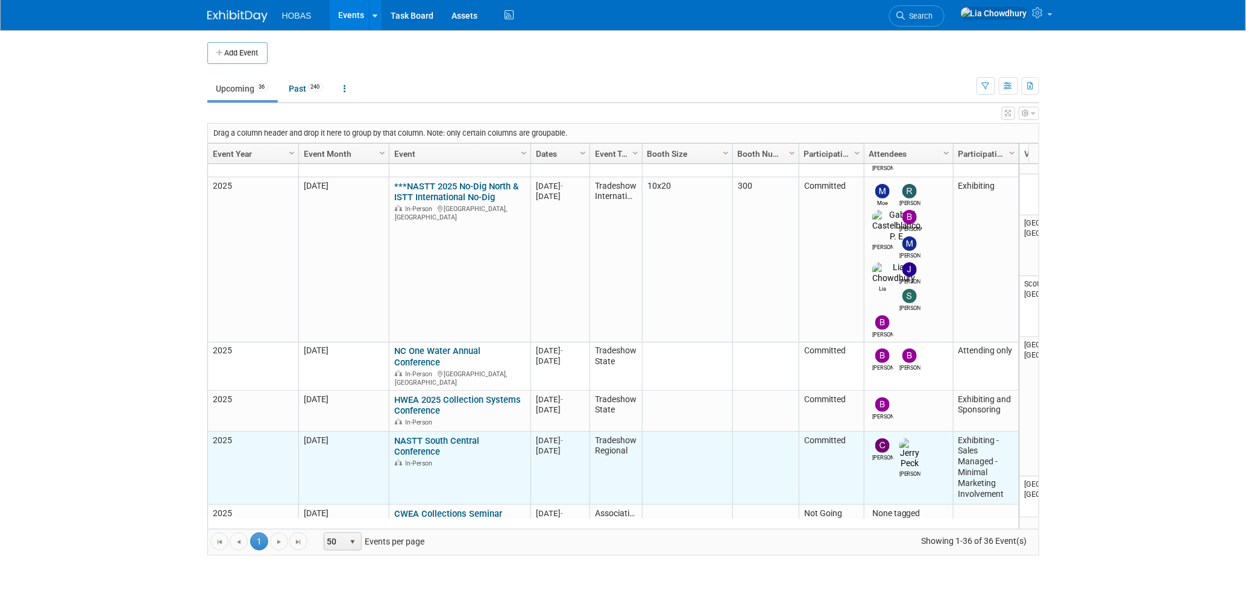
scroll to position [561, 0]
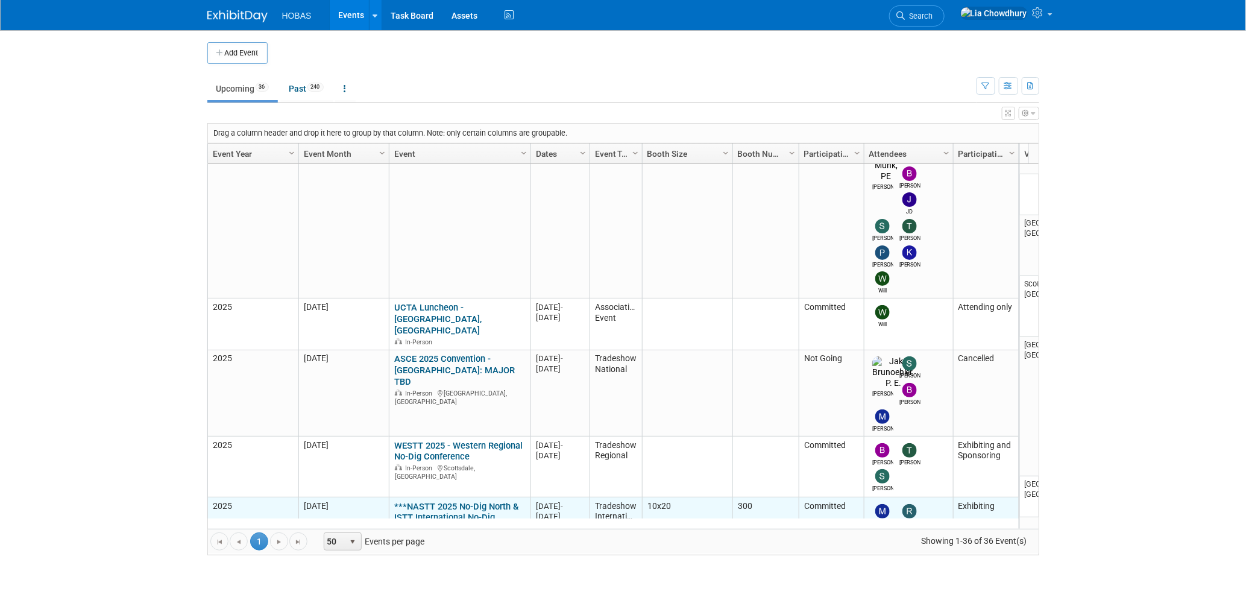
click at [432, 501] on link "***NASTT 2025 No-Dig North & ISTT International No-Dig" at bounding box center [456, 512] width 124 height 22
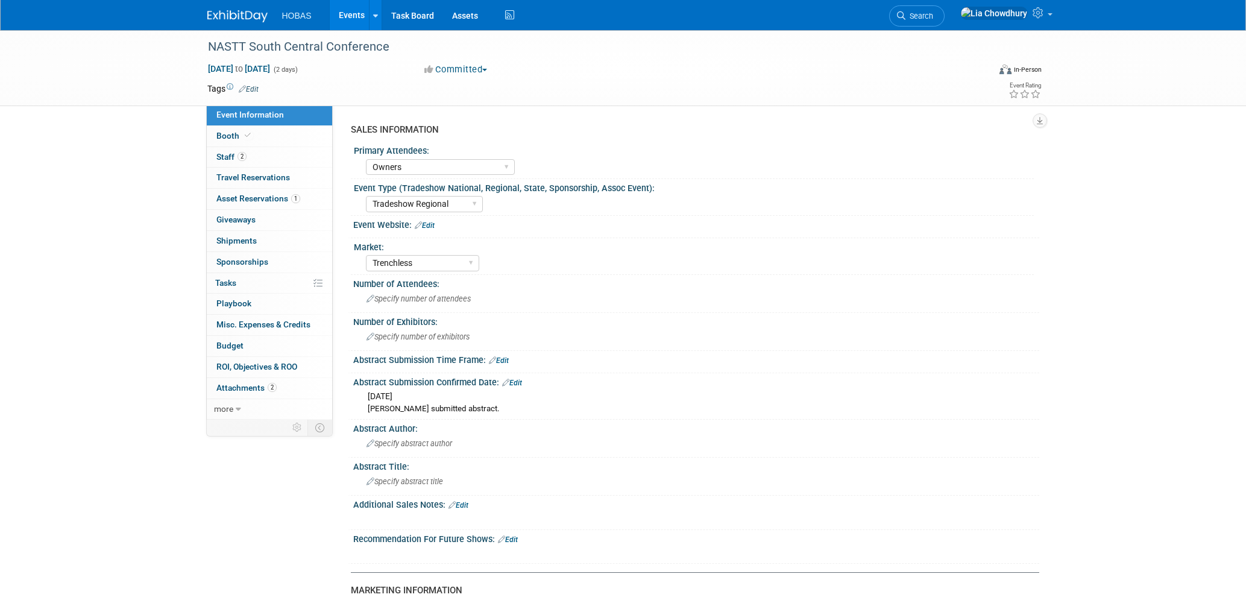
select select "Owners"
select select "Tradeshow Regional"
select select "Trenchless"
select select "Exhibiting - Sales Managed - Minimal Marketing Involvement"
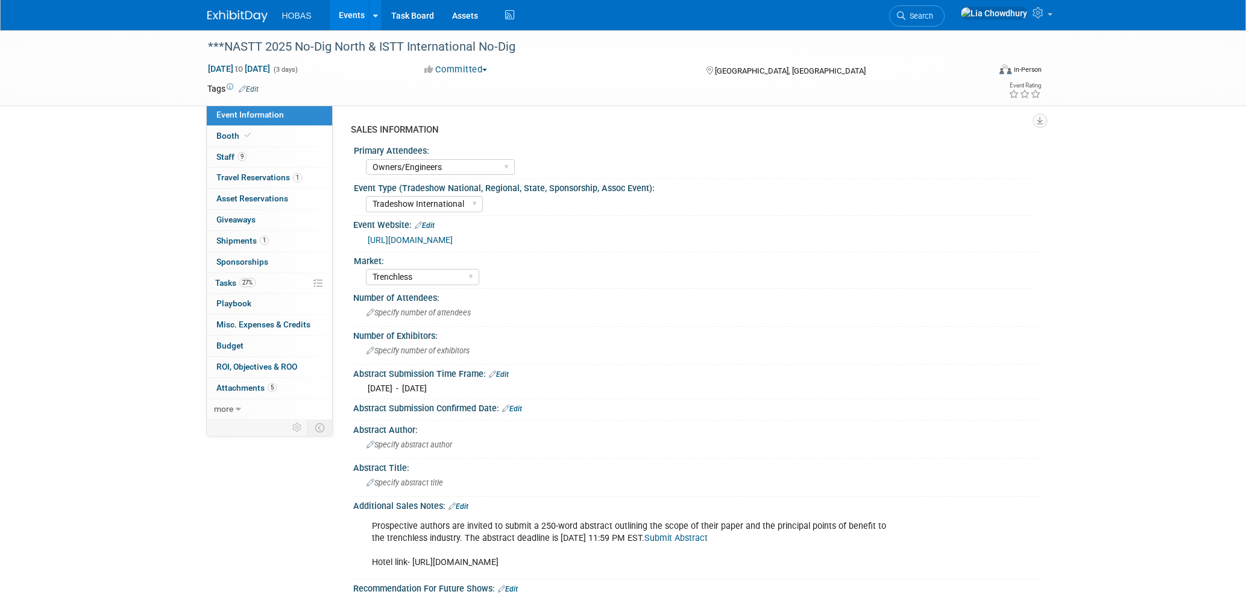
select select "Owners/Engineers"
select select "Tradeshow International"
select select "Trenchless"
select select "Exhibiting"
click at [223, 141] on link "Booth" at bounding box center [269, 136] width 125 height 20
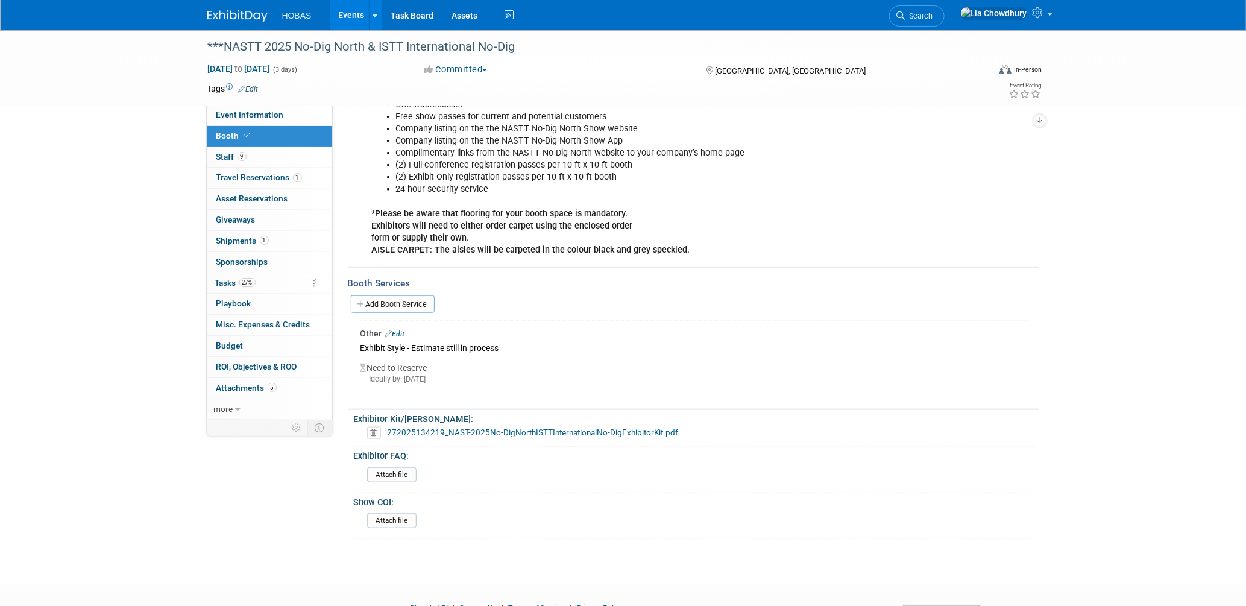
scroll to position [455, 0]
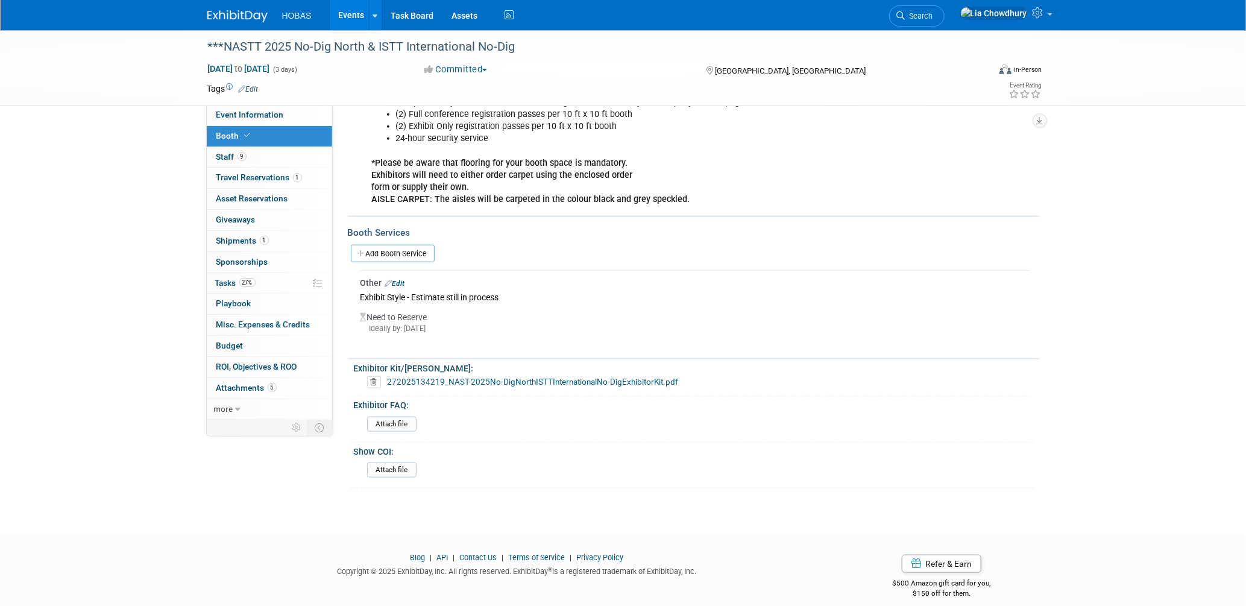
click at [379, 247] on link "Add Booth Service" at bounding box center [393, 253] width 84 height 17
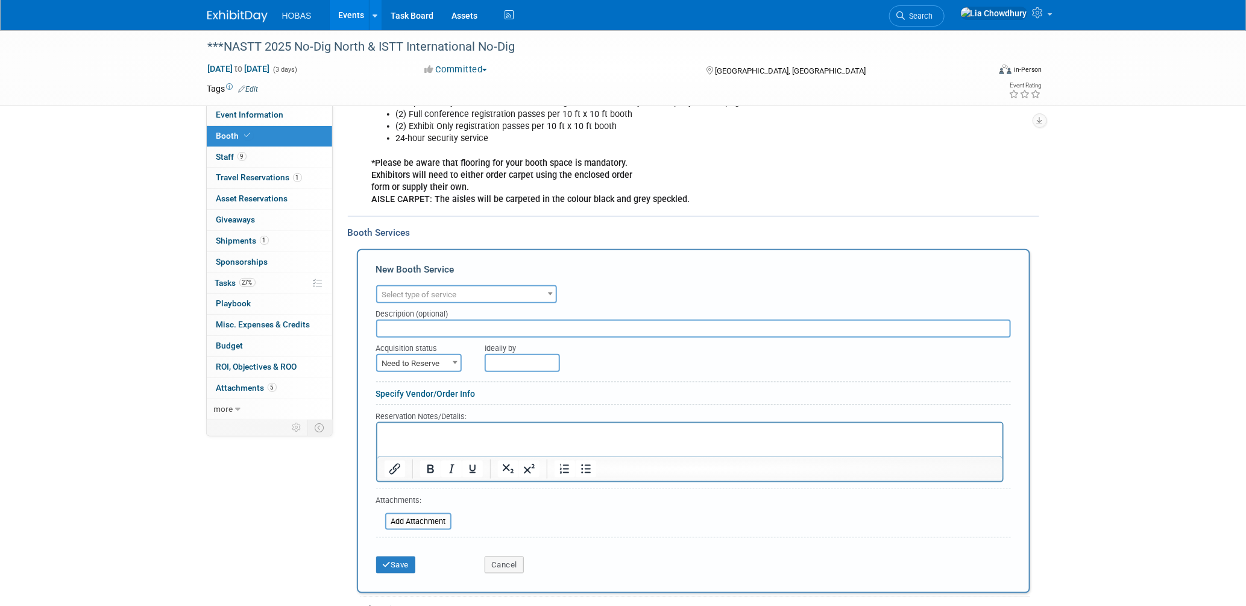
scroll to position [0, 0]
click at [415, 290] on span "Select type of service" at bounding box center [419, 294] width 75 height 9
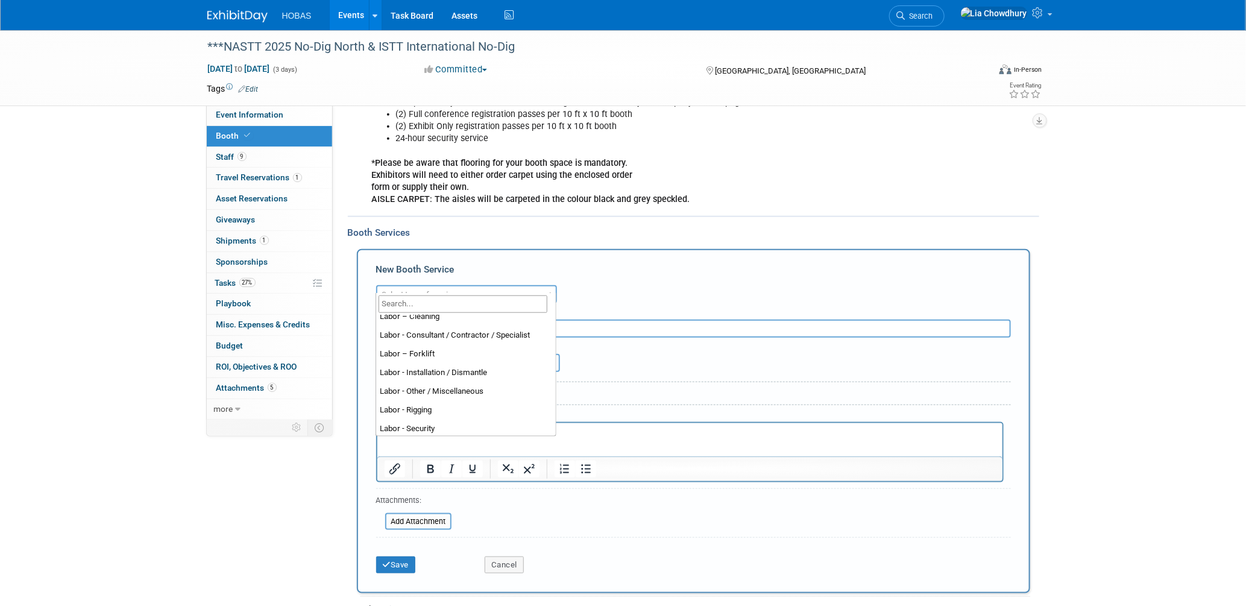
scroll to position [308, 0]
select select "1"
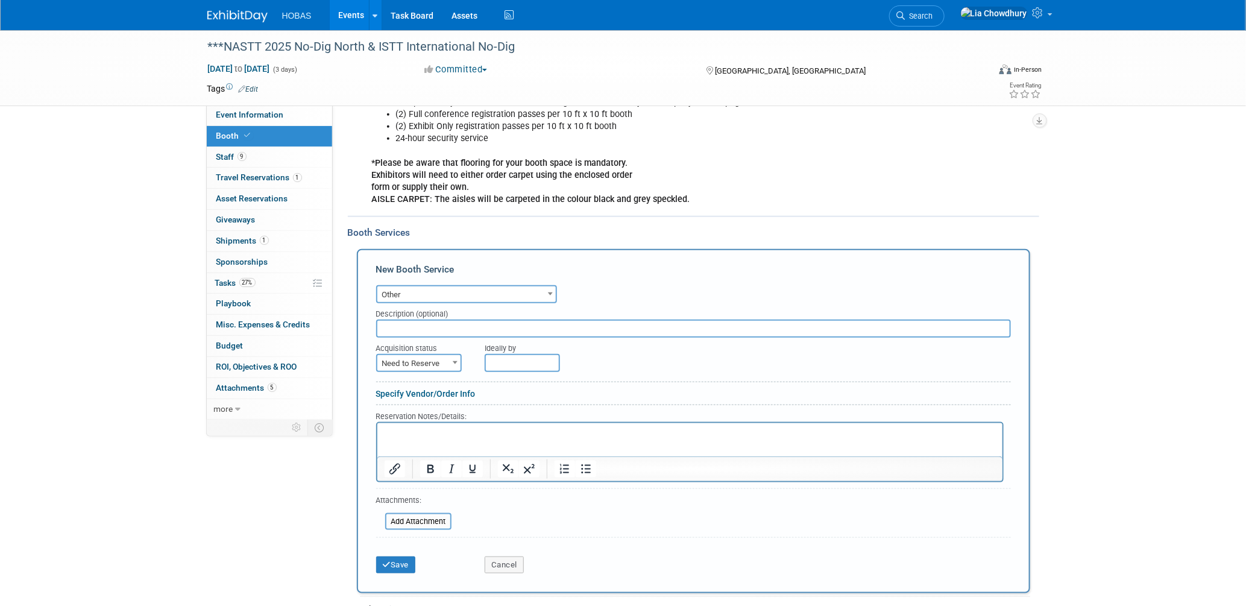
click at [405, 319] on input "text" at bounding box center [693, 328] width 635 height 18
type input "Exhibit Style: Booth Rentals, Shipping/Freight, Fabric Graphic, Labor"
click at [412, 356] on span "Need to Reserve" at bounding box center [418, 363] width 83 height 17
select select "2"
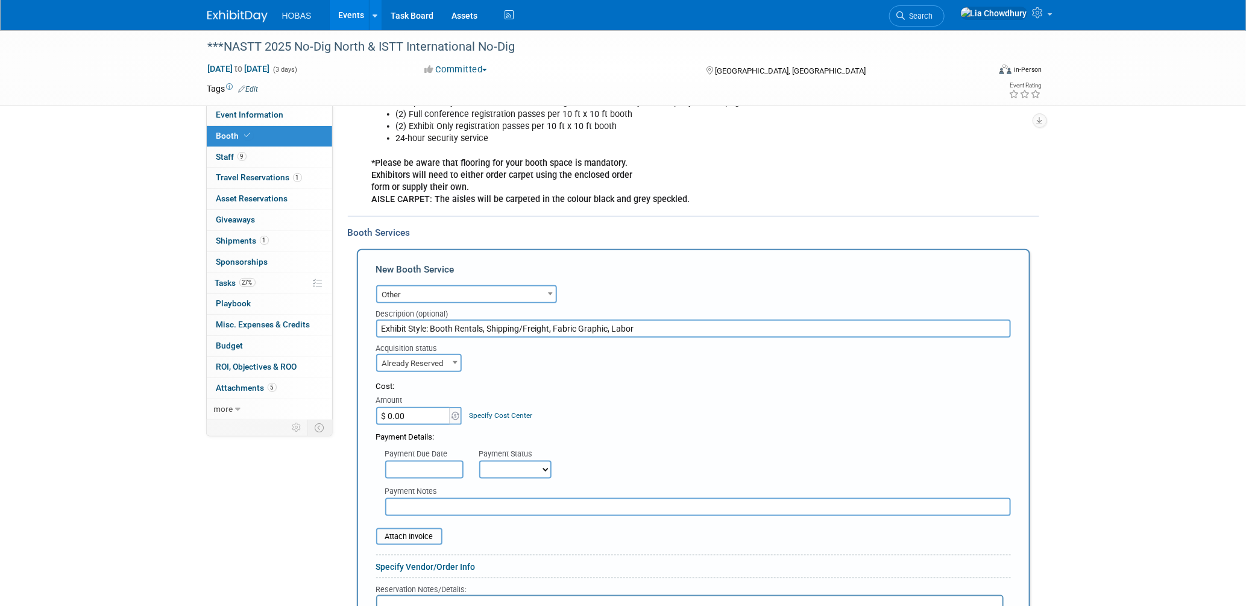
click at [401, 407] on input "$ 0.00" at bounding box center [413, 416] width 75 height 18
type input "$ 12,067.00"
click at [503, 461] on select "Not Paid Yet Partially Paid Paid in Full" at bounding box center [515, 470] width 72 height 18
select select "3"
click at [479, 461] on select "Not Paid Yet Partially Paid Paid in Full" at bounding box center [515, 470] width 72 height 18
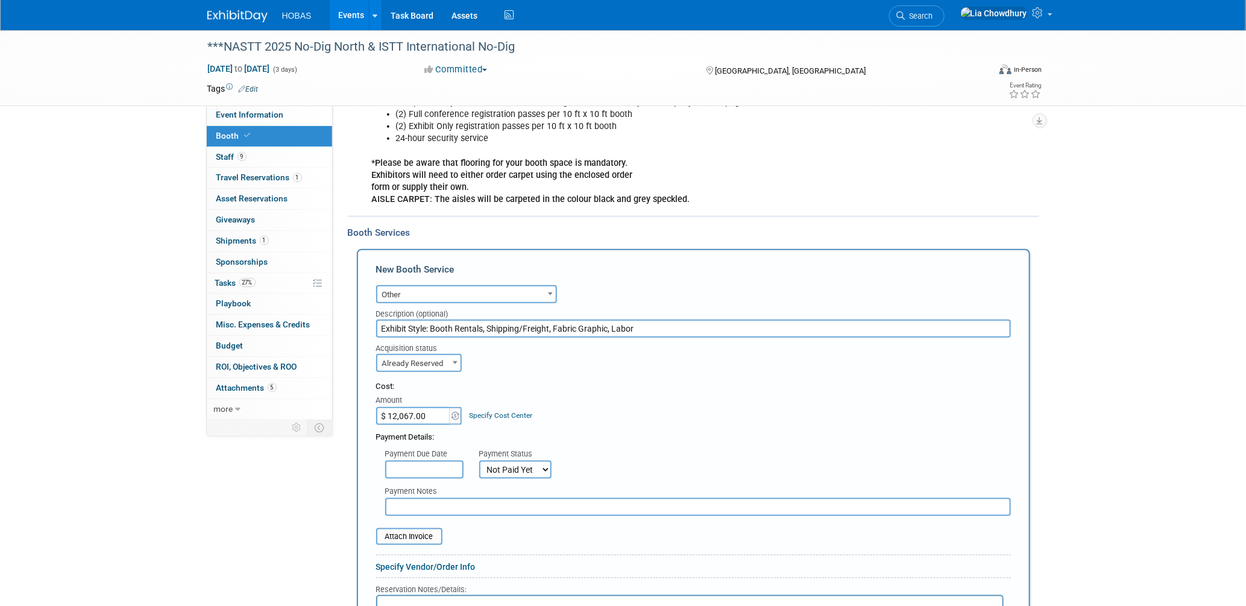
click at [429, 498] on input "text" at bounding box center [698, 507] width 626 height 18
click at [505, 320] on input "Exhibit Style: Booth Rentals, Shipping/Freight, Fabric Graphic, Labor" at bounding box center [693, 328] width 635 height 18
click at [426, 502] on input "text" at bounding box center [698, 507] width 626 height 18
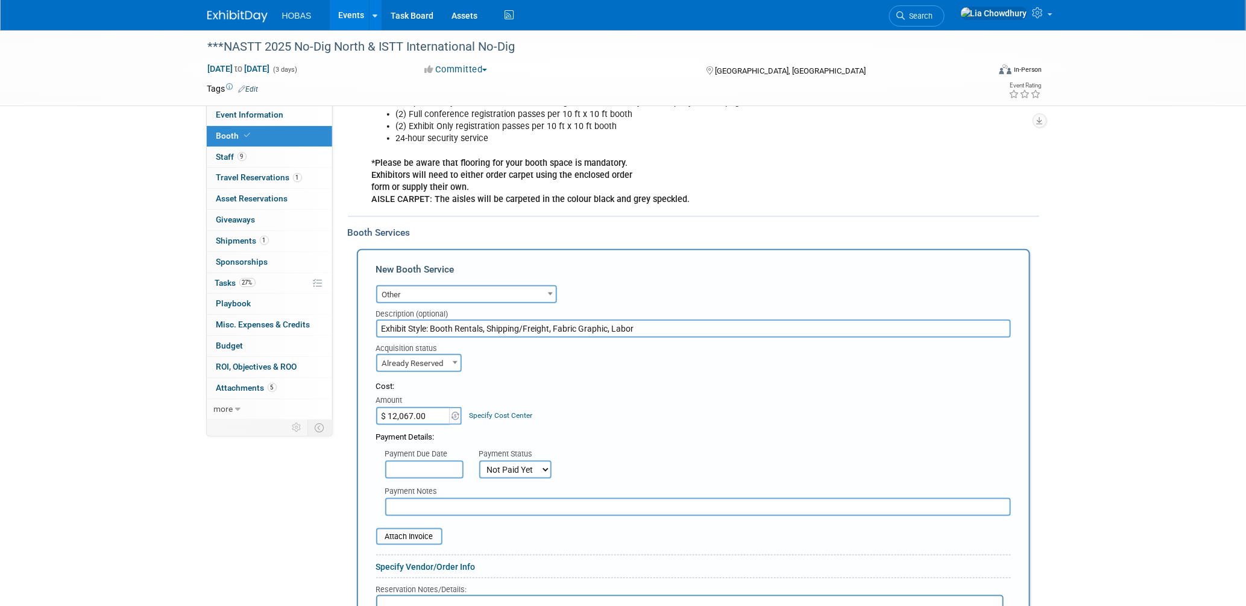
click at [432, 498] on input "text" at bounding box center [698, 507] width 626 height 18
paste input "Exhibit Style: Booth Rentals, Shipping/Freight, Fabric Graphic, Labor"
click at [389, 498] on input "Exhibit Style: Booth Rentals, Shipping/Freight, Fabric Graphic, Labor" at bounding box center [698, 507] width 626 height 18
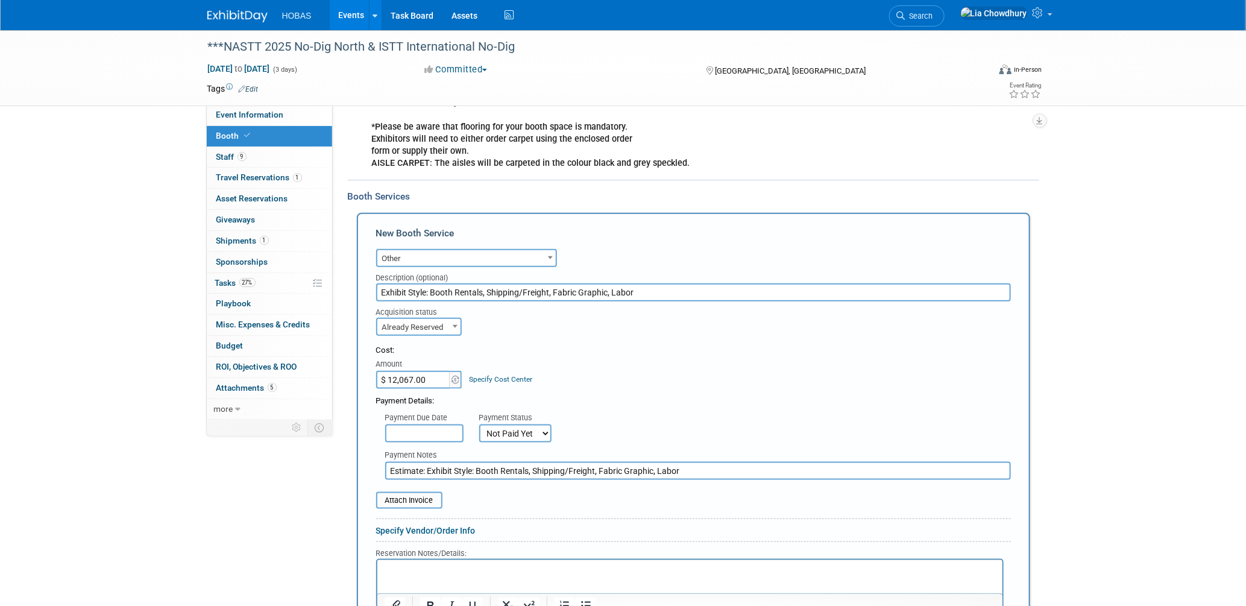
scroll to position [656, 0]
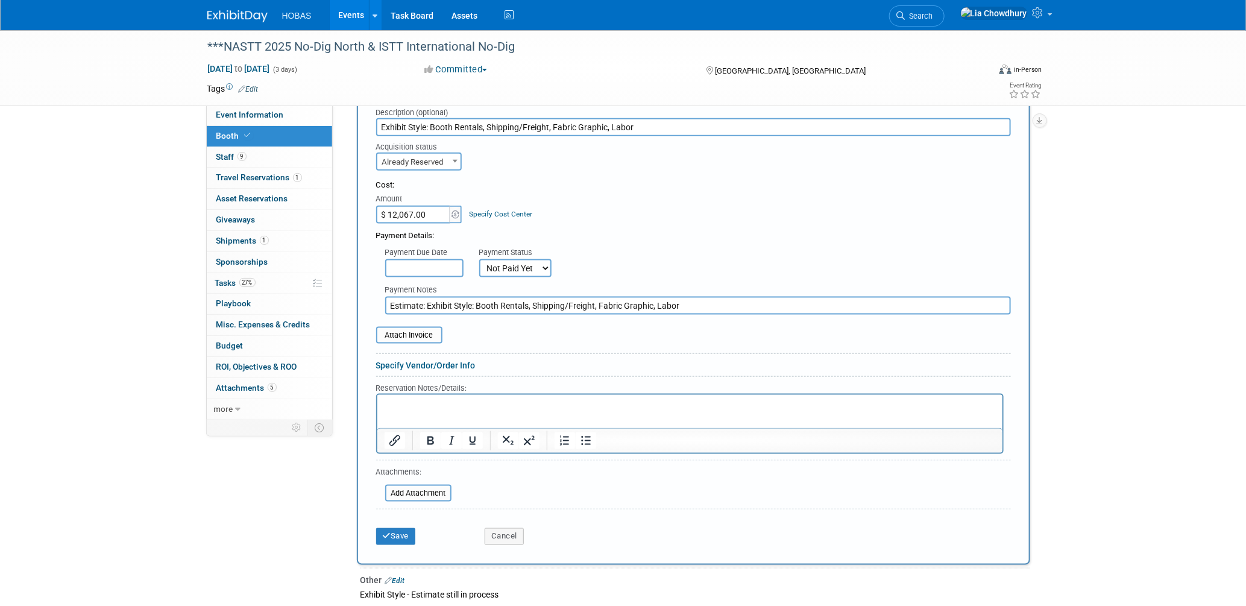
type input "Estimate: Exhibit Style: Booth Rentals, Shipping/Freight, Fabric Graphic, Labor"
click at [423, 520] on div "Save" at bounding box center [421, 532] width 109 height 25
click at [400, 528] on button "Save" at bounding box center [396, 536] width 40 height 17
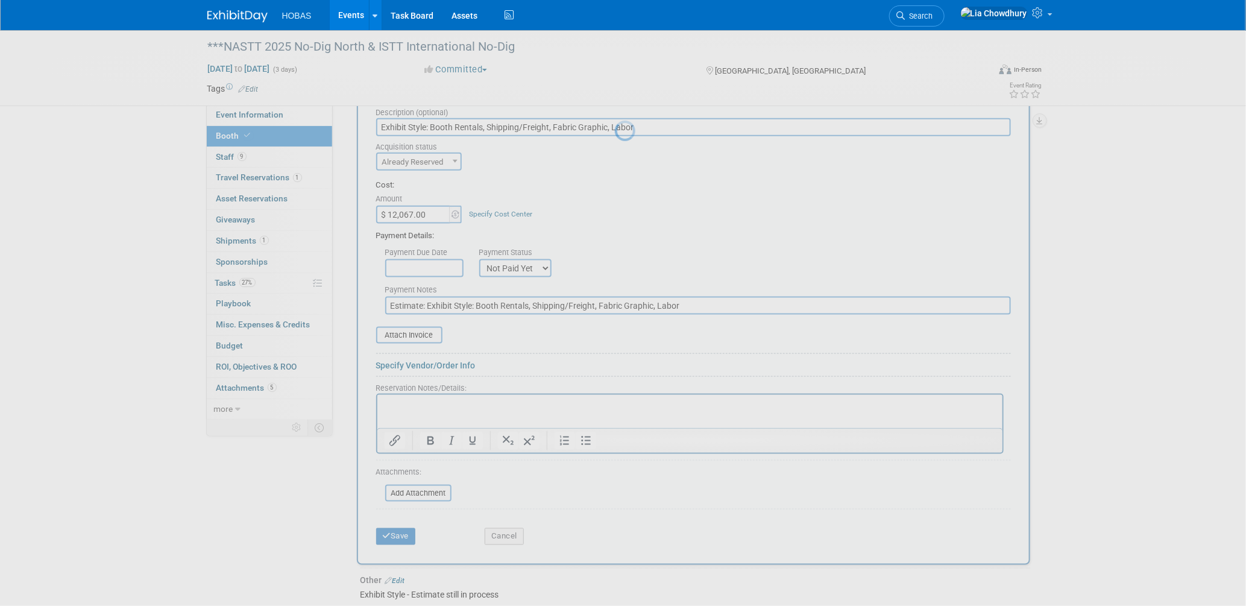
scroll to position [562, 0]
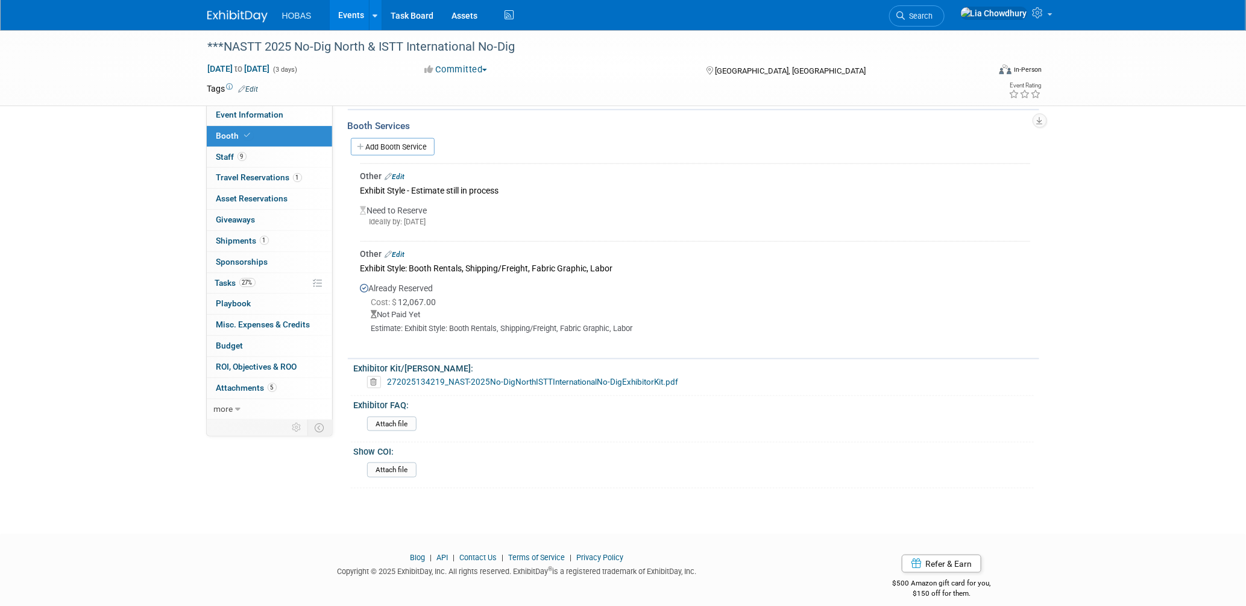
click at [395, 172] on link "Edit" at bounding box center [395, 176] width 20 height 8
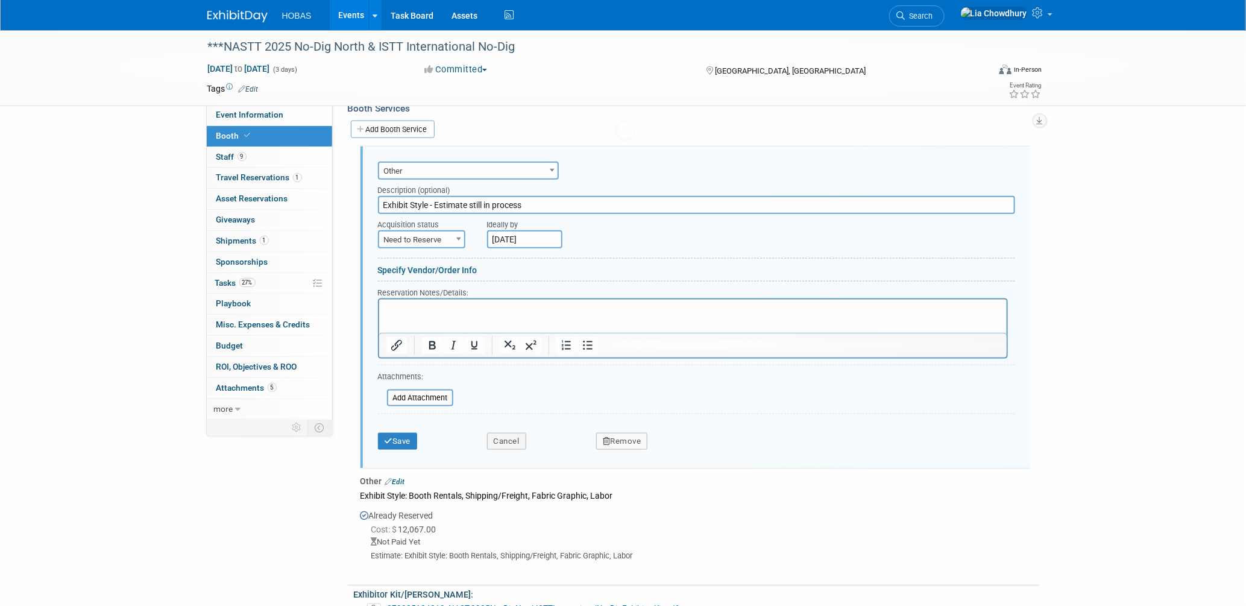
scroll to position [0, 0]
click at [621, 433] on button "Remove" at bounding box center [622, 441] width 52 height 17
click at [679, 448] on icon at bounding box center [680, 451] width 7 height 7
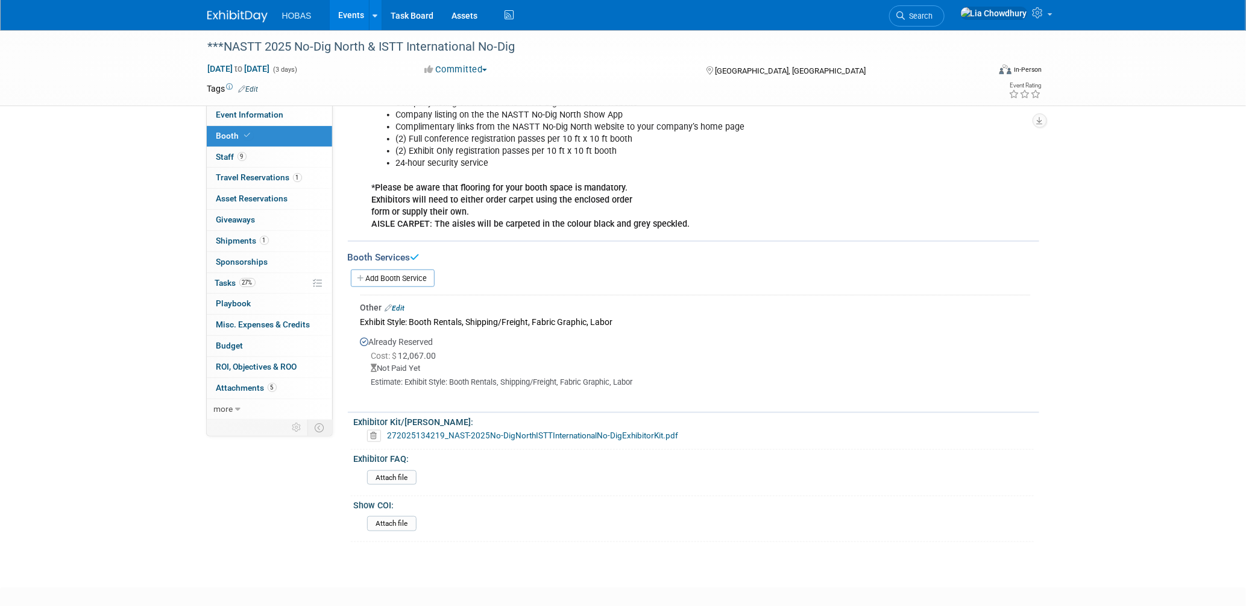
scroll to position [350, 0]
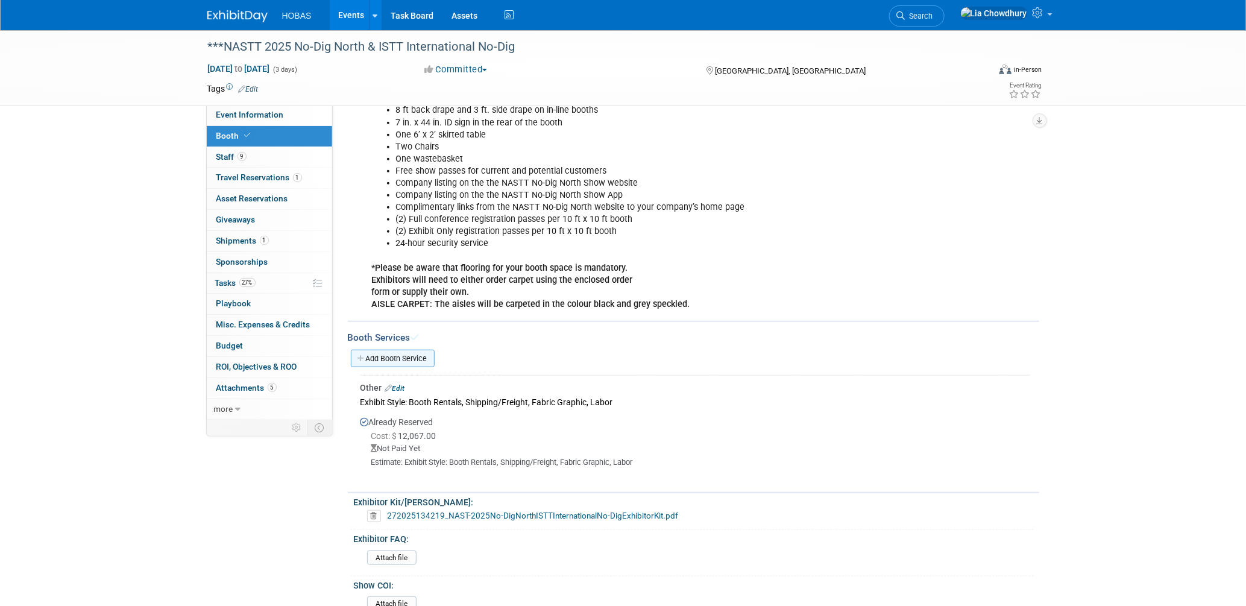
click at [402, 350] on link "Add Booth Service" at bounding box center [393, 358] width 84 height 17
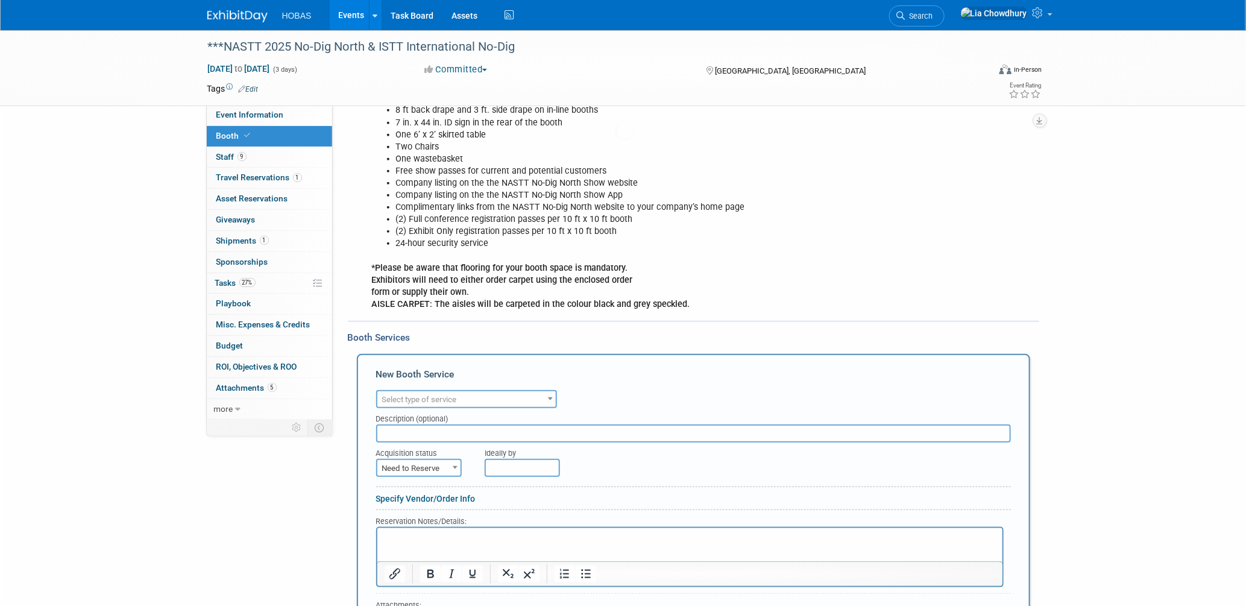
scroll to position [0, 0]
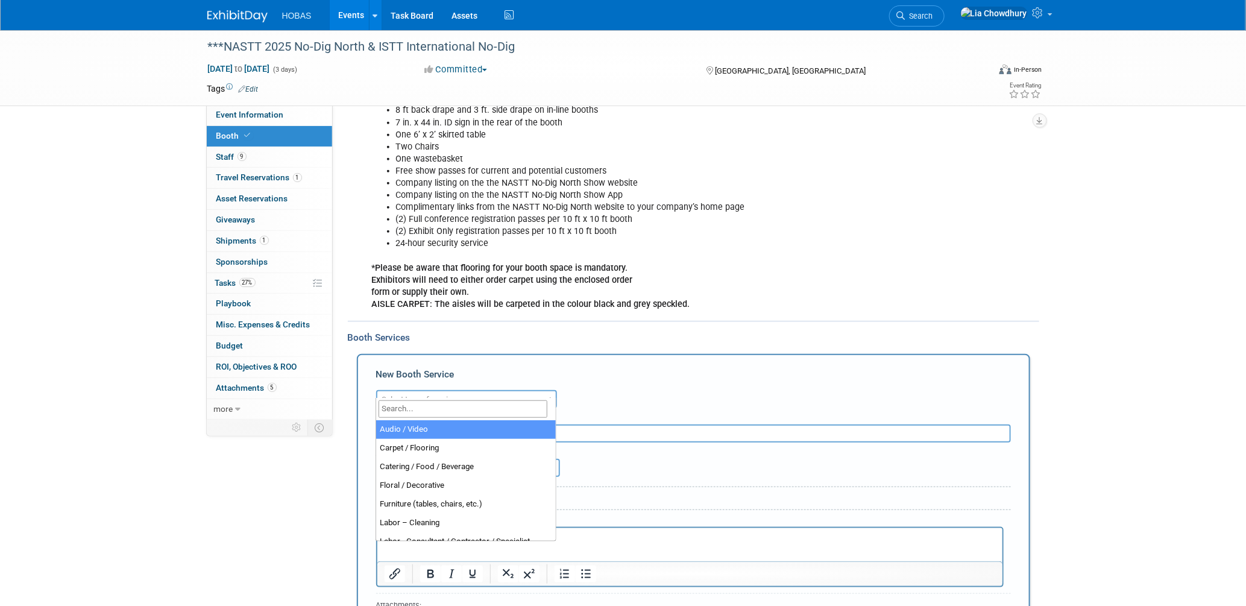
click at [428, 395] on span "Select type of service" at bounding box center [419, 399] width 75 height 9
click at [563, 309] on div "Booth Notes: Edit Each 10 x 10 booth space includes: 8 ft back drape and 3 ft. …" at bounding box center [693, 195] width 691 height 252
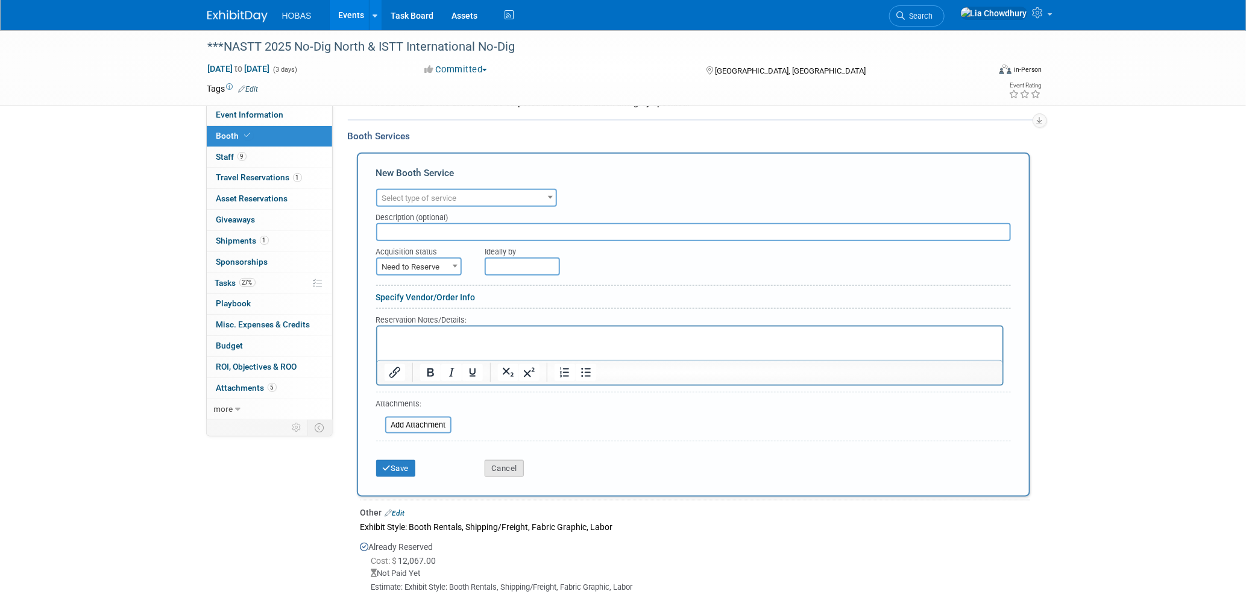
click at [511, 460] on button "Cancel" at bounding box center [504, 468] width 39 height 17
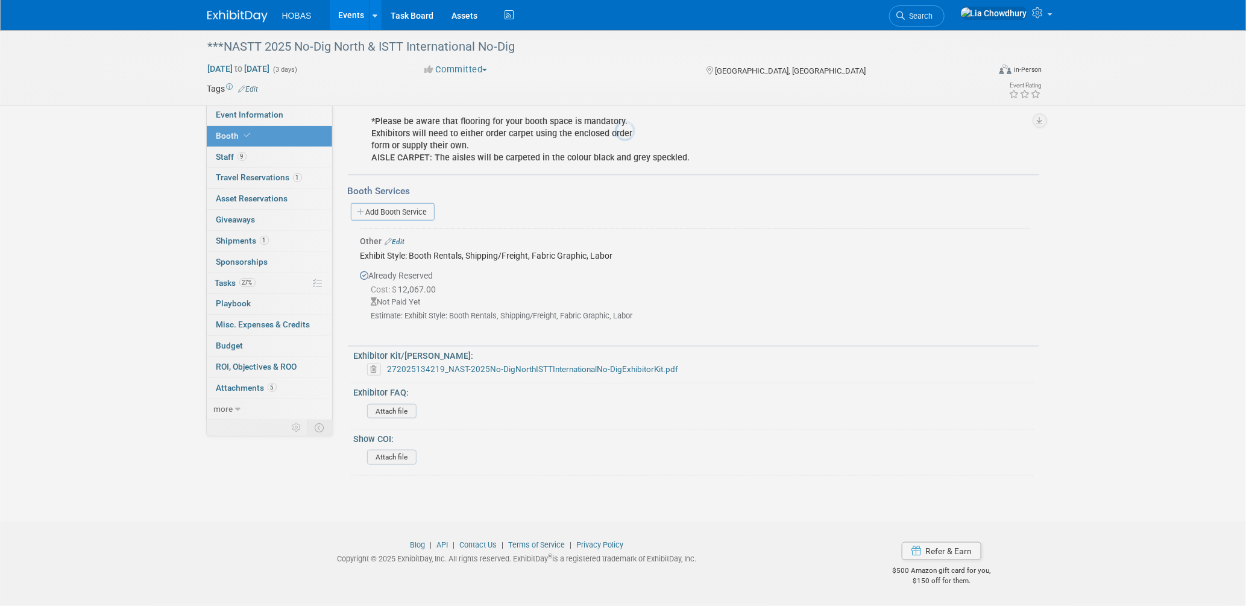
scroll to position [484, 0]
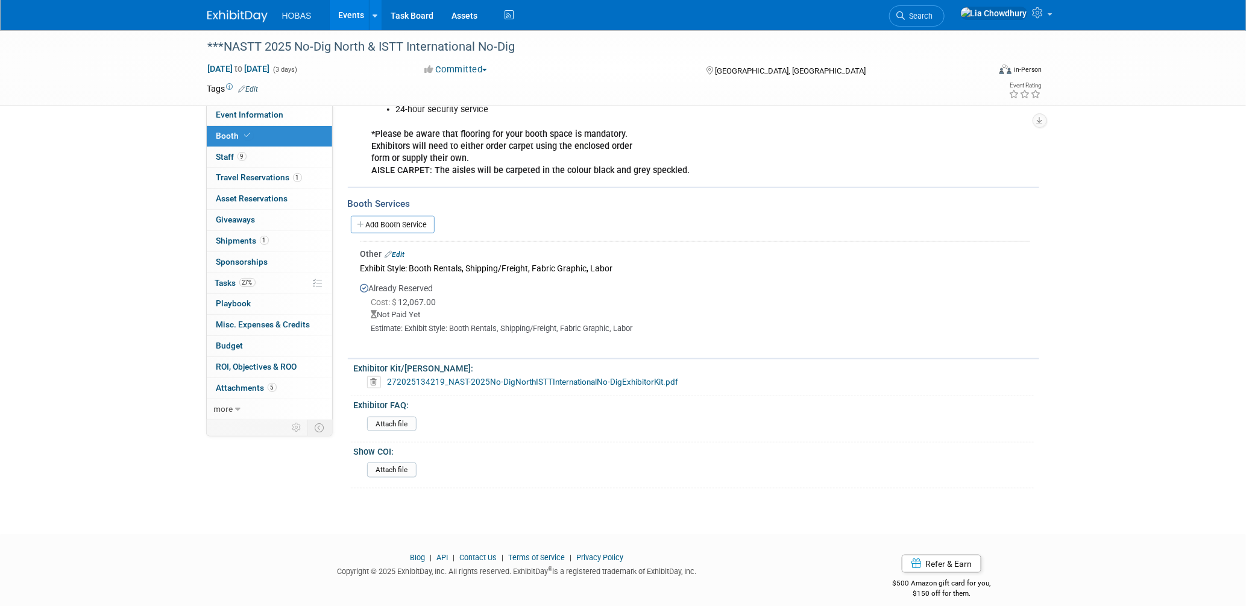
drag, startPoint x: 401, startPoint y: 242, endPoint x: 409, endPoint y: 242, distance: 7.2
click at [401, 250] on link "Edit" at bounding box center [395, 254] width 20 height 8
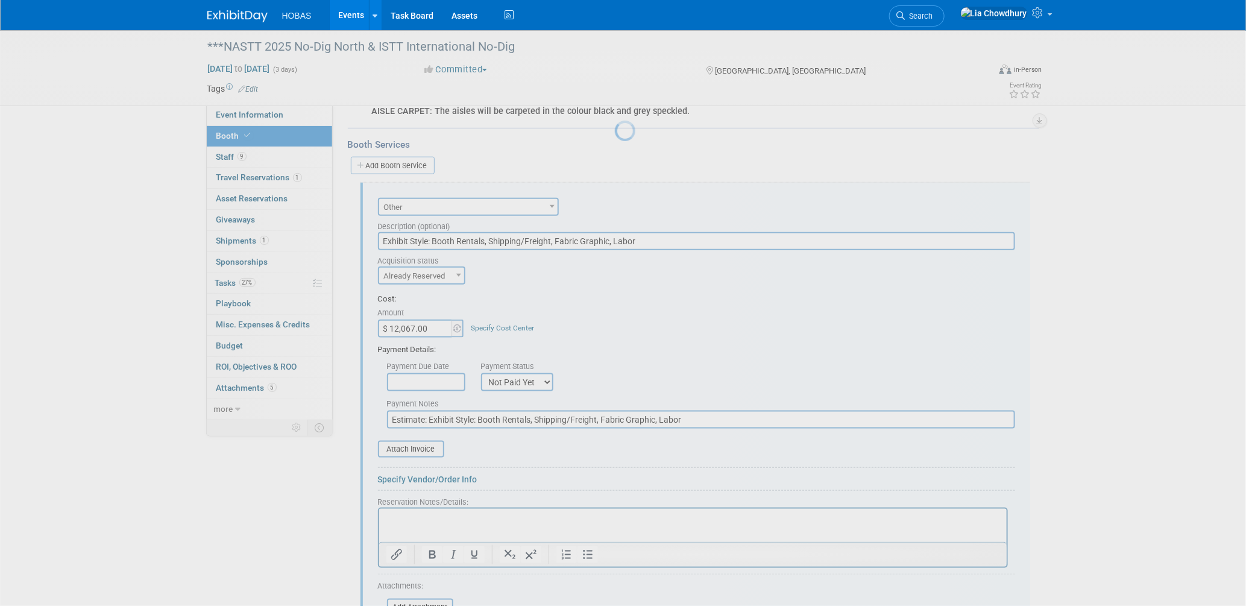
scroll to position [579, 0]
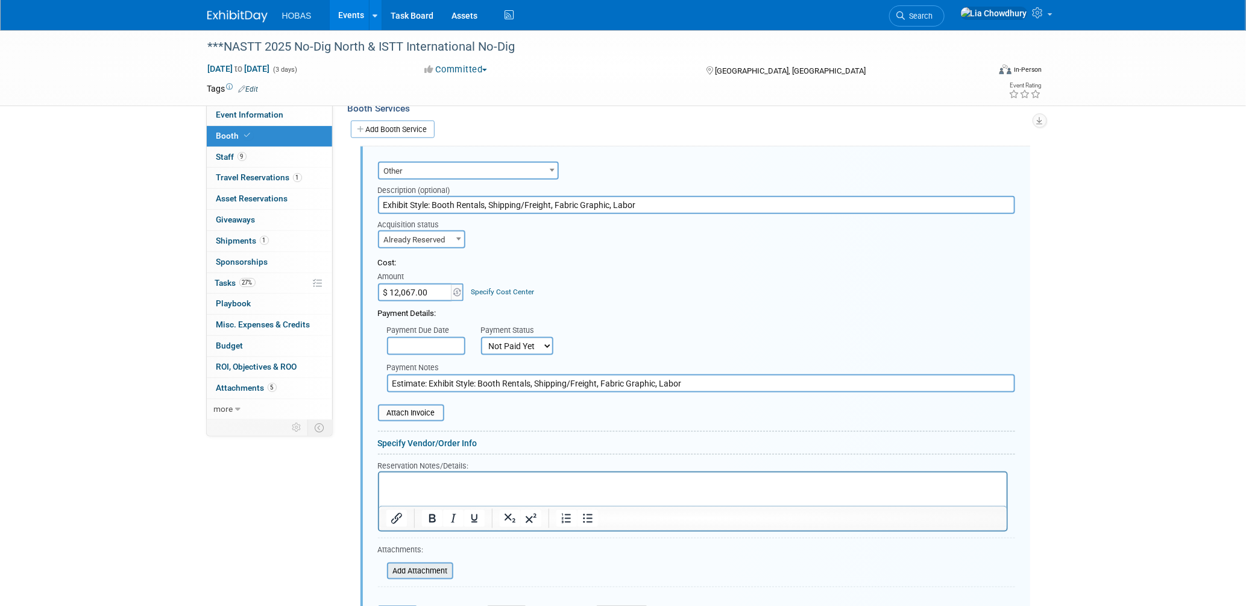
click at [415, 564] on input "file" at bounding box center [380, 571] width 143 height 14
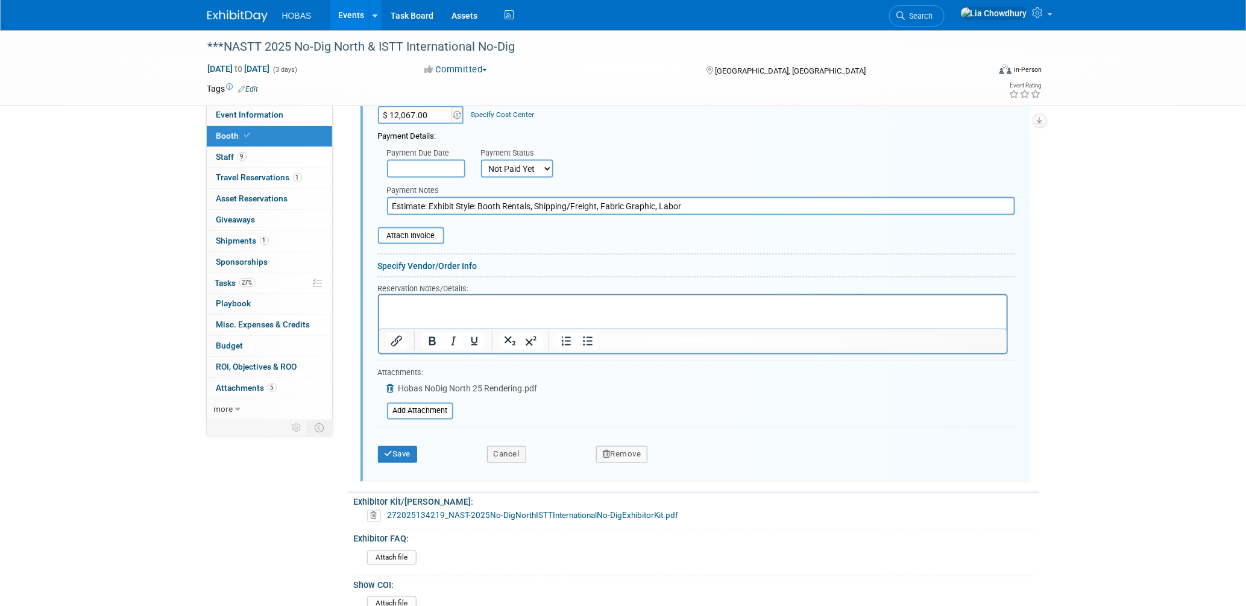
scroll to position [885, 0]
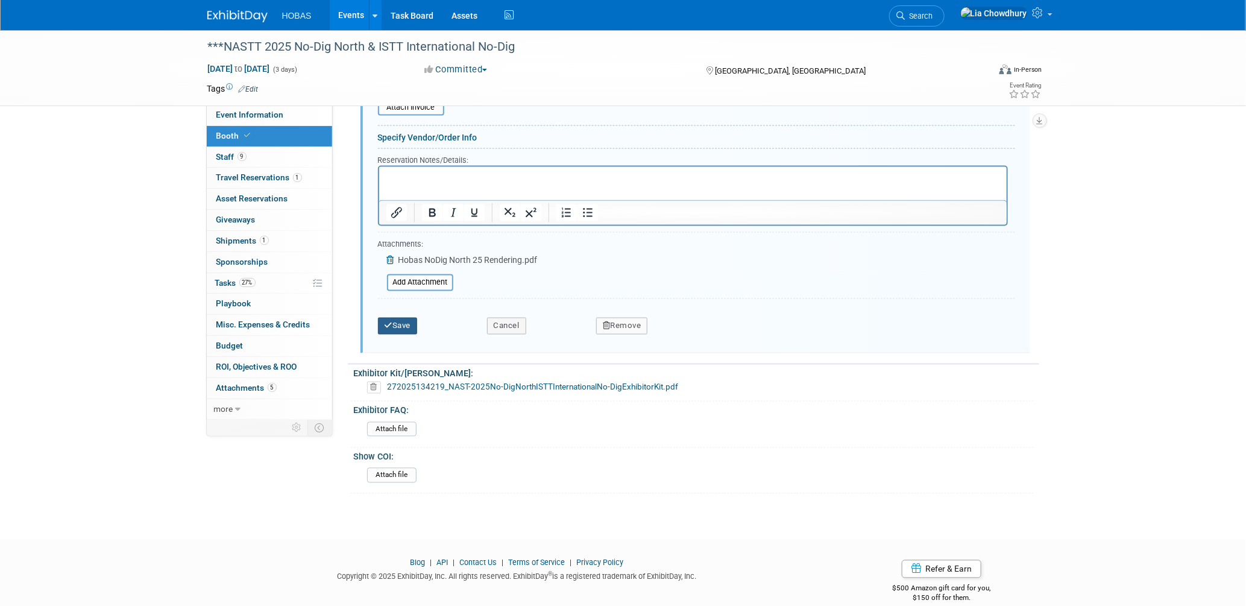
click at [401, 318] on button "Save" at bounding box center [398, 326] width 40 height 17
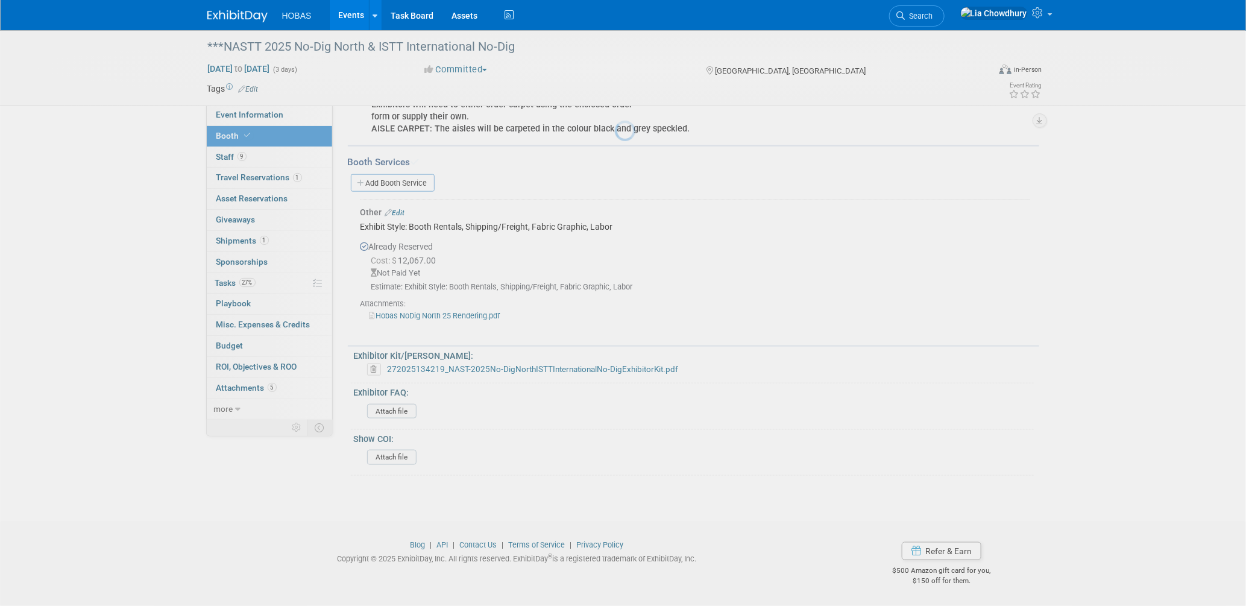
scroll to position [513, 0]
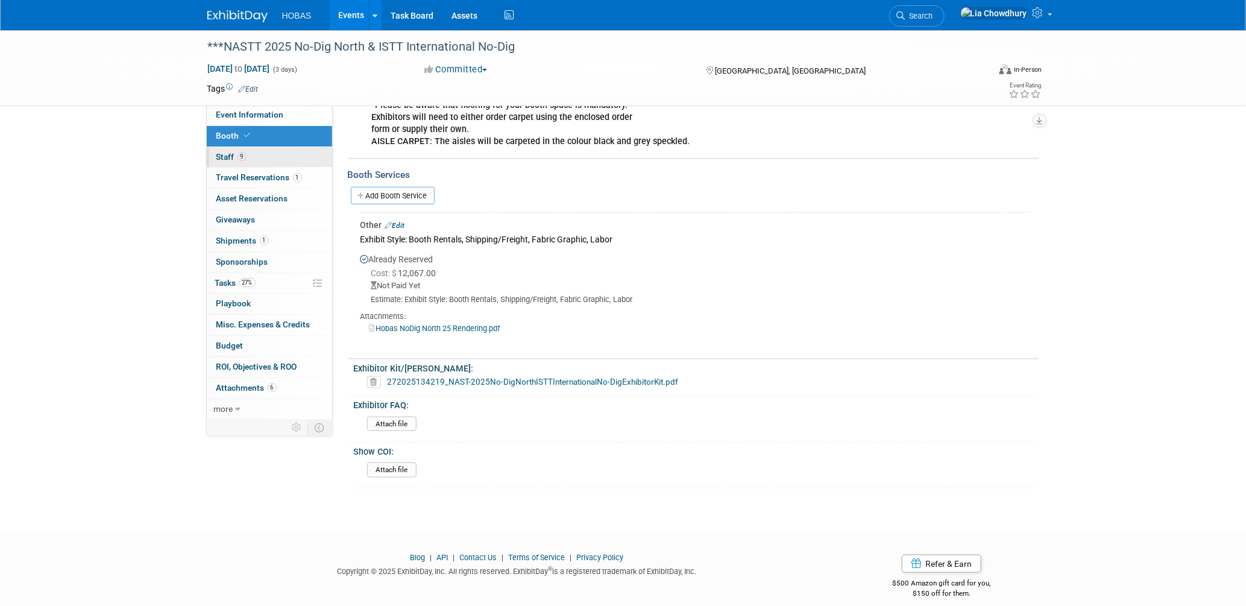
click at [245, 156] on span "9" at bounding box center [241, 156] width 9 height 9
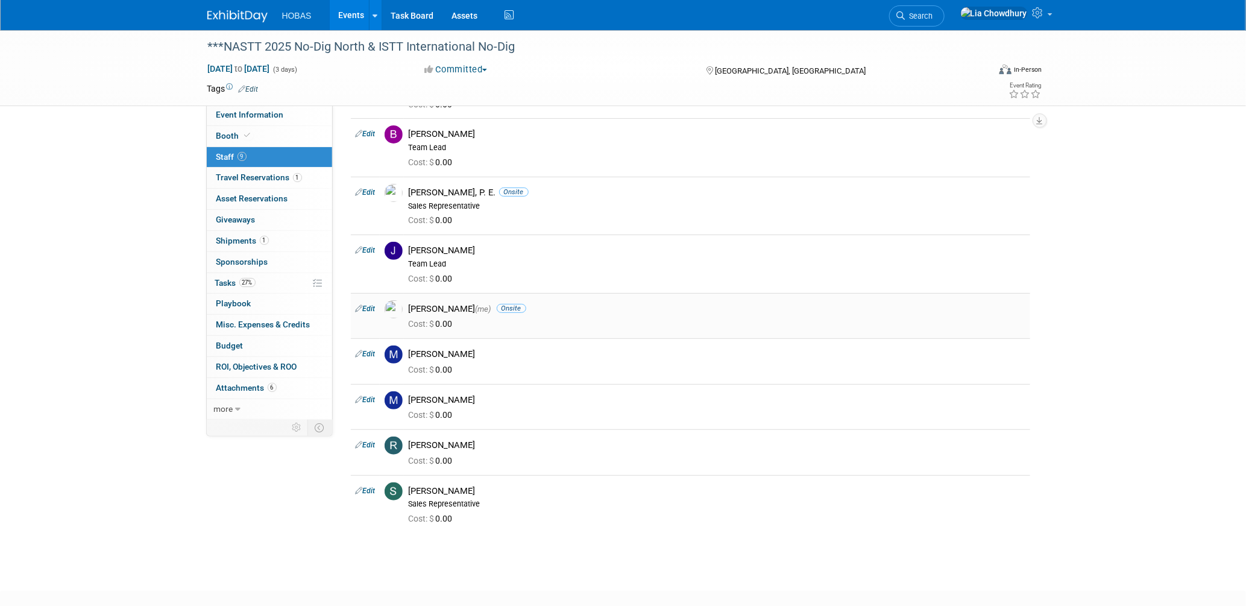
scroll to position [0, 0]
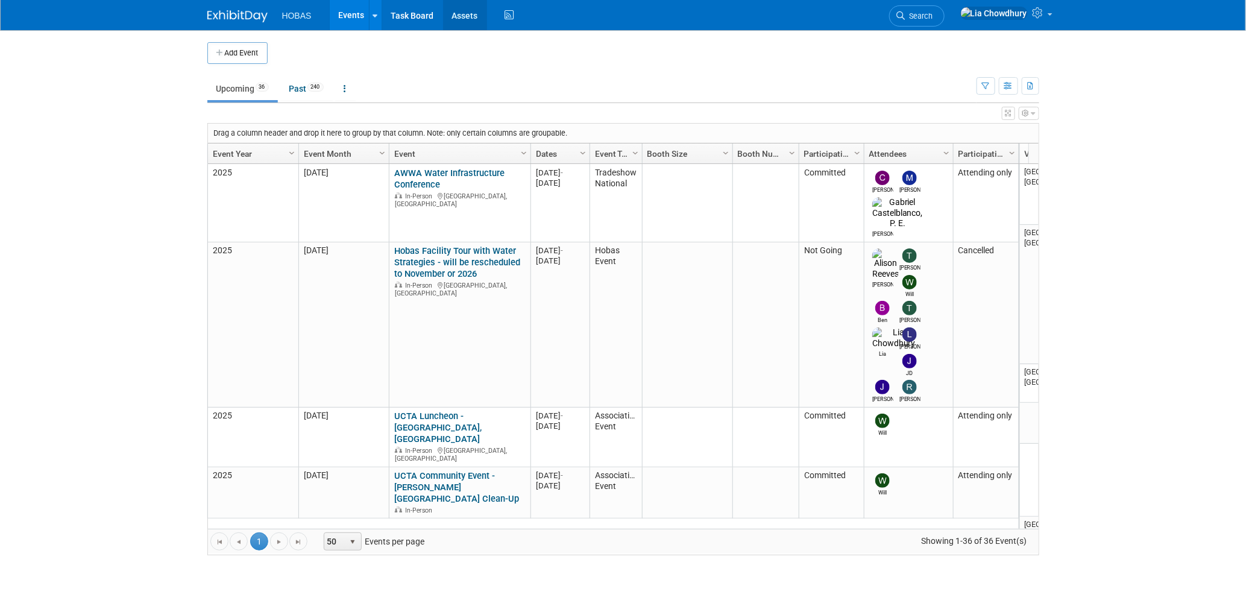
click at [463, 17] on link "Assets" at bounding box center [465, 15] width 44 height 30
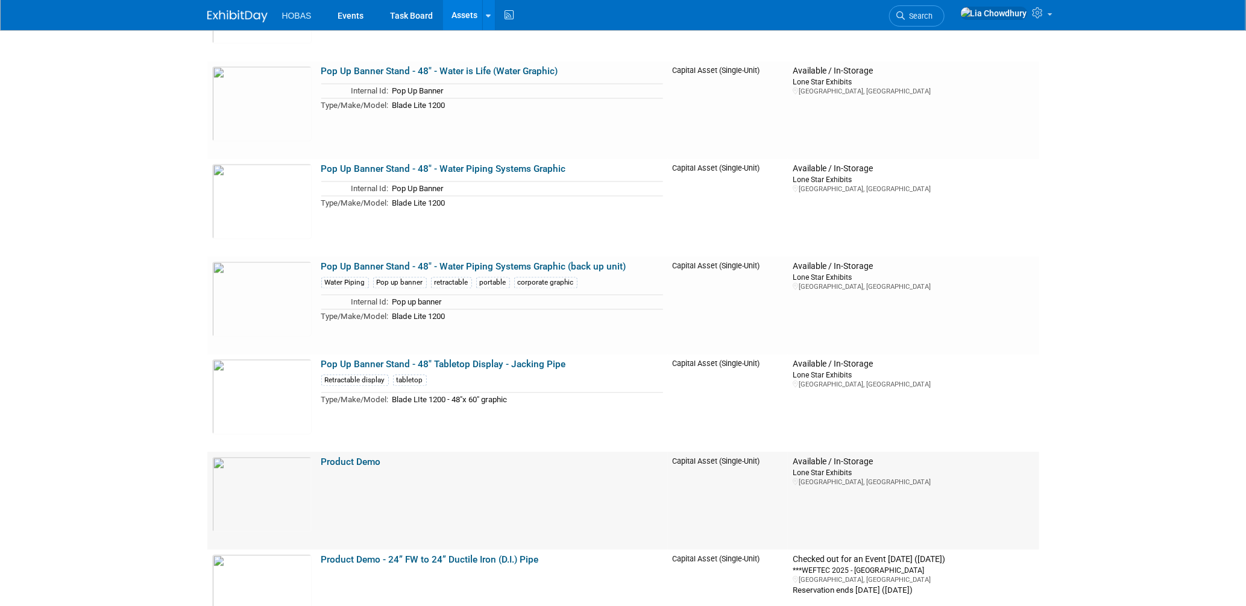
scroll to position [3282, 0]
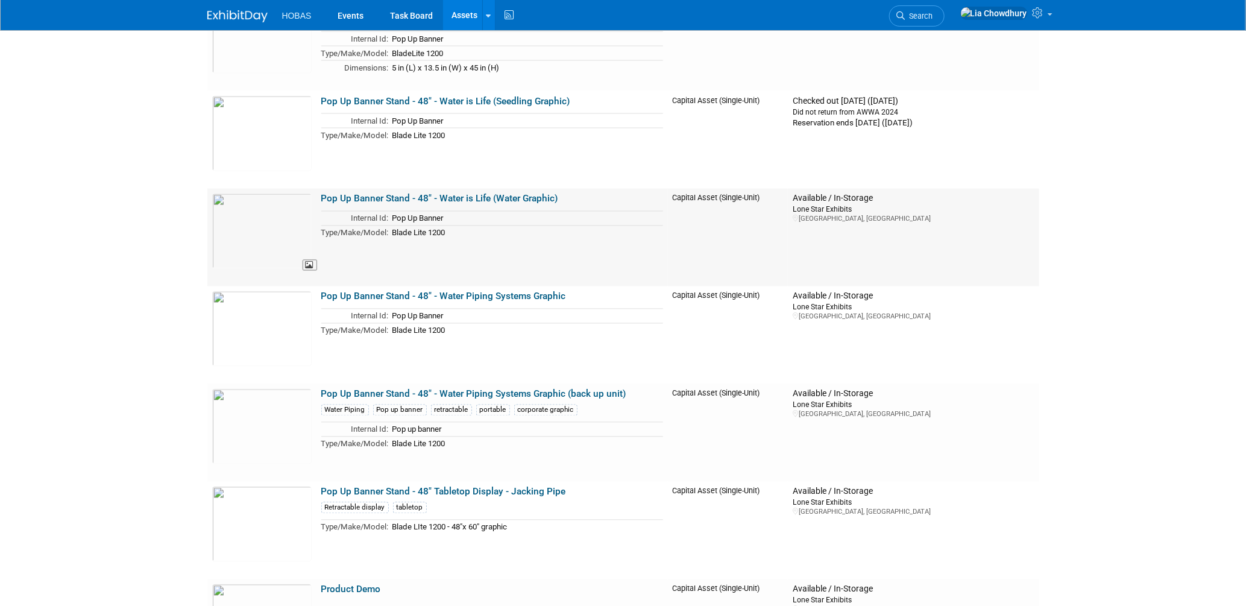
click at [247, 241] on img at bounding box center [261, 230] width 99 height 75
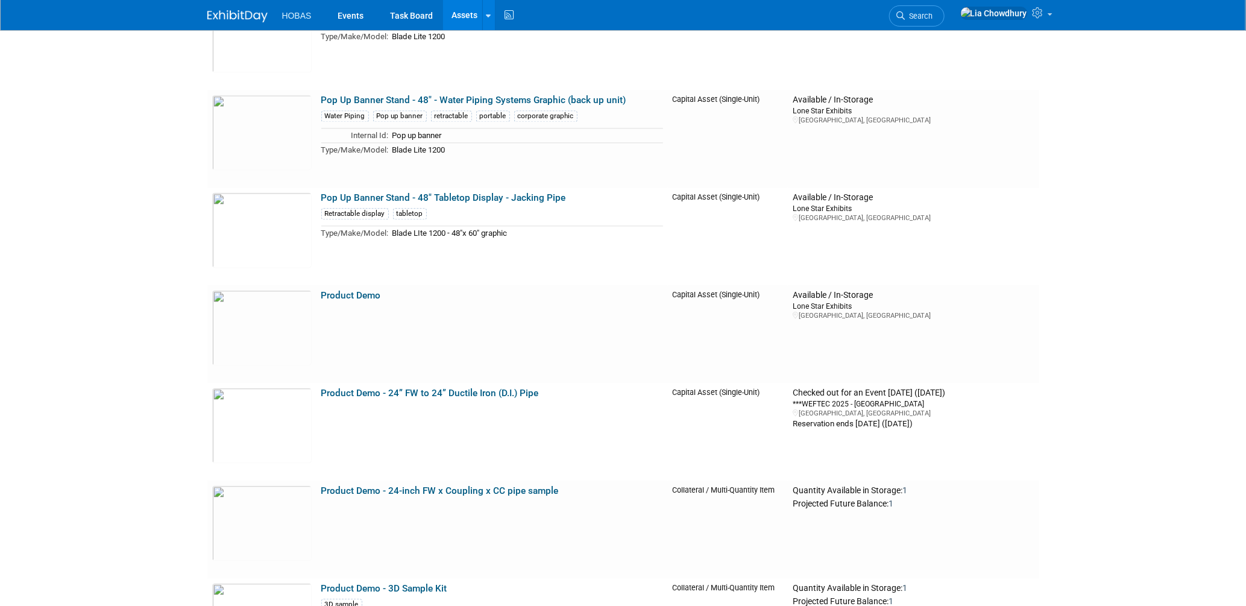
scroll to position [3579, 0]
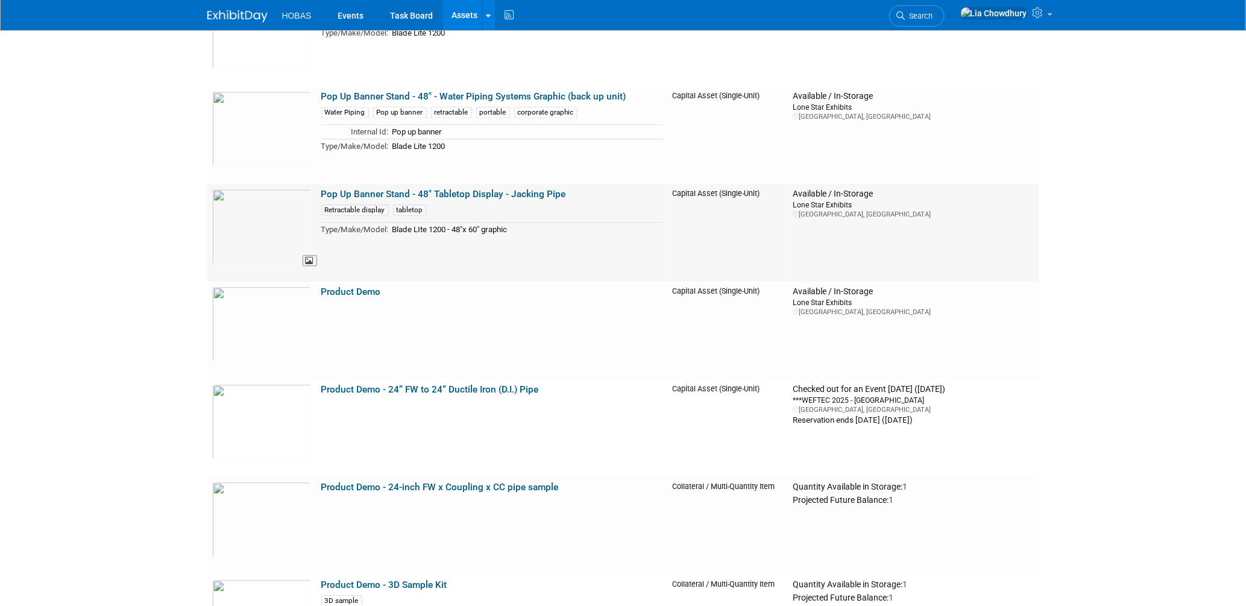
click at [248, 219] on img at bounding box center [261, 226] width 99 height 75
click at [247, 123] on img at bounding box center [261, 128] width 99 height 75
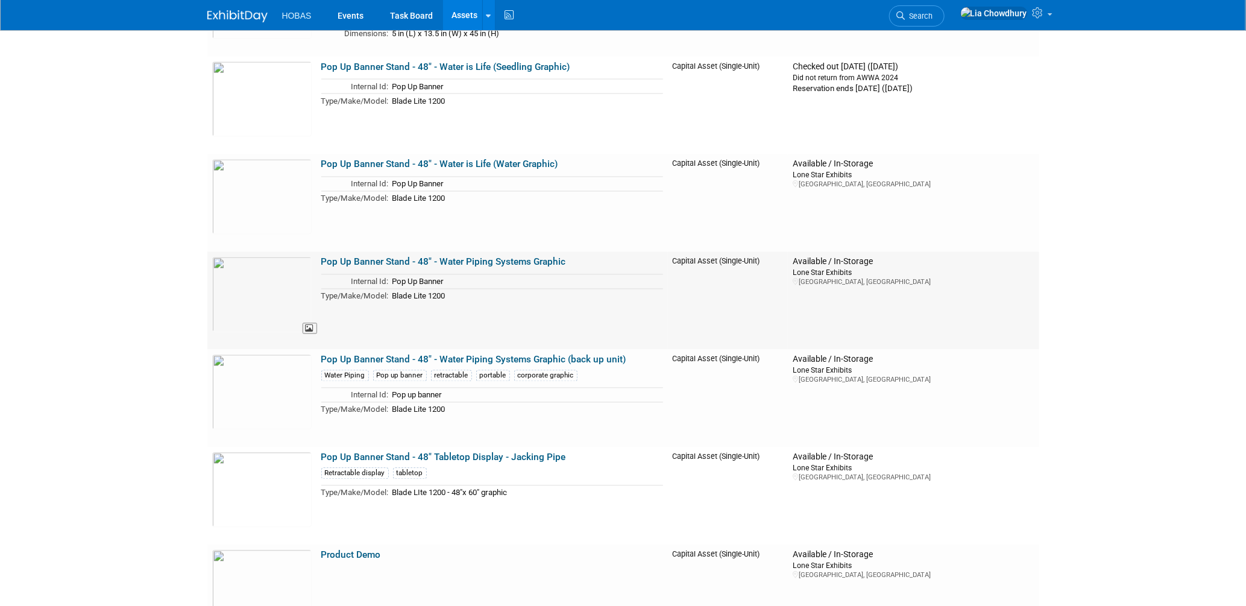
scroll to position [3245, 0]
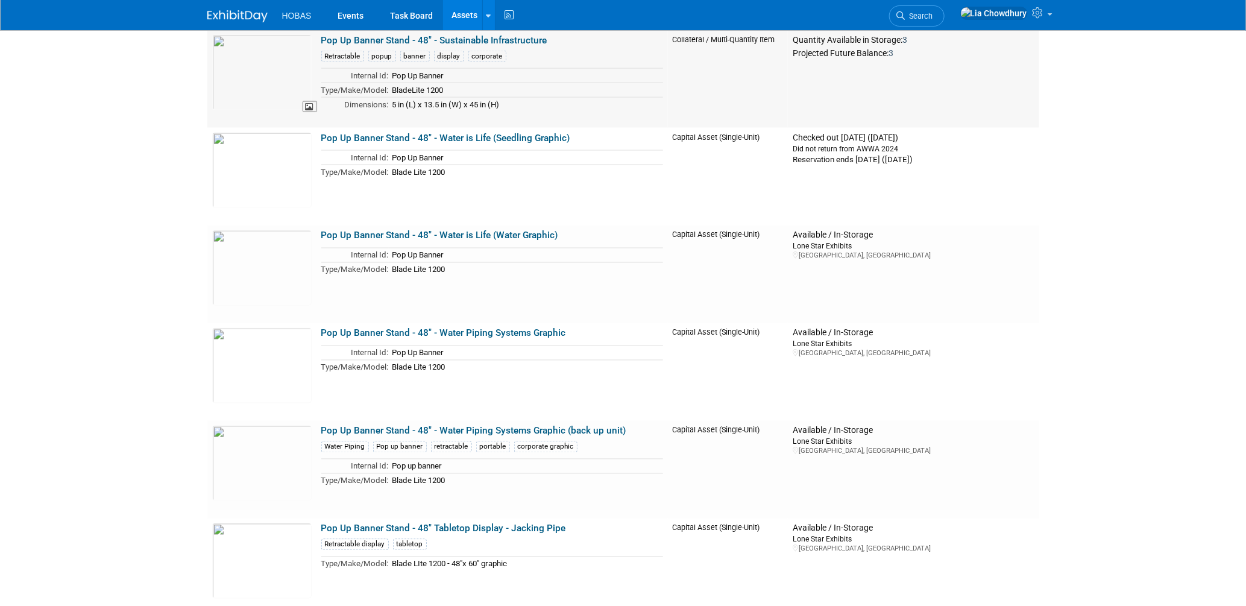
click at [246, 69] on img at bounding box center [261, 72] width 99 height 75
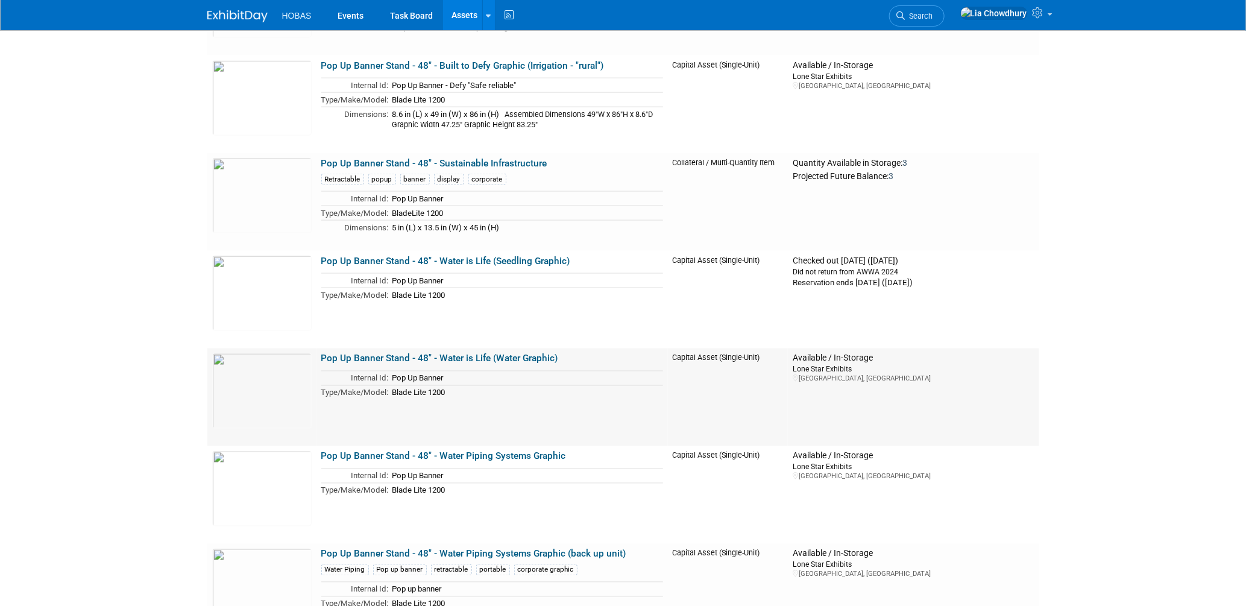
scroll to position [3379, 0]
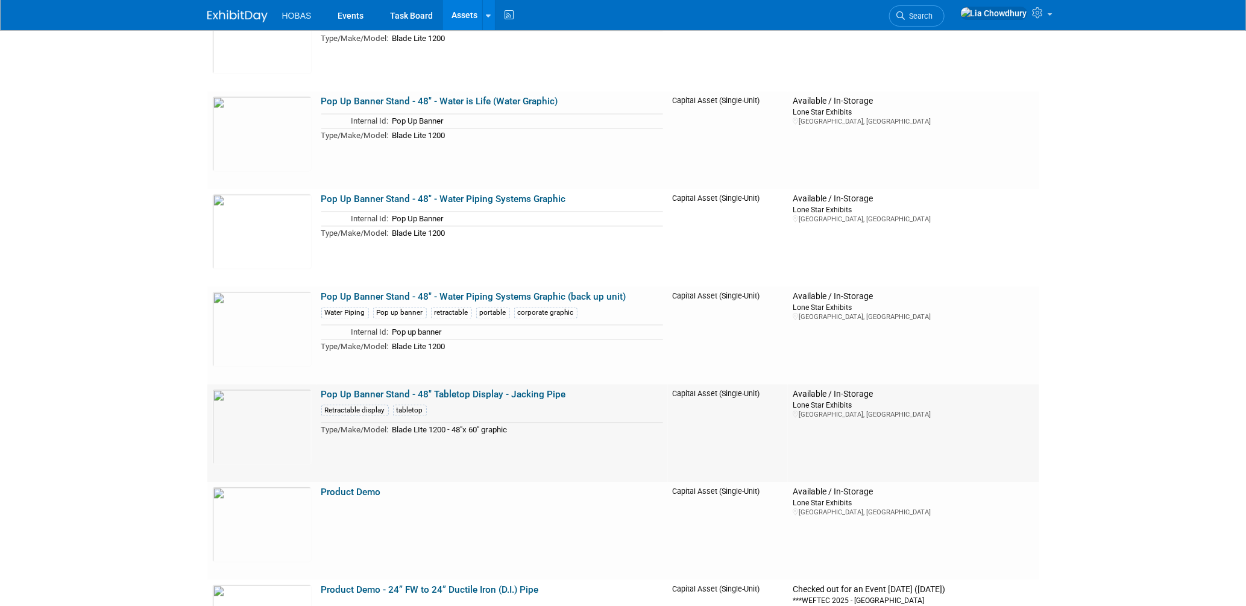
click at [395, 389] on link "Pop Up Banner Stand - 48" Tabletop Display - Jacking Pipe" at bounding box center [443, 394] width 245 height 11
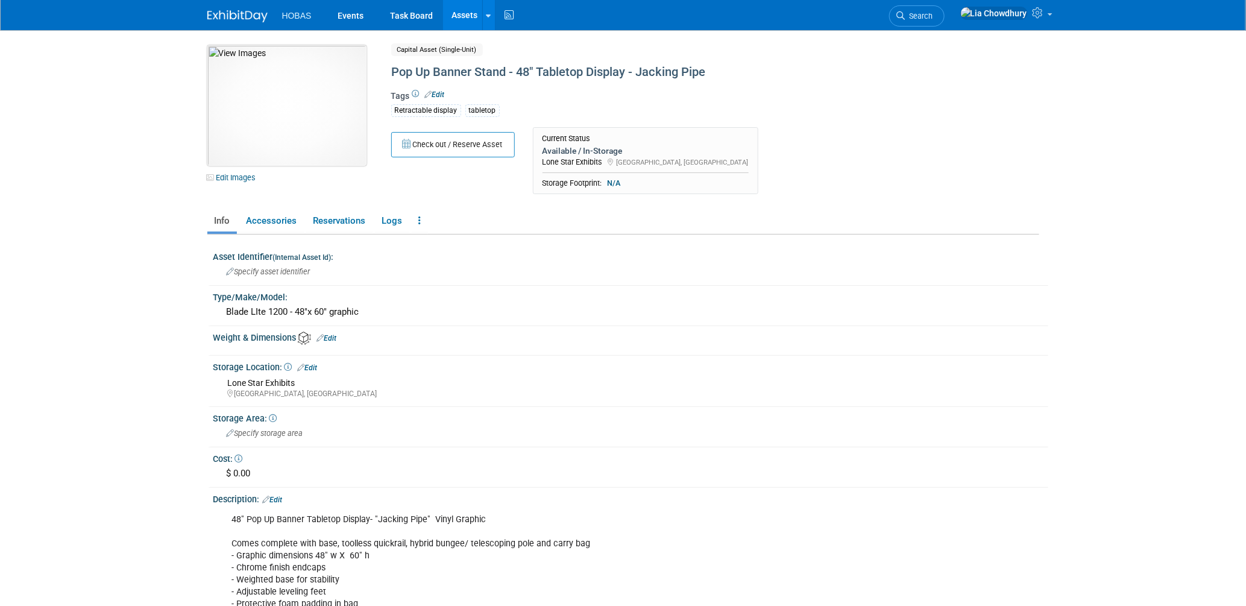
click at [281, 112] on img at bounding box center [286, 105] width 159 height 121
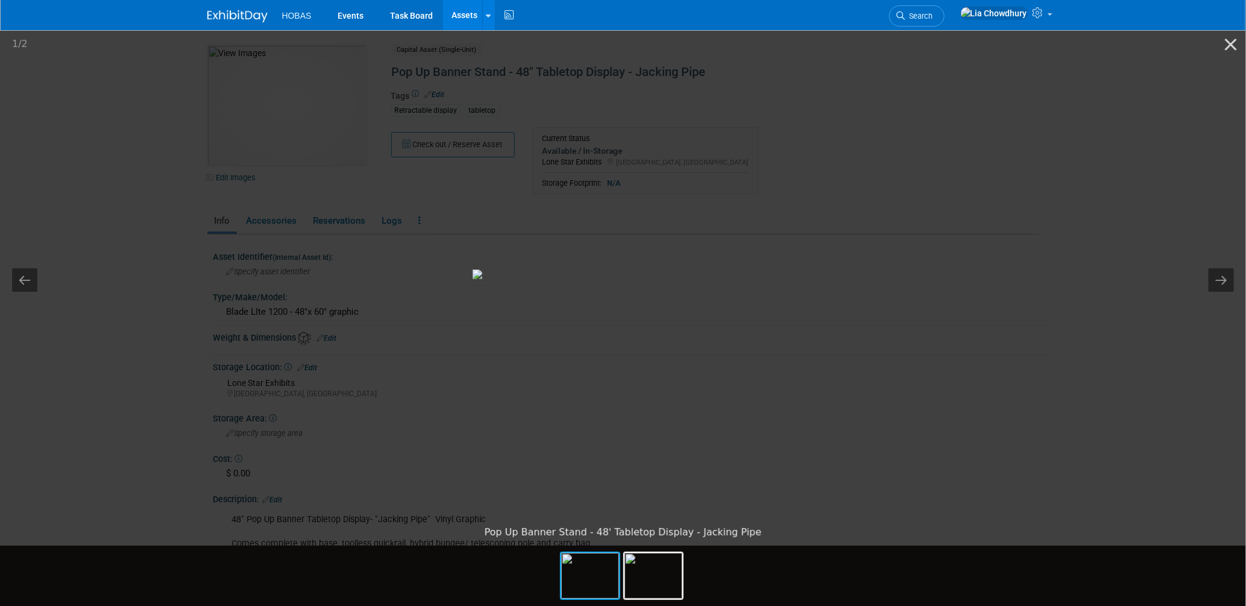
click at [858, 222] on picture at bounding box center [623, 273] width 1246 height 491
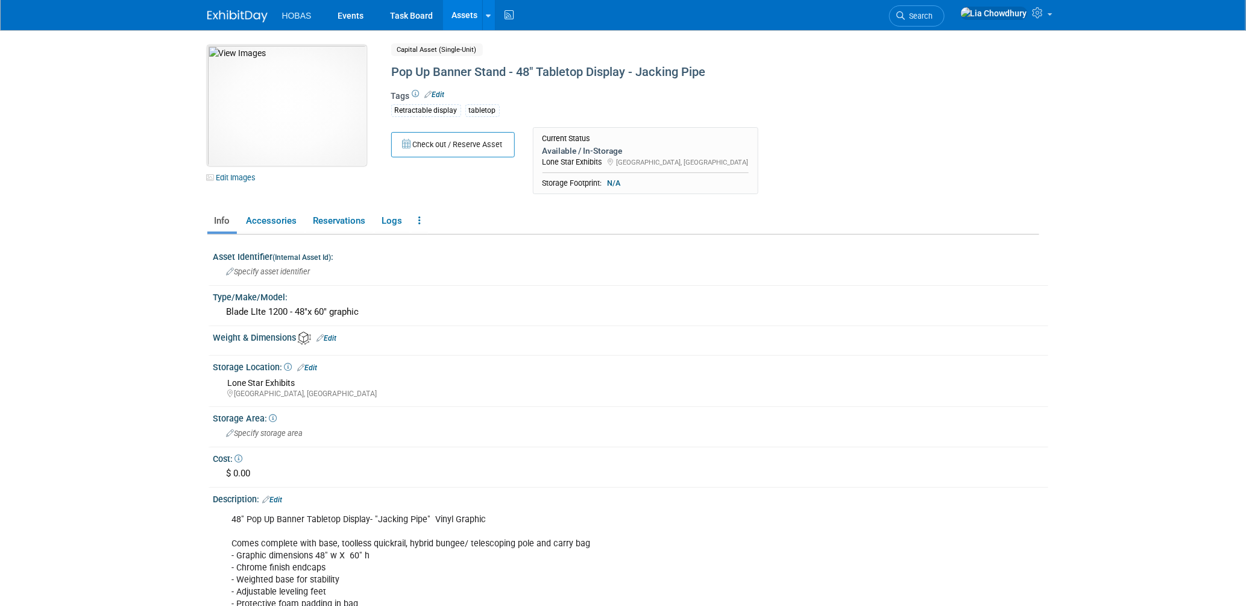
click at [330, 122] on img at bounding box center [286, 105] width 159 height 121
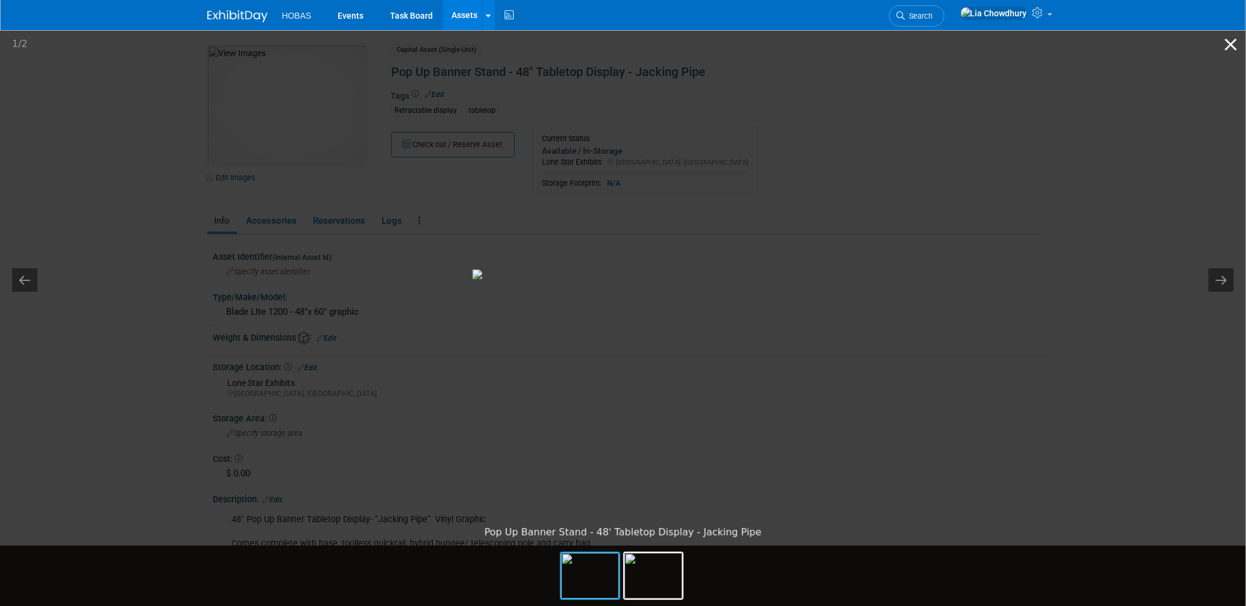
drag, startPoint x: 324, startPoint y: 235, endPoint x: 1225, endPoint y: 46, distance: 920.7
click at [1225, 46] on button "Close gallery" at bounding box center [1231, 44] width 30 height 28
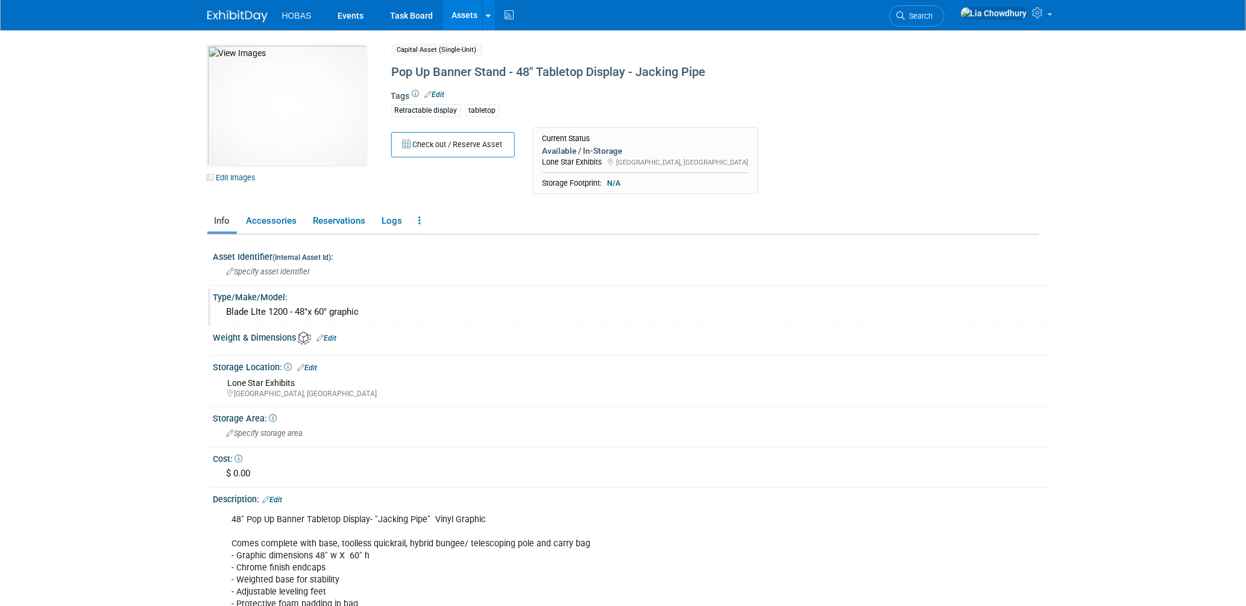
drag, startPoint x: 295, startPoint y: 306, endPoint x: 330, endPoint y: 307, distance: 35.0
click at [330, 307] on div "Blade LIte 1200 - 48"x 60" graphic" at bounding box center [630, 312] width 817 height 19
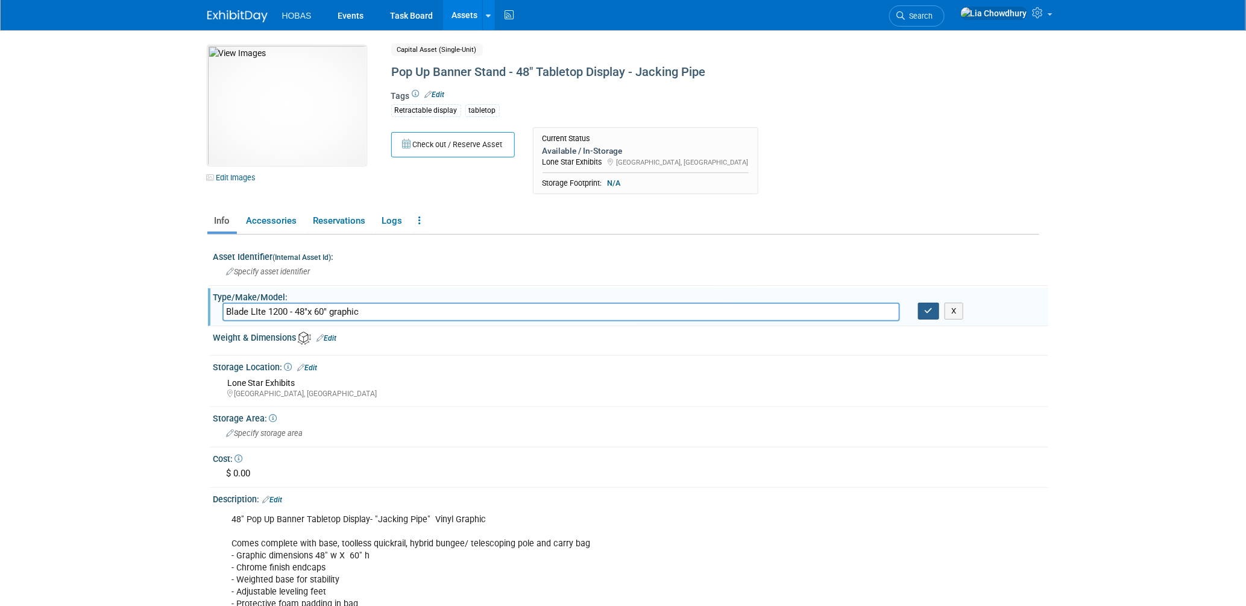
click at [929, 310] on icon "button" at bounding box center [929, 311] width 8 height 8
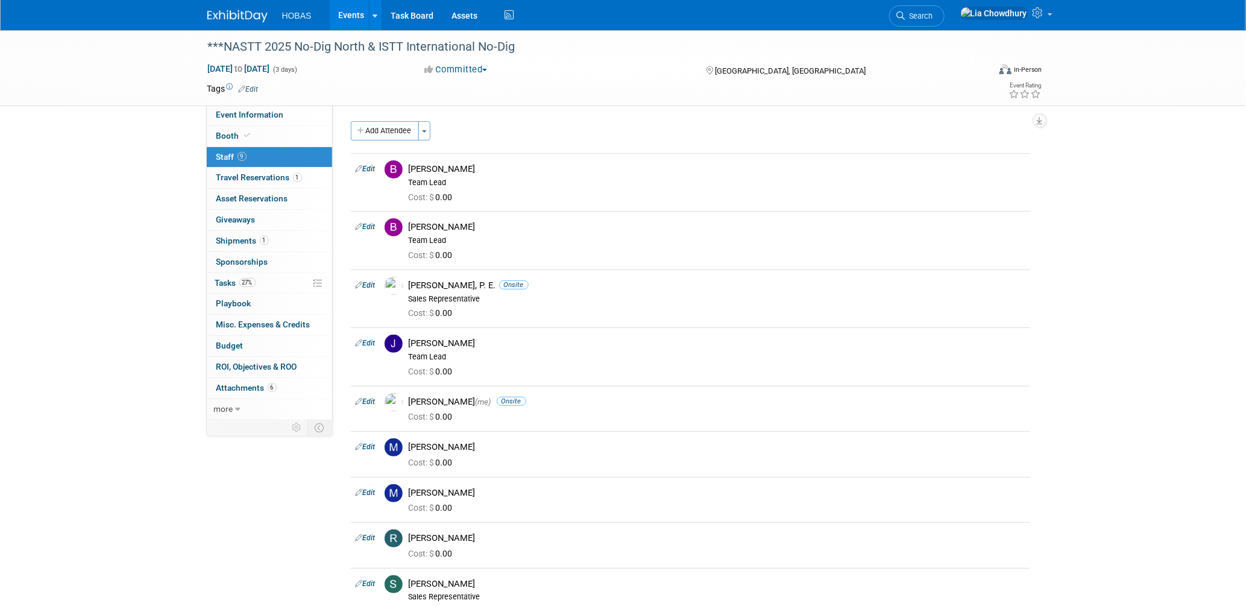
drag, startPoint x: 731, startPoint y: 608, endPoint x: 732, endPoint y: 617, distance: 9.2
drag, startPoint x: 732, startPoint y: 617, endPoint x: 702, endPoint y: 72, distance: 546.4
click at [702, 72] on div "[GEOGRAPHIC_DATA], [GEOGRAPHIC_DATA]" at bounding box center [802, 70] width 213 height 14
click at [678, 70] on div "Committed Committed Considering Not Going" at bounding box center [553, 69] width 266 height 13
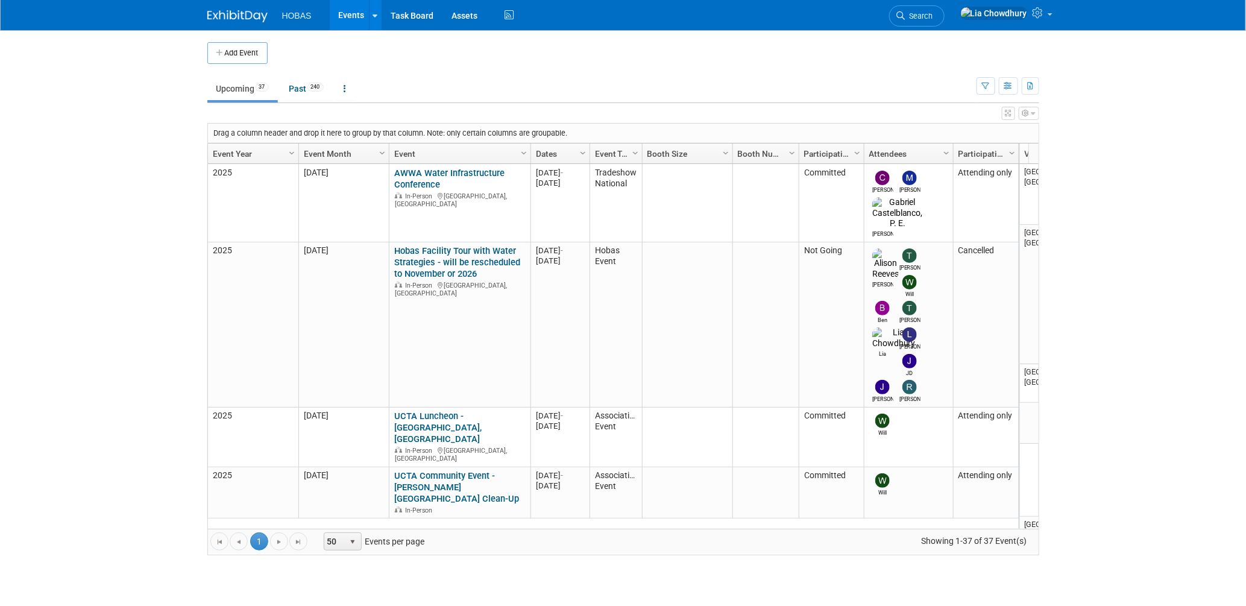
click at [1105, 260] on body "HOBAS Events Add Event Bulk Upload Events Shareable Event Boards Recently Viewe…" at bounding box center [623, 303] width 1246 height 606
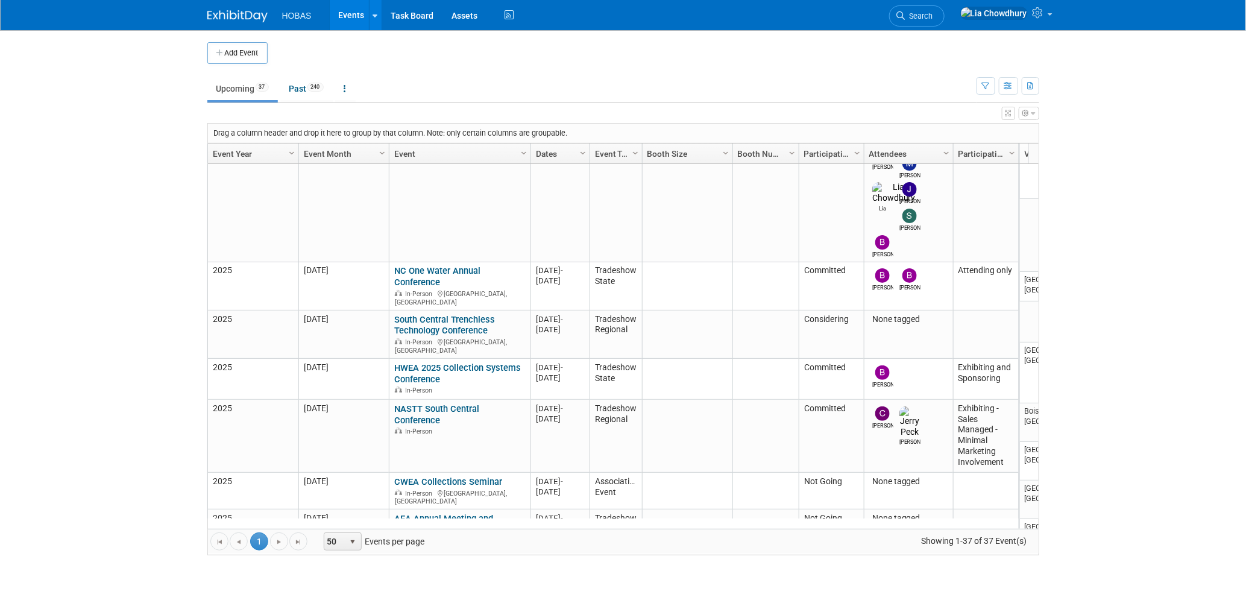
scroll to position [1121, 0]
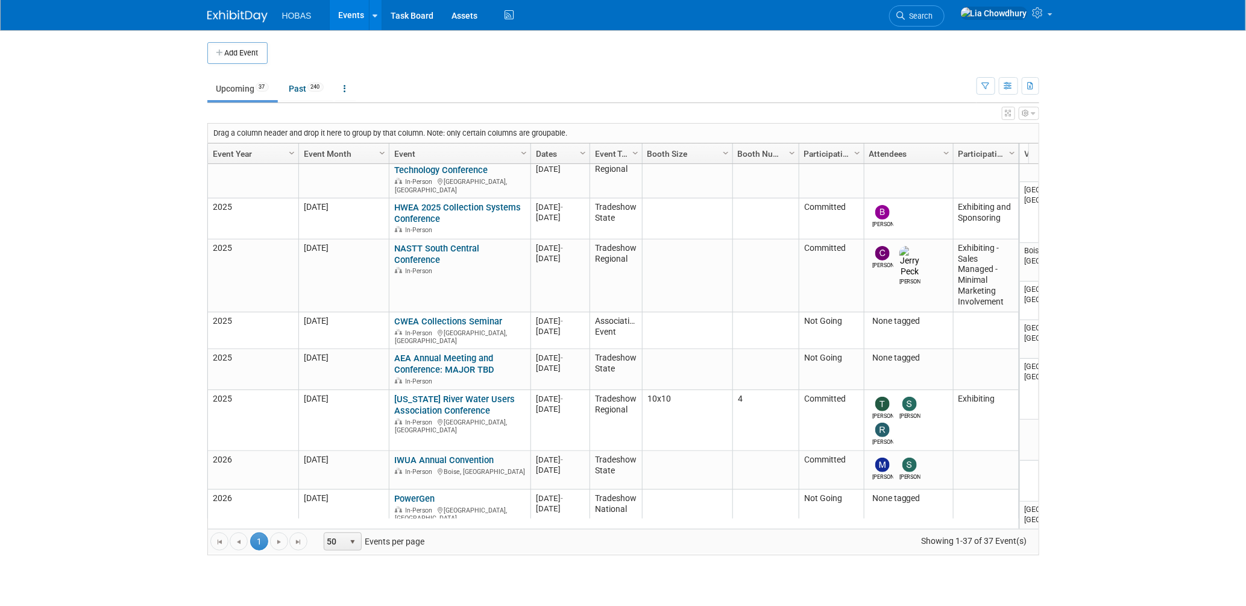
click at [104, 221] on body "HOBAS Events Add Event Bulk Upload Events Shareable Event Boards Recently Viewe…" at bounding box center [623, 303] width 1246 height 606
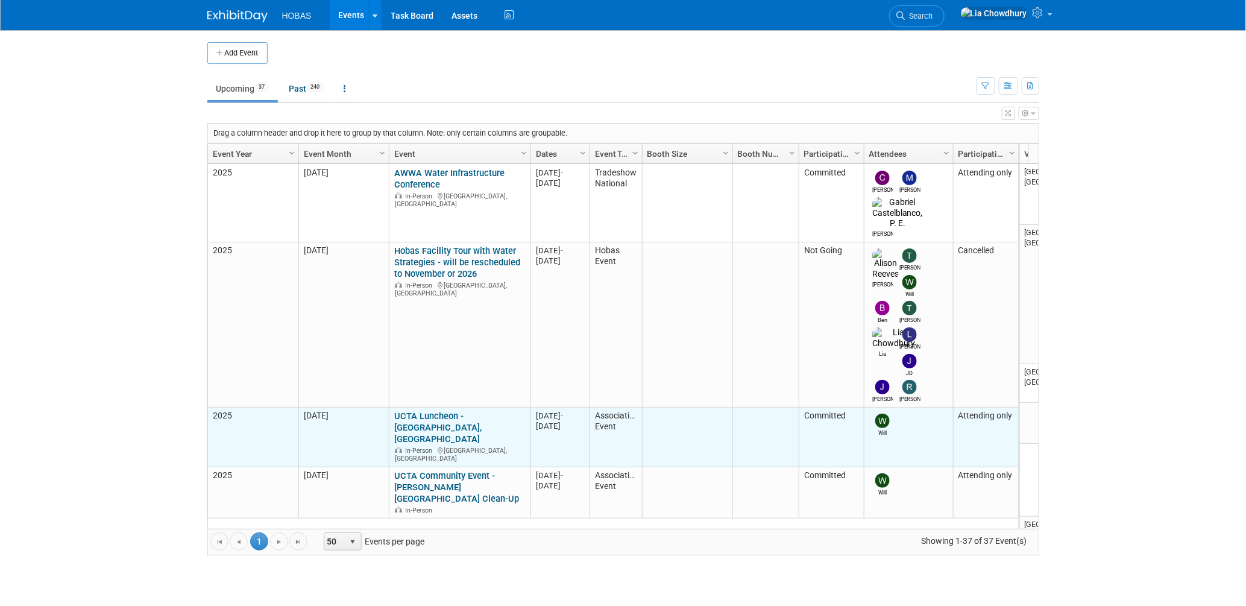
scroll to position [160, 0]
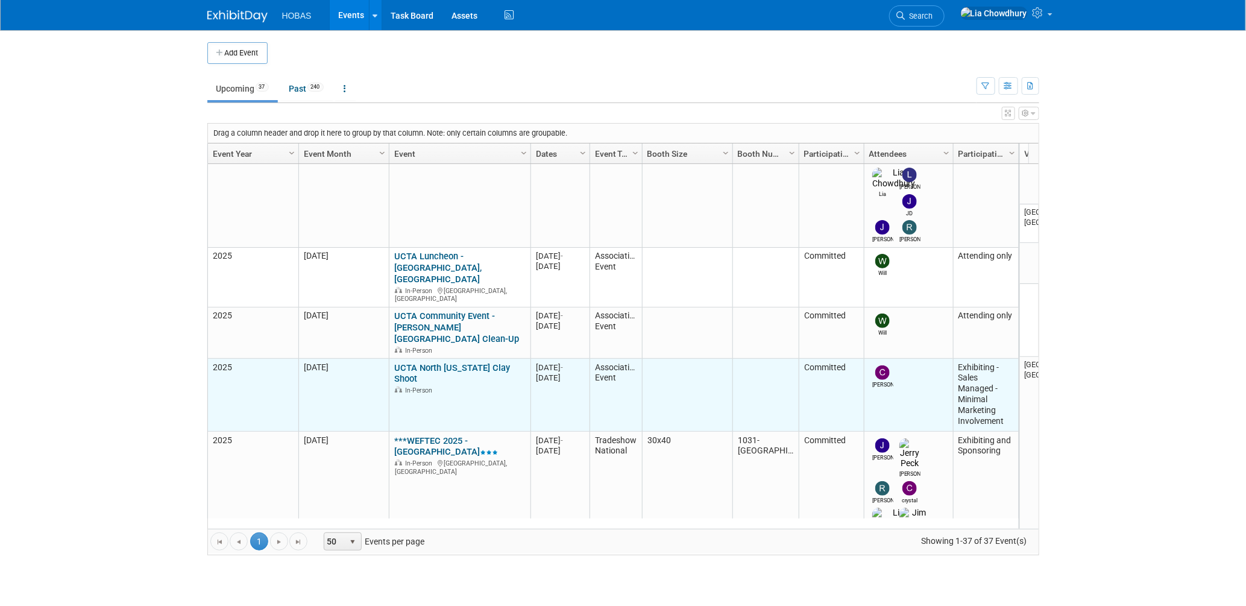
click at [428, 362] on link "UCTA North [US_STATE] Clay Shoot" at bounding box center [452, 373] width 116 height 22
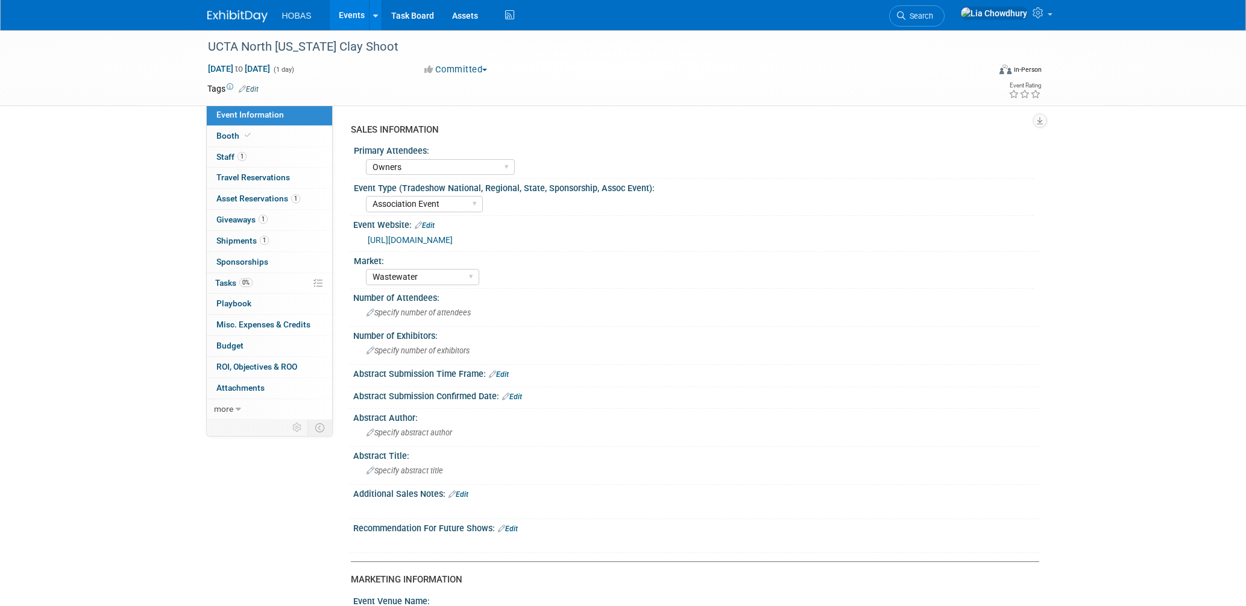
select select "Owners"
select select "Association Event"
select select "Wastewater"
select select "Exhibiting - Sales Managed - Minimal Marketing Involvement"
click at [238, 156] on span "1" at bounding box center [241, 156] width 9 height 9
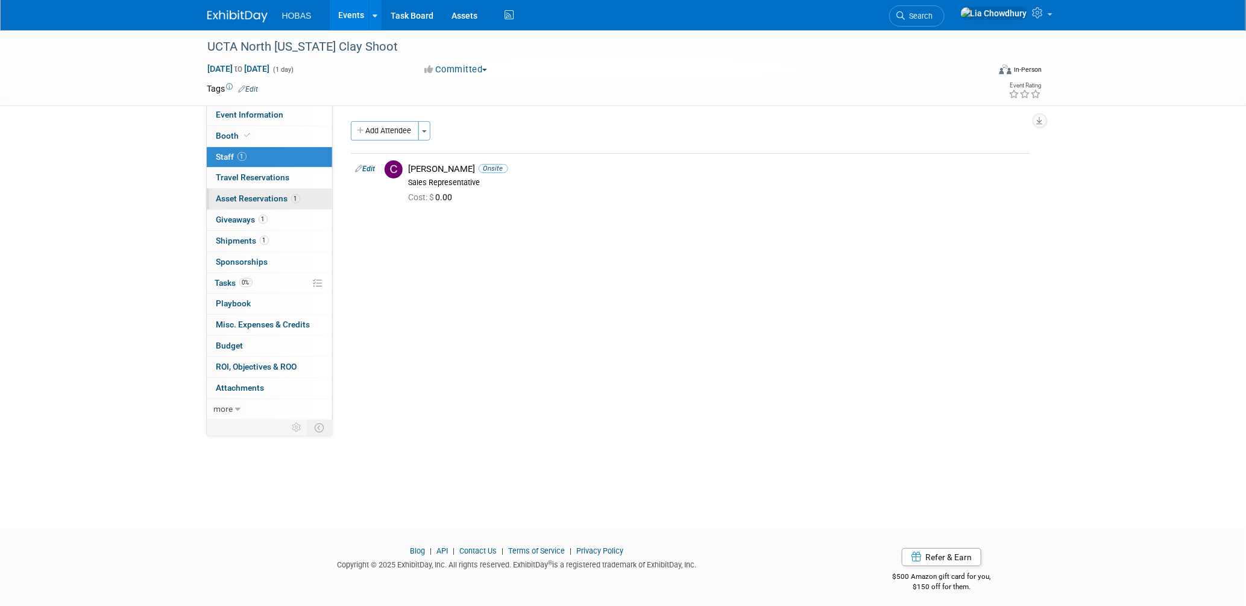
click at [254, 196] on span "Asset Reservations 1" at bounding box center [258, 198] width 84 height 10
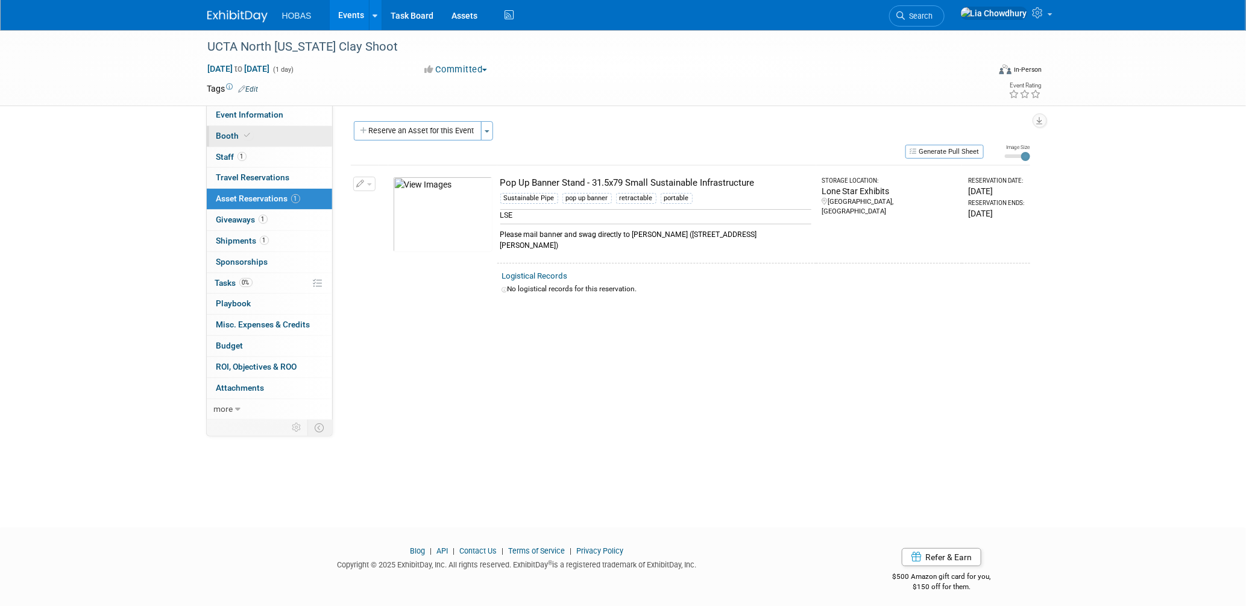
click at [238, 134] on span "Booth" at bounding box center [234, 136] width 37 height 10
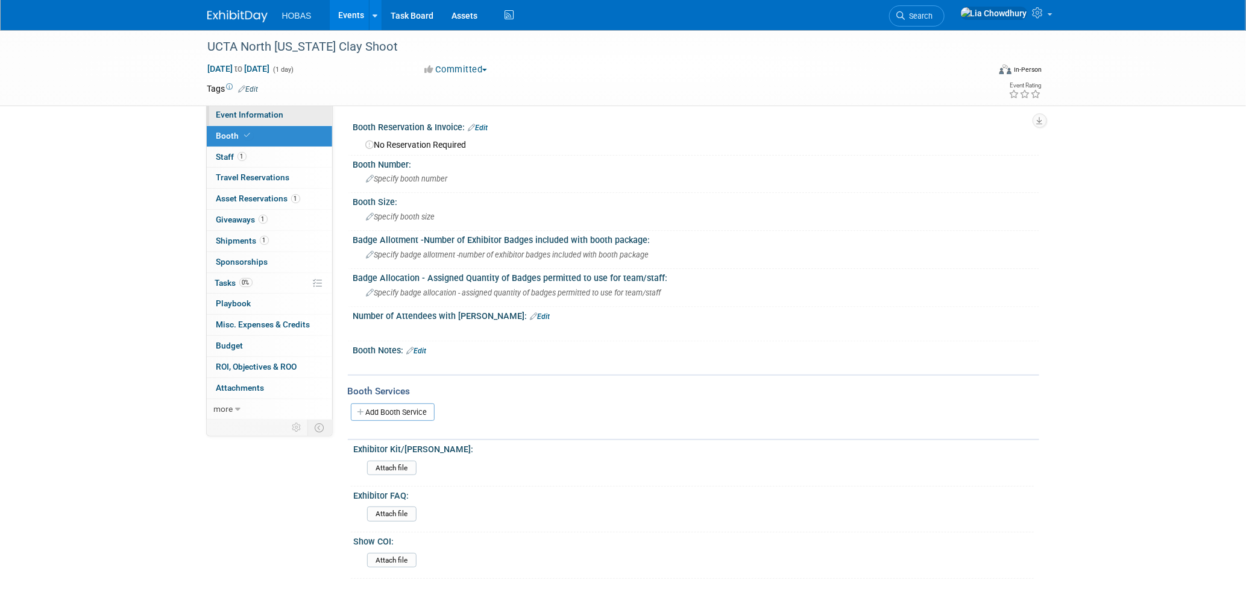
click at [236, 120] on link "Event Information" at bounding box center [269, 115] width 125 height 20
select select "Owners"
select select "Association Event"
select select "Wastewater"
select select "Exhibiting - Sales Managed - Minimal Marketing Involvement"
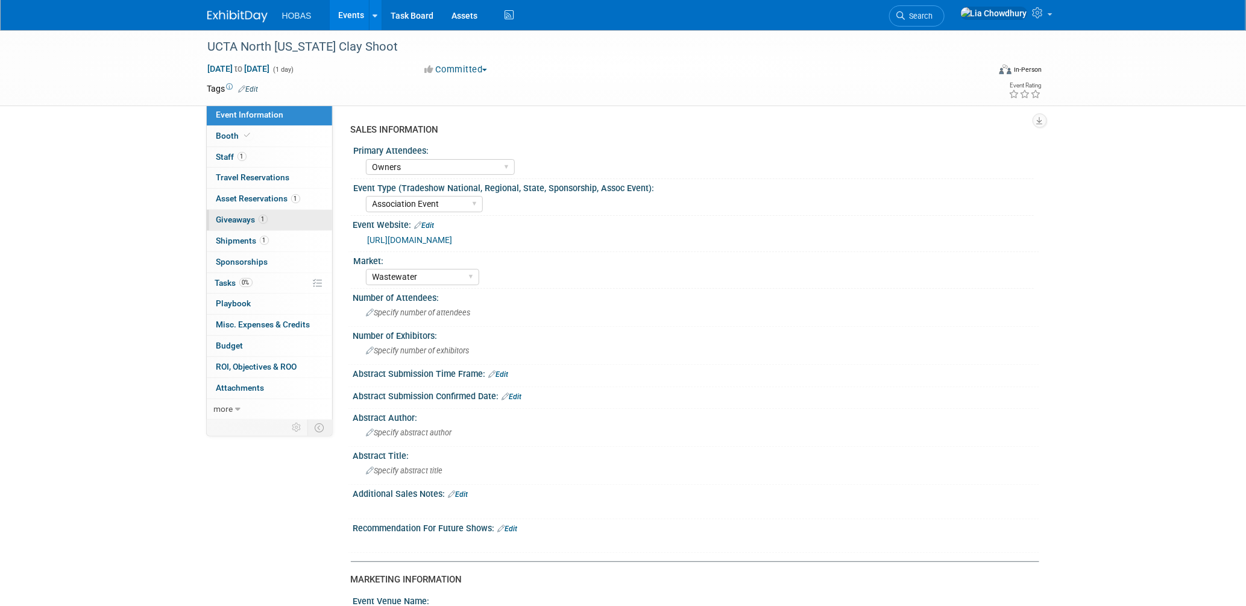
click at [250, 219] on span "Giveaways 1" at bounding box center [241, 220] width 51 height 10
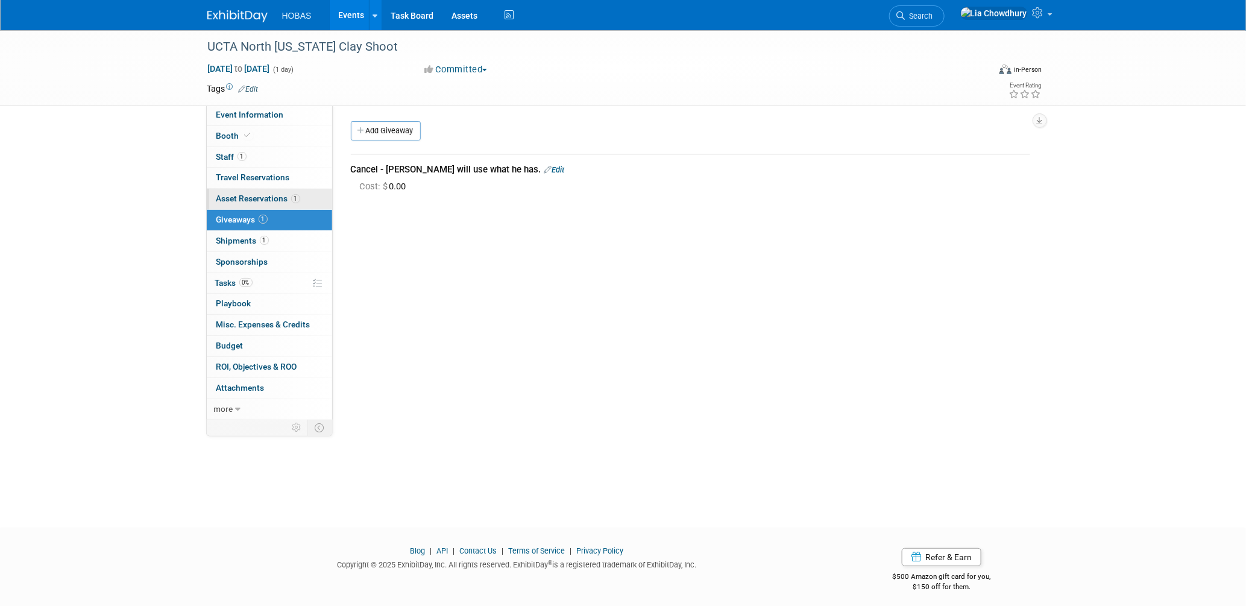
click at [255, 193] on span "Asset Reservations 1" at bounding box center [258, 198] width 84 height 10
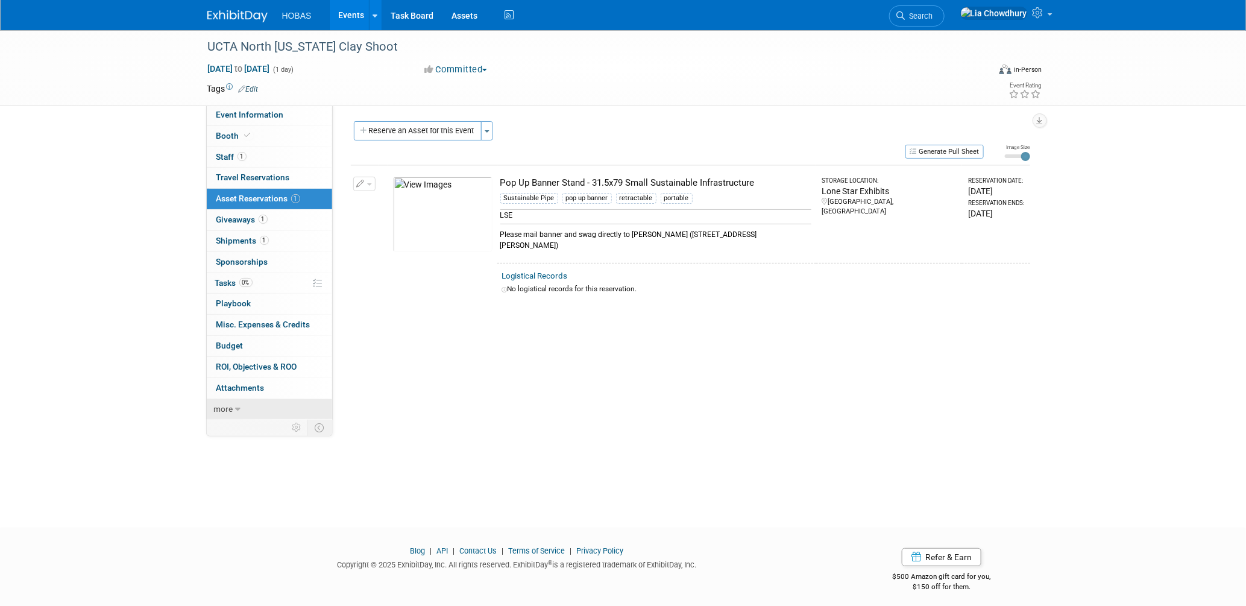
click at [232, 409] on span "more" at bounding box center [223, 409] width 19 height 10
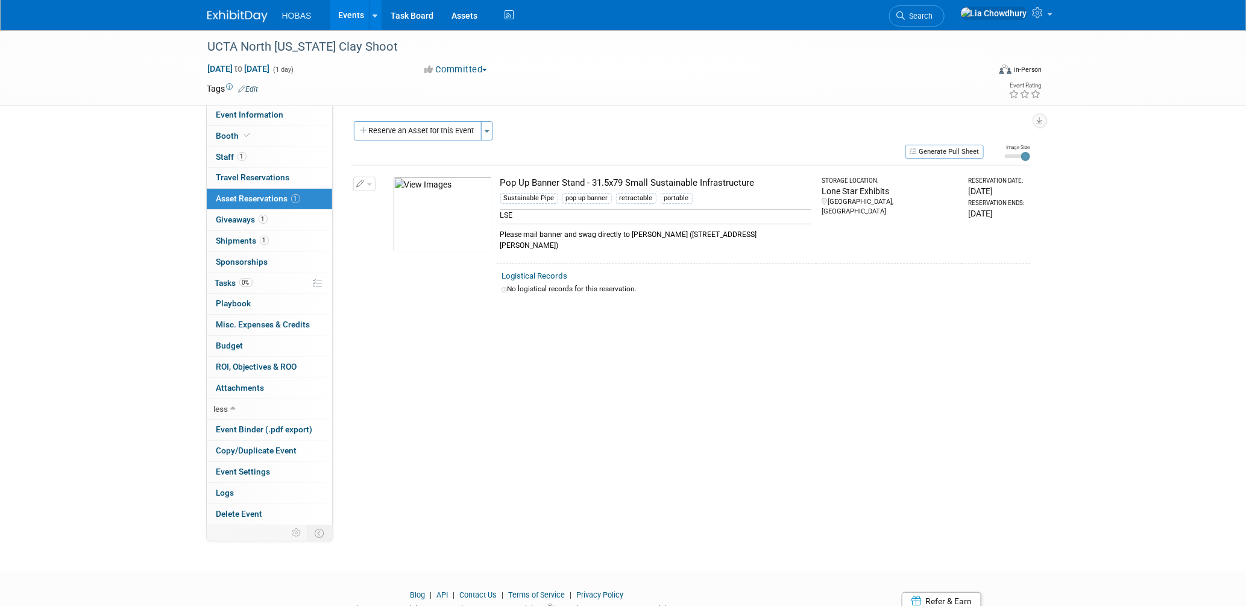
click at [558, 368] on div "SALES INFORMATION Primary Attendees: Owners Engineers Contractors Owners/Engine…" at bounding box center [686, 315] width 706 height 421
click at [553, 365] on div "SALES INFORMATION Primary Attendees: Owners Engineers Contractors Owners/Engine…" at bounding box center [686, 315] width 706 height 421
click at [523, 358] on div "SALES INFORMATION Primary Attendees: Owners Engineers Contractors Owners/Engine…" at bounding box center [686, 315] width 706 height 421
click at [270, 201] on span "Asset Reservations 1" at bounding box center [258, 198] width 84 height 10
click at [239, 284] on span "Tasks 0%" at bounding box center [233, 283] width 37 height 10
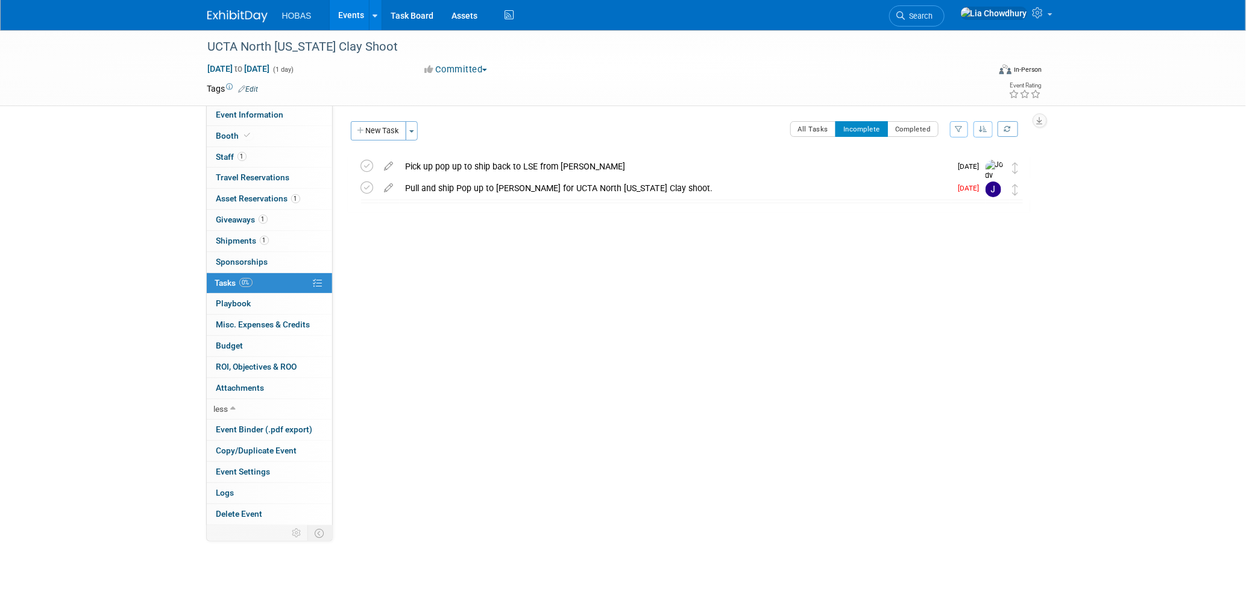
click at [354, 13] on link "Events" at bounding box center [352, 15] width 44 height 30
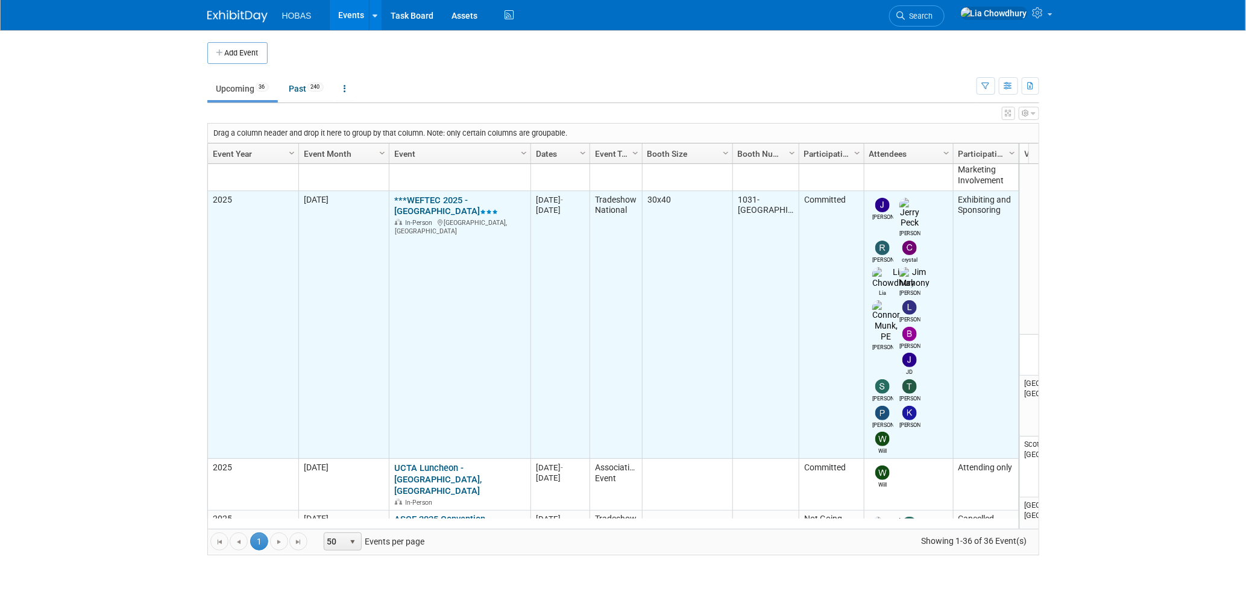
scroll to position [480, 0]
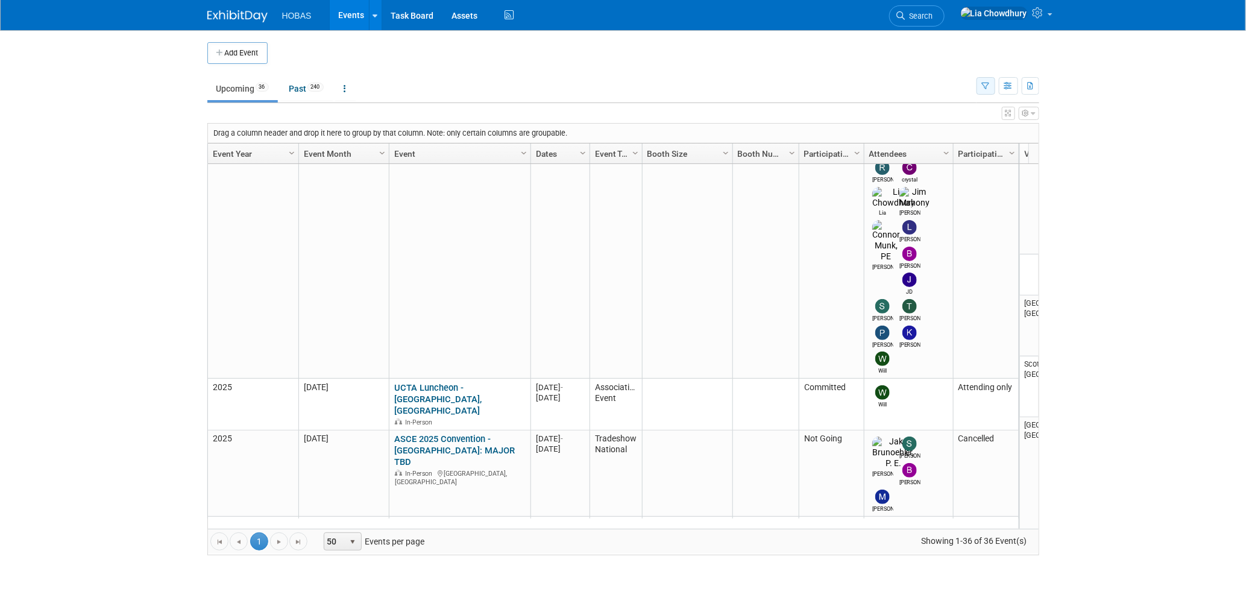
click at [985, 84] on icon "button" at bounding box center [986, 87] width 8 height 8
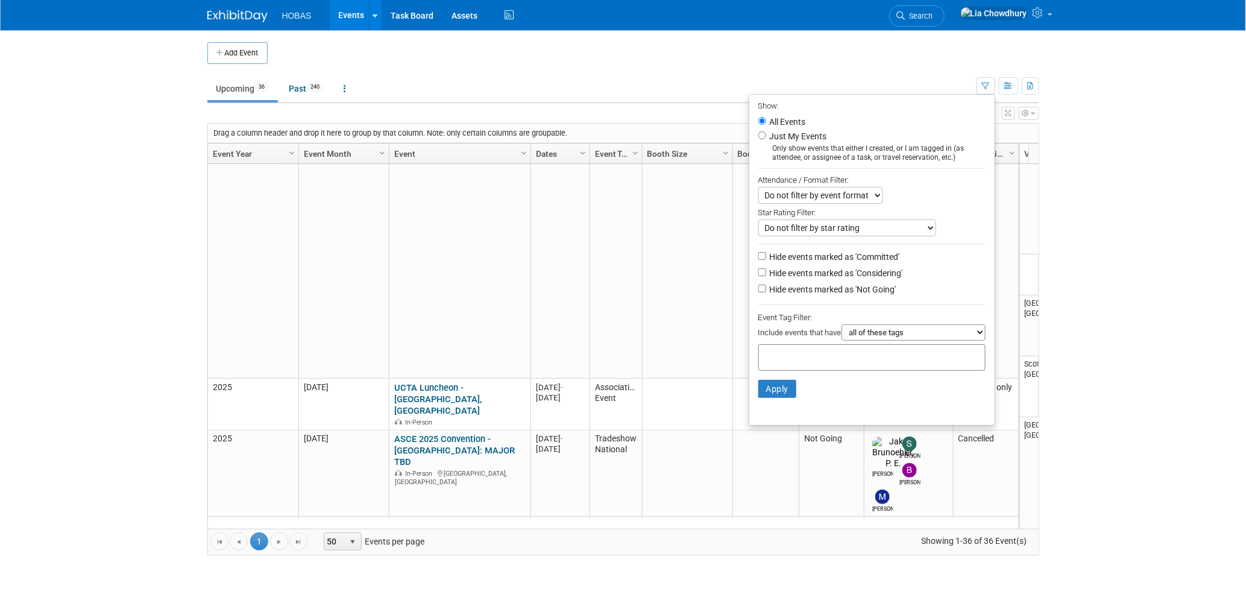
click at [805, 288] on label "Hide events marked as 'Not Going'" at bounding box center [831, 289] width 129 height 12
click at [766, 288] on input "Hide events marked as 'Not Going'" at bounding box center [762, 289] width 8 height 8
click at [805, 288] on label "Hide events marked as 'Not Going'" at bounding box center [831, 289] width 129 height 12
click at [766, 288] on input "Hide events marked as 'Not Going'" at bounding box center [762, 289] width 8 height 8
click at [805, 288] on label "Hide events marked as 'Not Going'" at bounding box center [831, 289] width 129 height 12
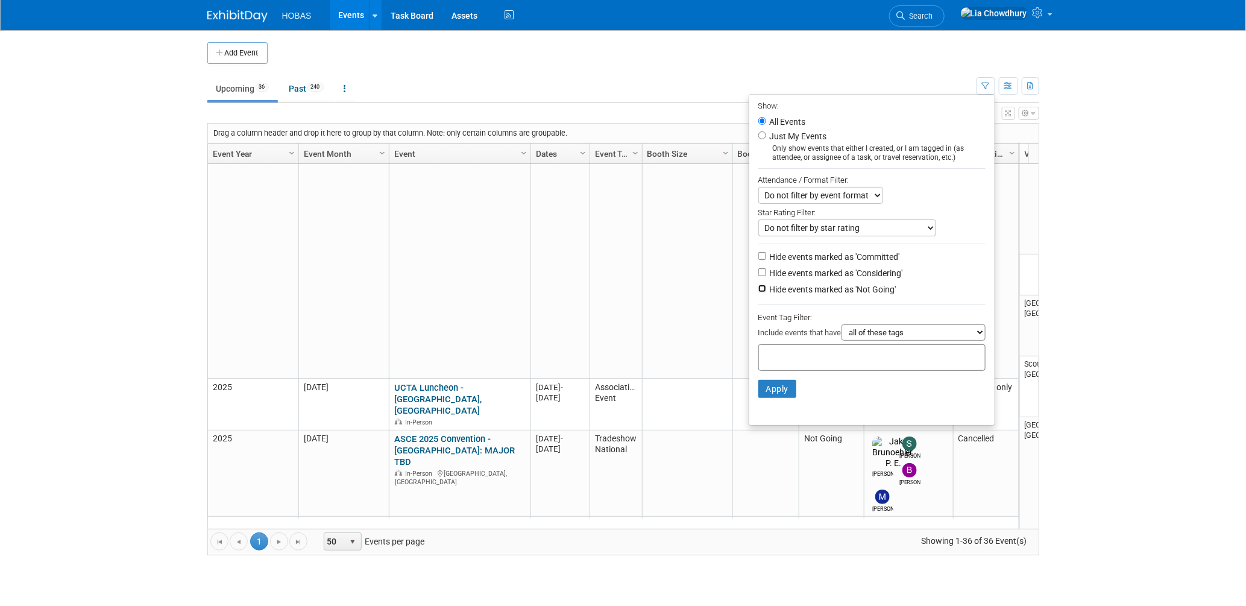
click at [766, 288] on input "Hide events marked as 'Not Going'" at bounding box center [762, 289] width 8 height 8
checkbox input "true"
click at [762, 385] on button "Apply" at bounding box center [777, 389] width 39 height 18
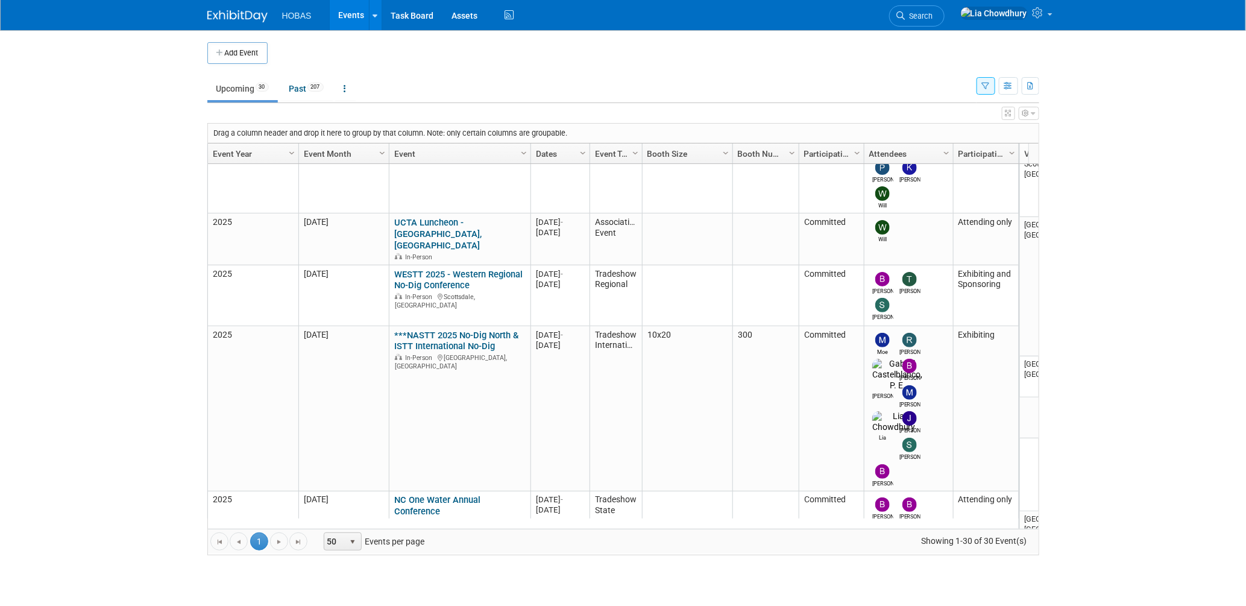
scroll to position [641, 0]
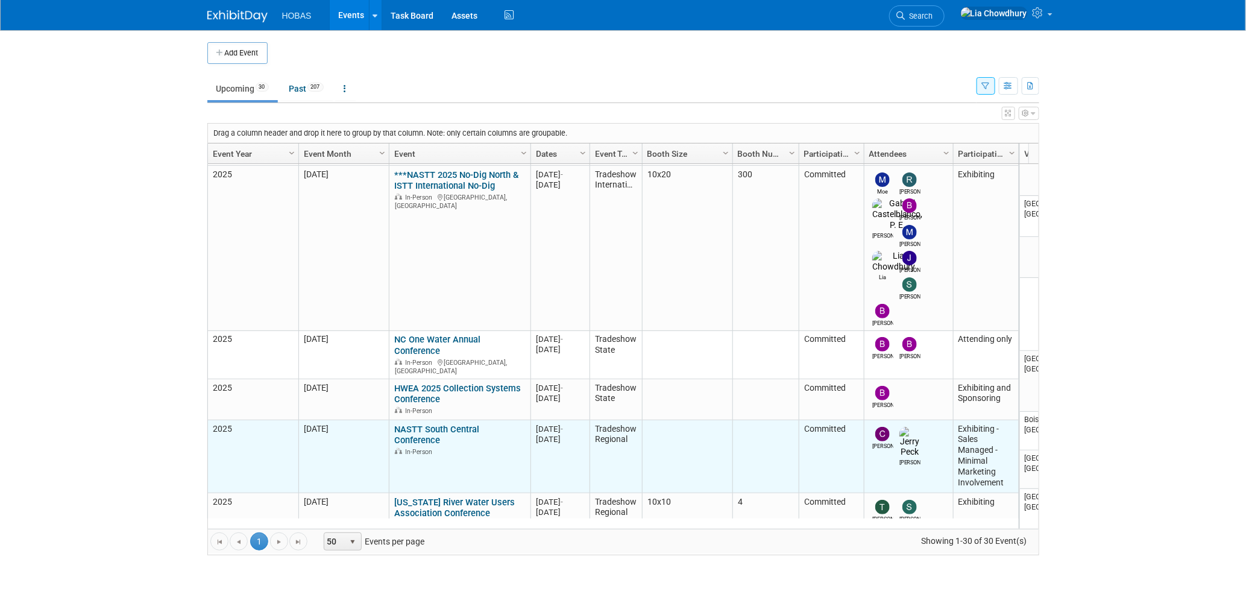
click at [422, 424] on link "NASTT South Central Conference" at bounding box center [436, 435] width 85 height 22
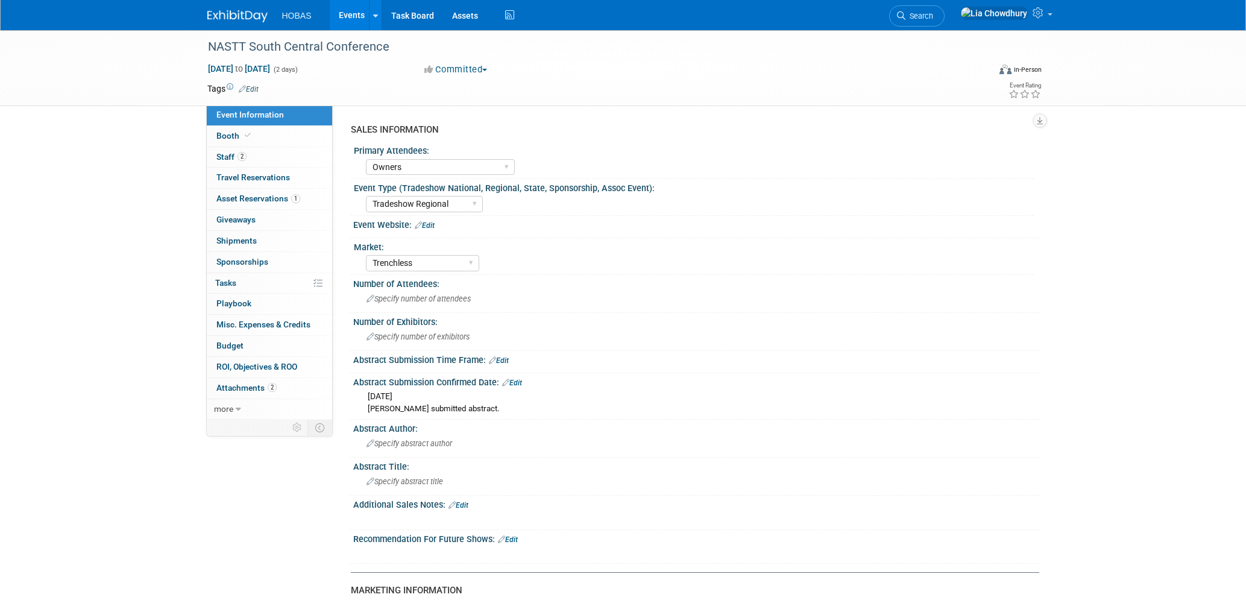
select select "Owners"
select select "Tradeshow Regional"
select select "Trenchless"
select select "Exhibiting - Sales Managed - Minimal Marketing Involvement"
click at [249, 195] on span "Asset Reservations 1" at bounding box center [258, 198] width 84 height 10
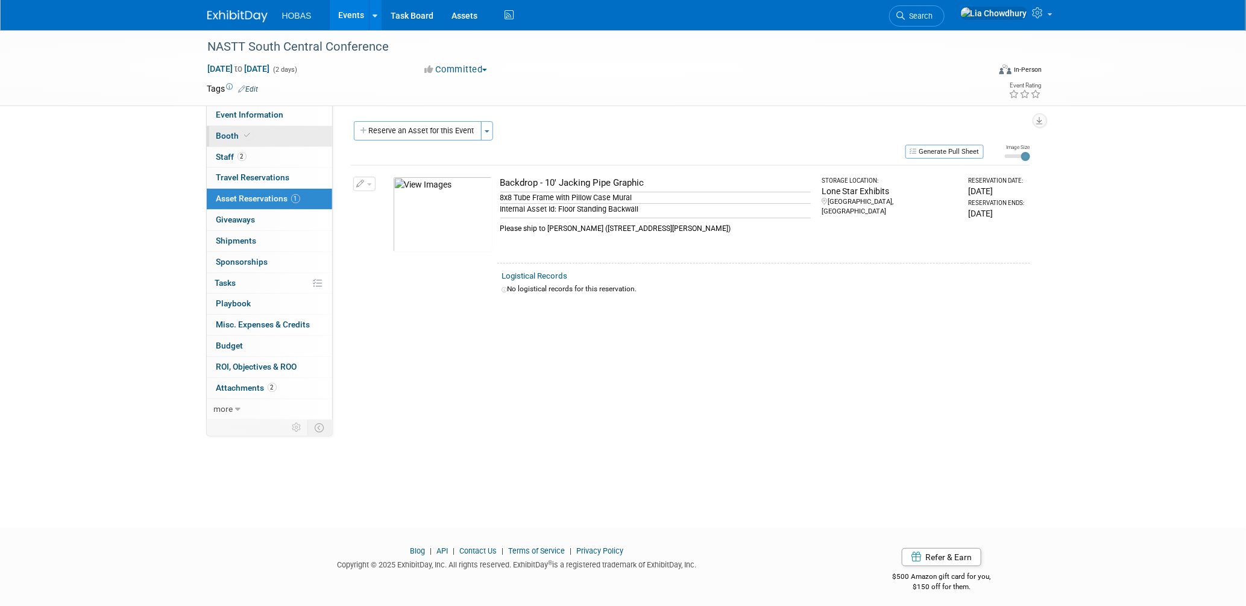
click at [248, 136] on icon at bounding box center [248, 135] width 6 height 7
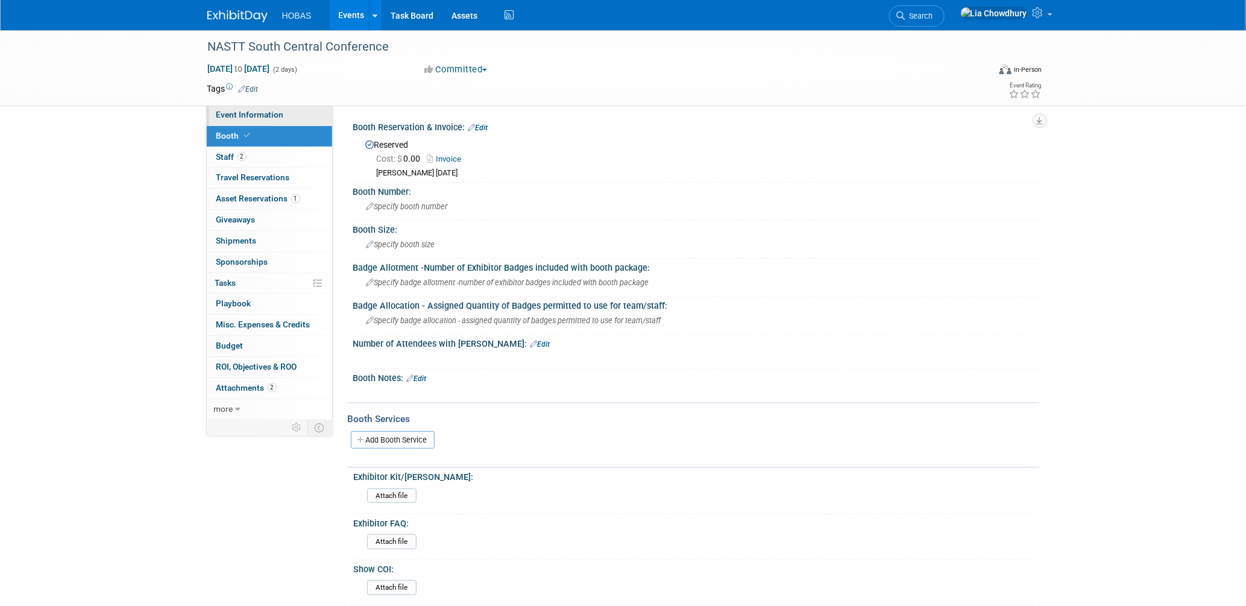
click at [276, 115] on span "Event Information" at bounding box center [250, 115] width 68 height 10
select select "Owners"
select select "Tradeshow Regional"
select select "Trenchless"
select select "Exhibiting - Sales Managed - Minimal Marketing Involvement"
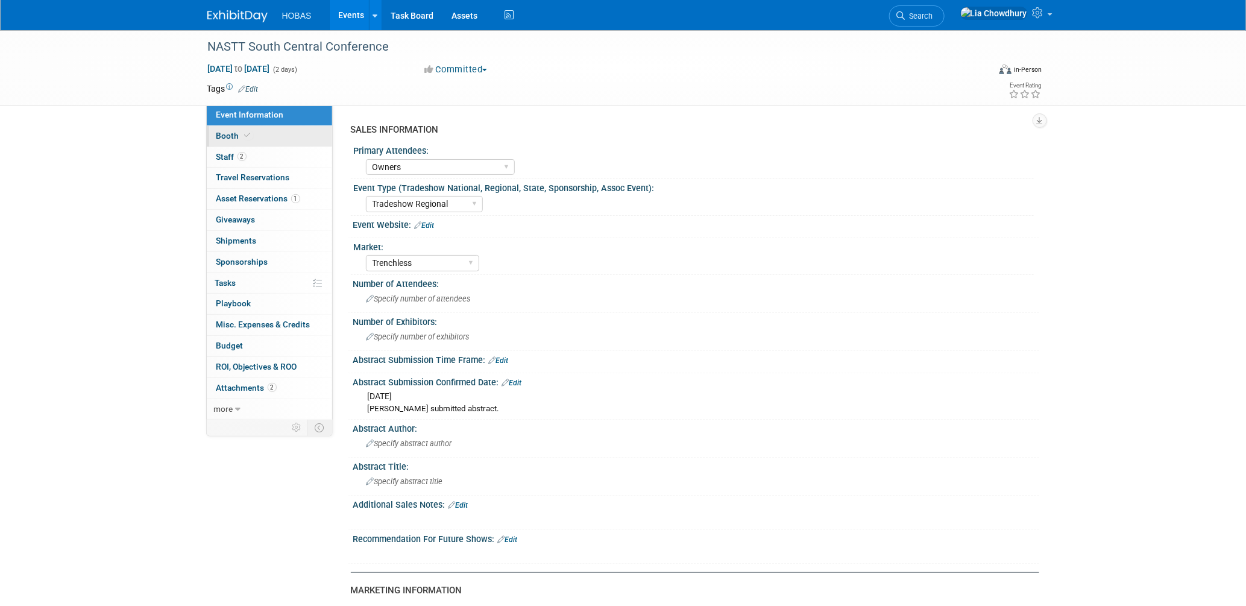
click at [251, 127] on link "Booth" at bounding box center [269, 136] width 125 height 20
